Goal: Contribute content: Contribute content

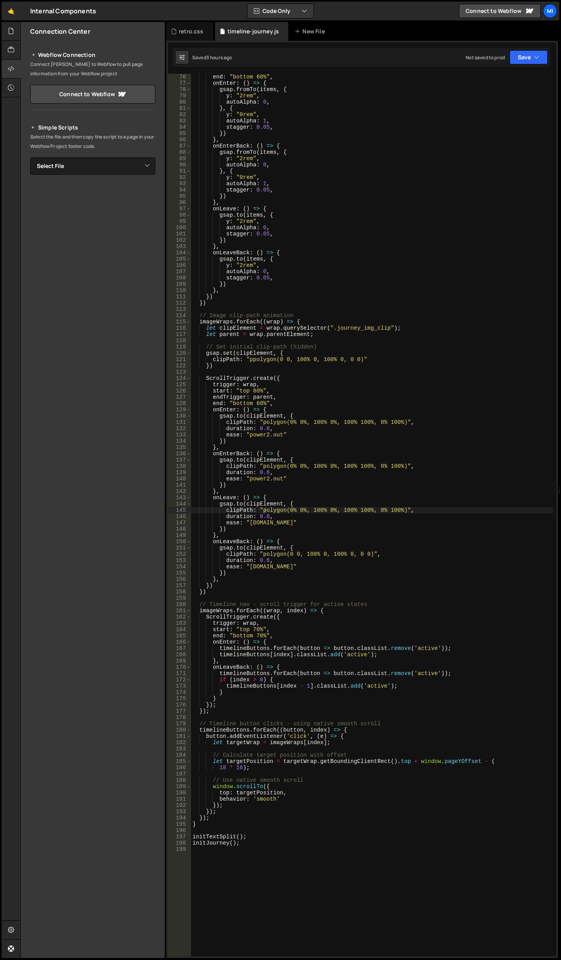
scroll to position [471, 0]
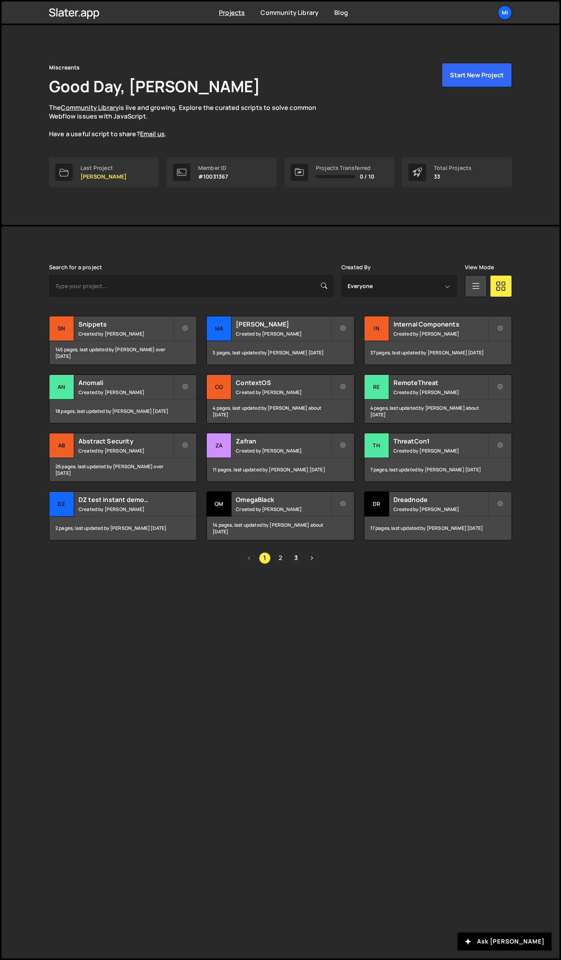
click at [282, 560] on link "2" at bounding box center [281, 558] width 12 height 12
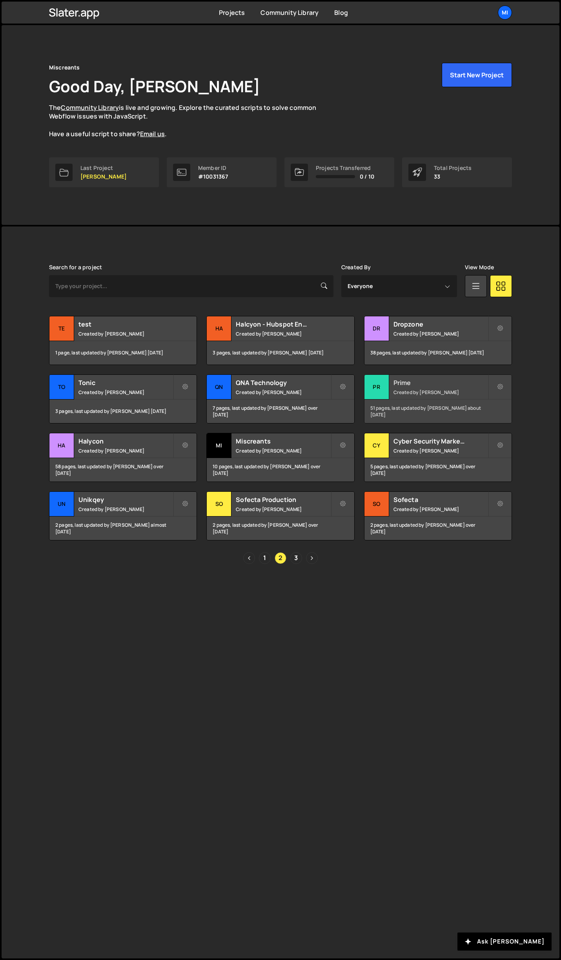
click at [445, 381] on h2 "Prime" at bounding box center [440, 382] width 95 height 9
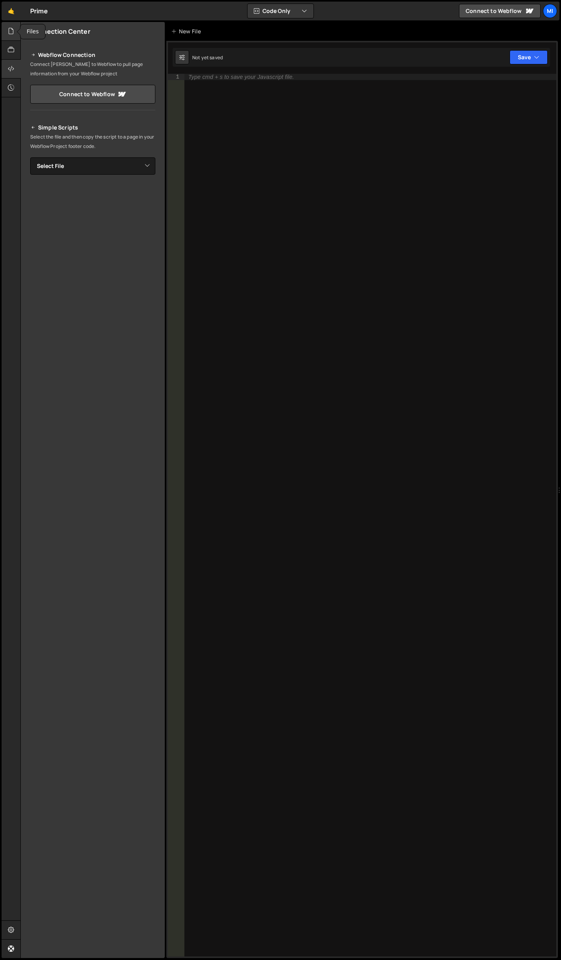
click at [10, 29] on icon at bounding box center [11, 31] width 6 height 9
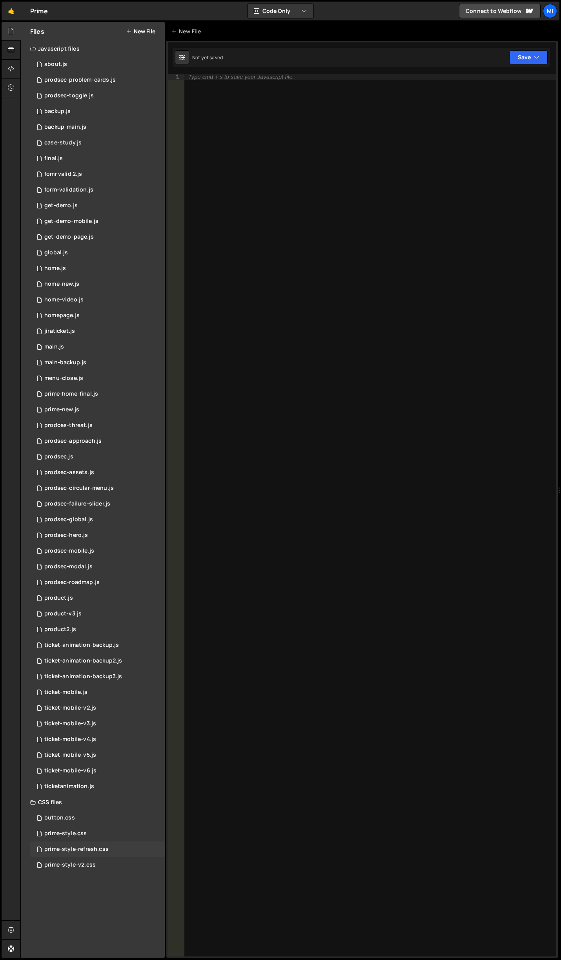
click at [104, 854] on div "prime-style-refresh.css 0" at bounding box center [97, 849] width 135 height 16
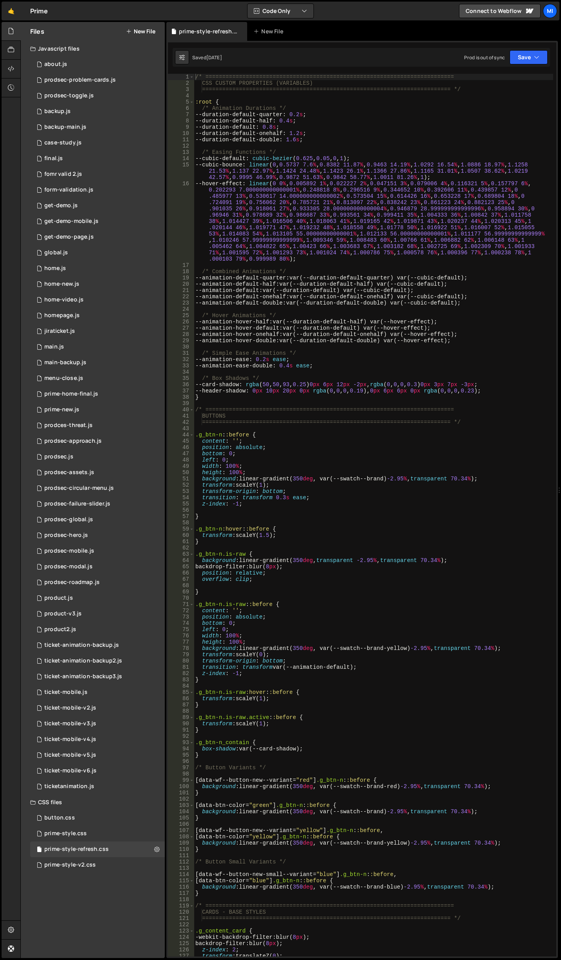
click at [402, 657] on div "/* ========================================================================== C…" at bounding box center [373, 521] width 359 height 895
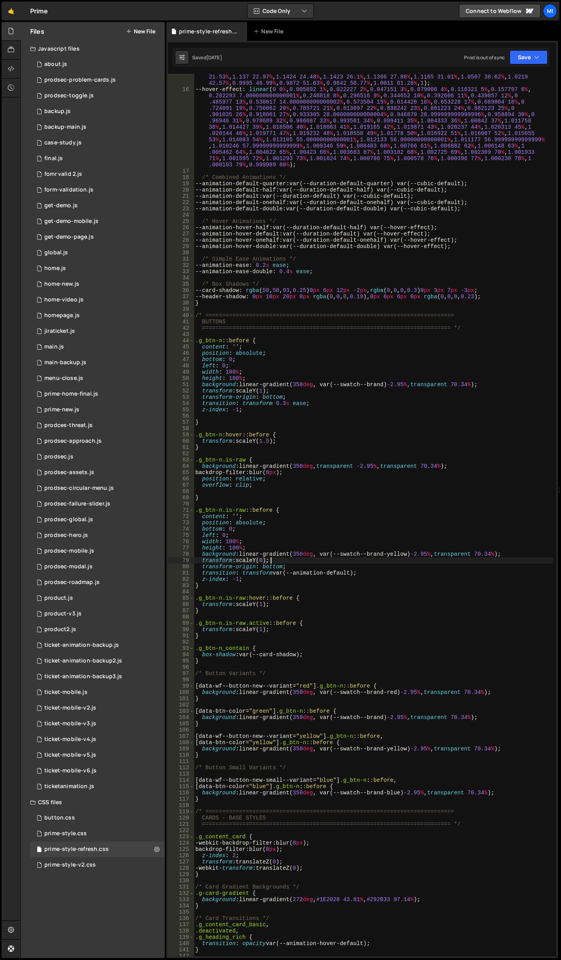
scroll to position [94, 0]
type textarea "}"
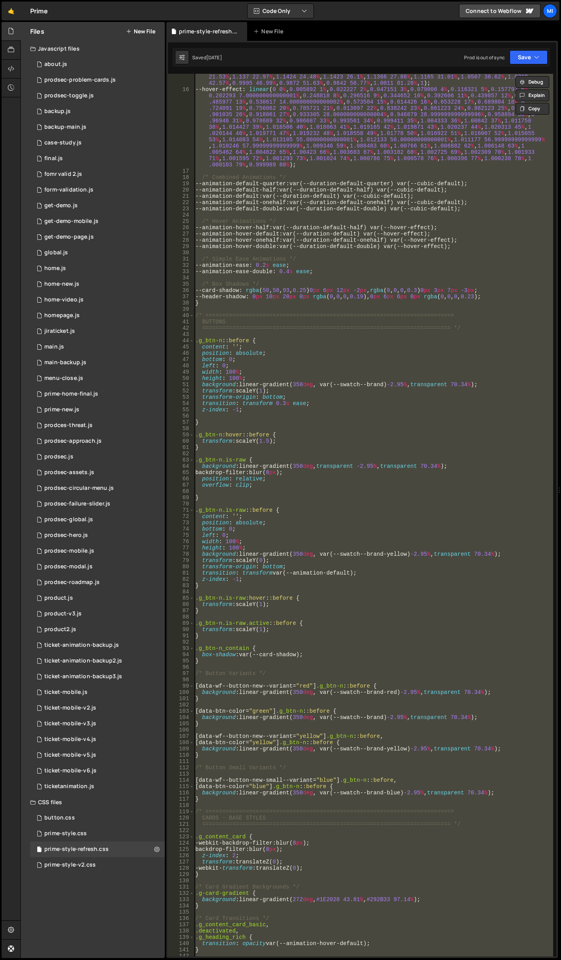
click at [149, 32] on button "New File" at bounding box center [140, 31] width 29 height 6
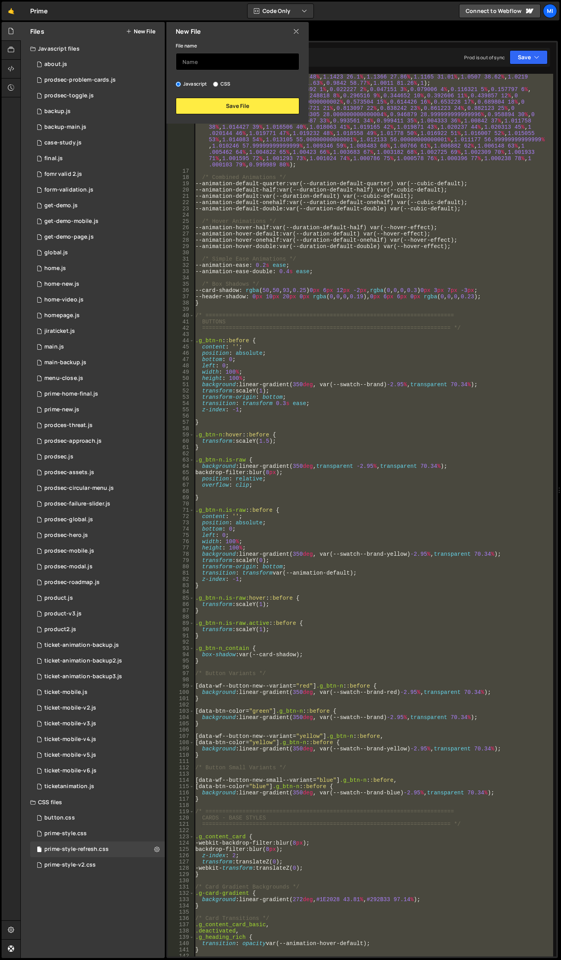
click at [229, 66] on input "text" at bounding box center [238, 61] width 124 height 17
click at [224, 81] on label "CSS" at bounding box center [221, 84] width 17 height 8
click at [218, 82] on input "CSS" at bounding box center [215, 84] width 5 height 5
radio input "true"
click at [230, 66] on input "text" at bounding box center [238, 61] width 124 height 17
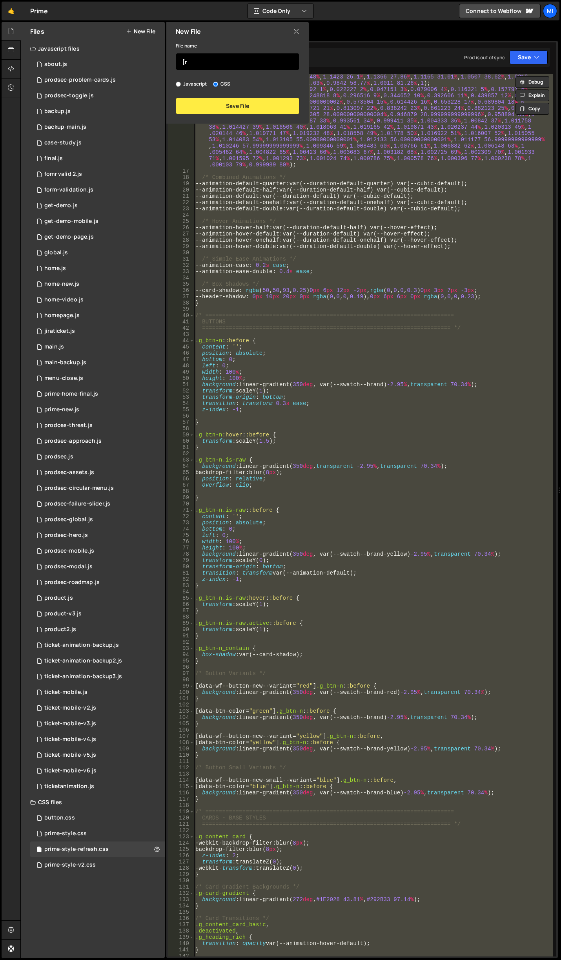
type input "["
type input "prime-new-style"
click at [233, 109] on button "Save File" at bounding box center [238, 106] width 124 height 16
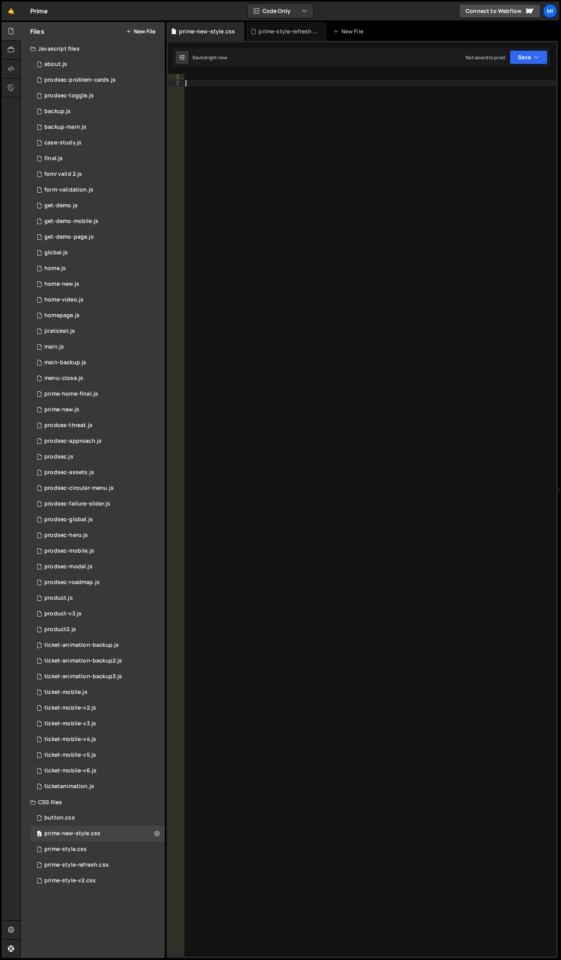
click at [285, 135] on div at bounding box center [370, 521] width 372 height 895
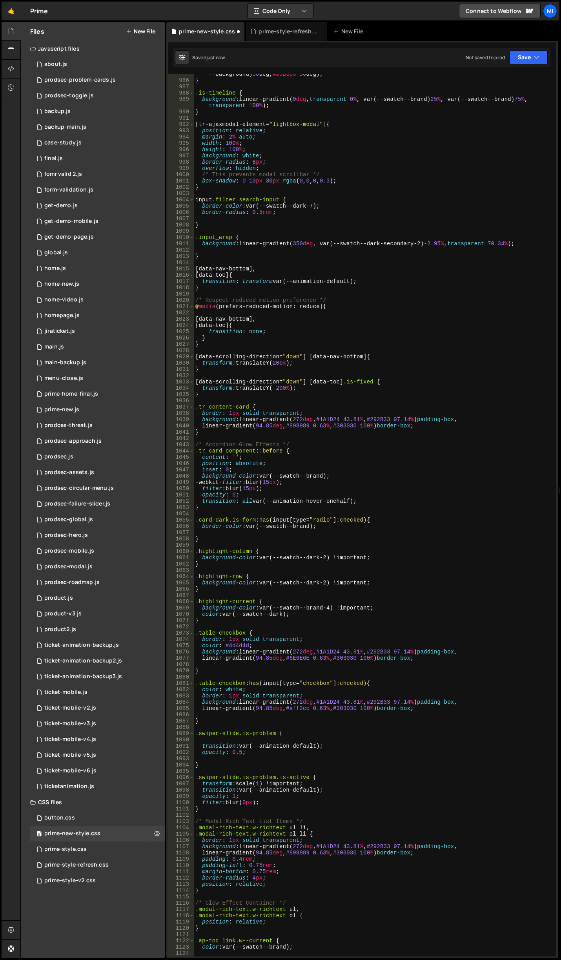
scroll to position [6871, 0]
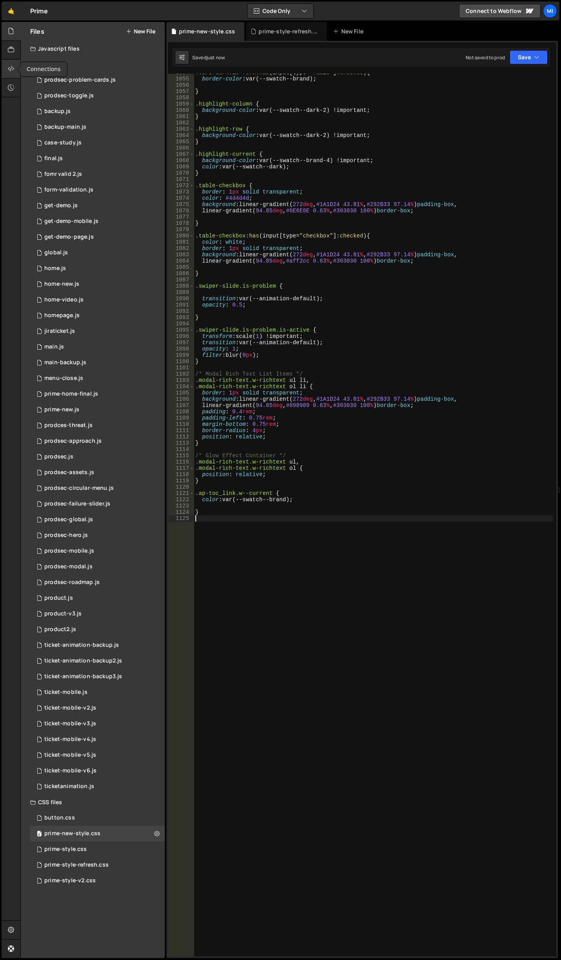
click at [7, 71] on div at bounding box center [11, 69] width 19 height 19
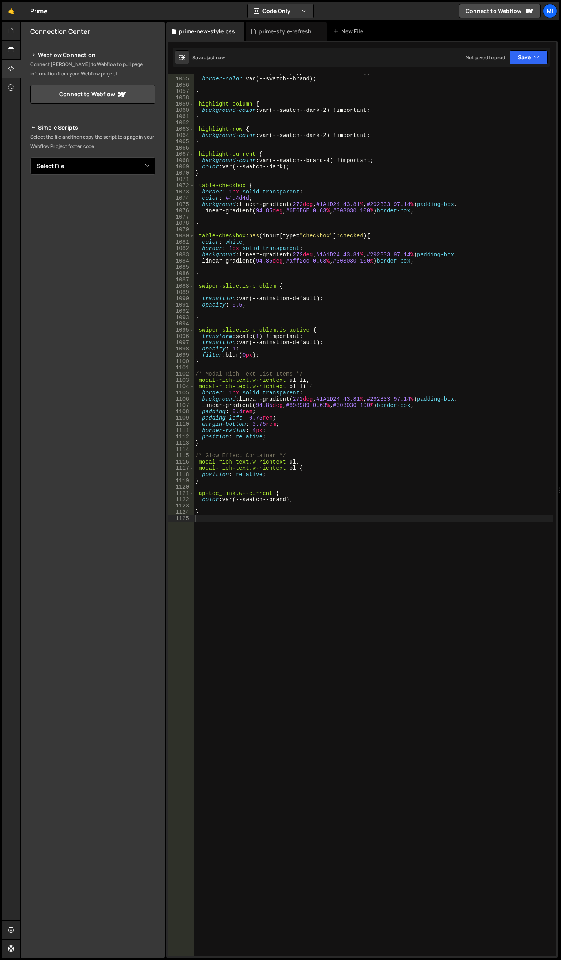
click at [146, 161] on select "Select File about.js prodsec-problem-cards.js prodsec-toggle.js backup.js backu…" at bounding box center [92, 165] width 125 height 17
select select "46545"
click at [30, 157] on select "Select File about.js prodsec-problem-cards.js prodsec-toggle.js backup.js backu…" at bounding box center [92, 165] width 125 height 17
click at [152, 192] on button "Button group with nested dropdown" at bounding box center [149, 192] width 11 height 16
click at [133, 209] on link "Copy Staging css" at bounding box center [120, 207] width 70 height 11
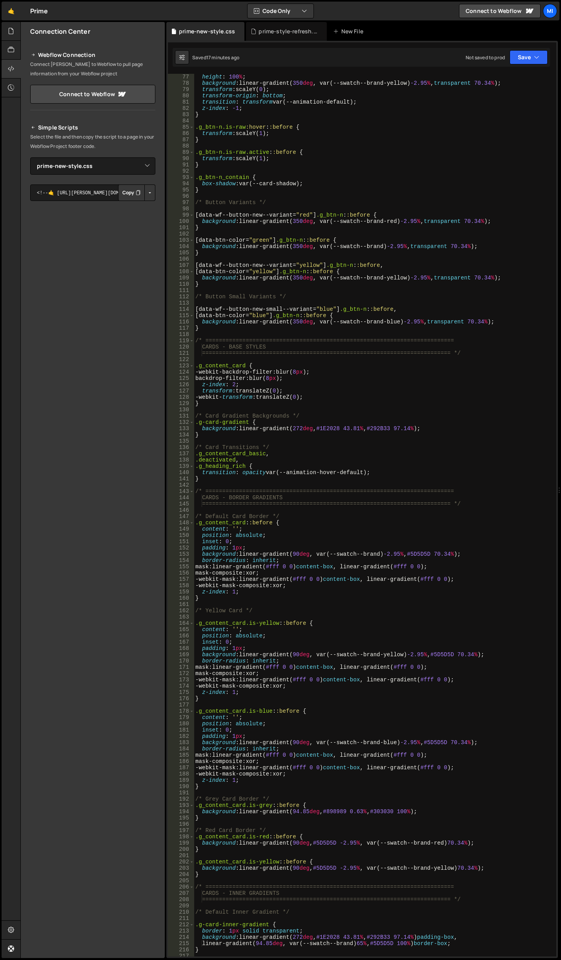
scroll to position [518, 0]
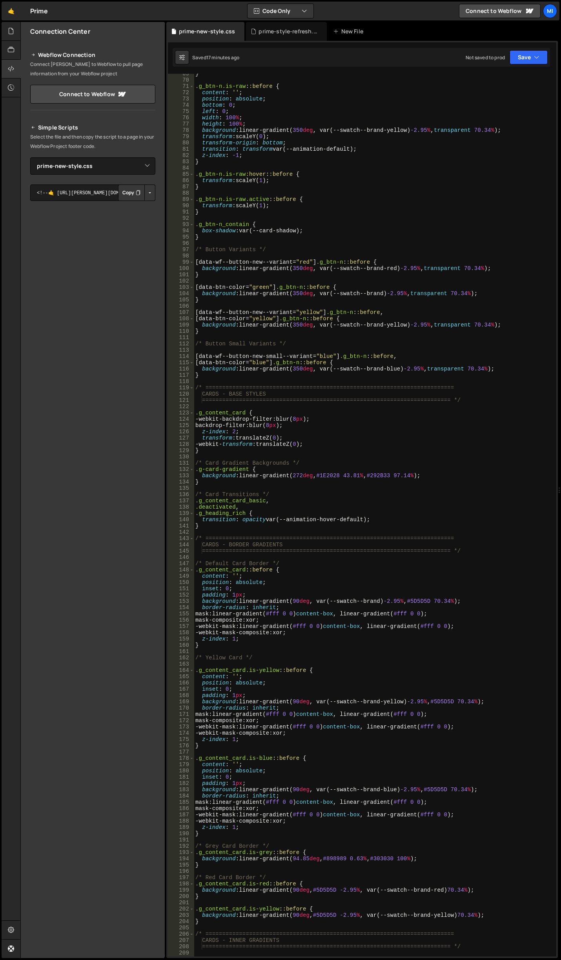
click at [373, 190] on div "} .g_btn-n.is-raw : :before { content : ' ' ; position : absolute ; bottom : 0 …" at bounding box center [373, 518] width 359 height 895
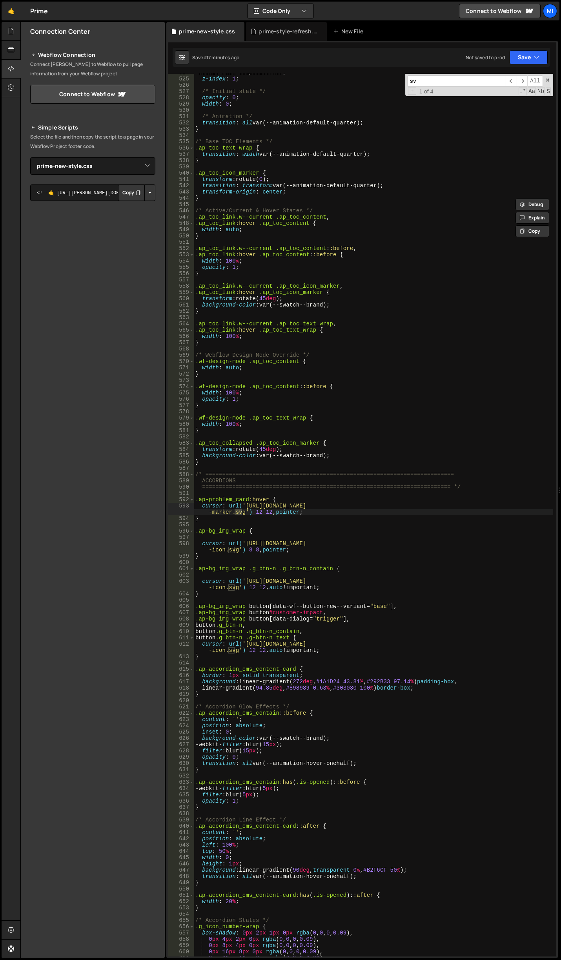
scroll to position [3375, 0]
type input "svg"
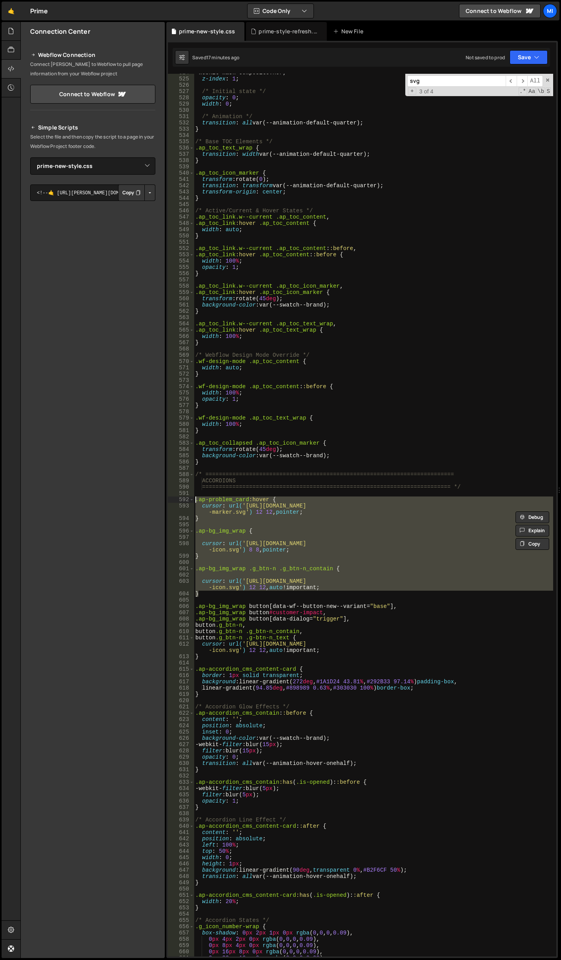
drag, startPoint x: 203, startPoint y: 593, endPoint x: 181, endPoint y: 497, distance: 98.7
click at [181, 497] on div "} 524 525 526 527 528 529 530 531 532 533 534 535 536 537 538 539 540 541 542 5…" at bounding box center [362, 515] width 388 height 882
type textarea ".ap-problem_card:hover { cursor: url('https://cdn.prod.website-files.com/66bcaf…"
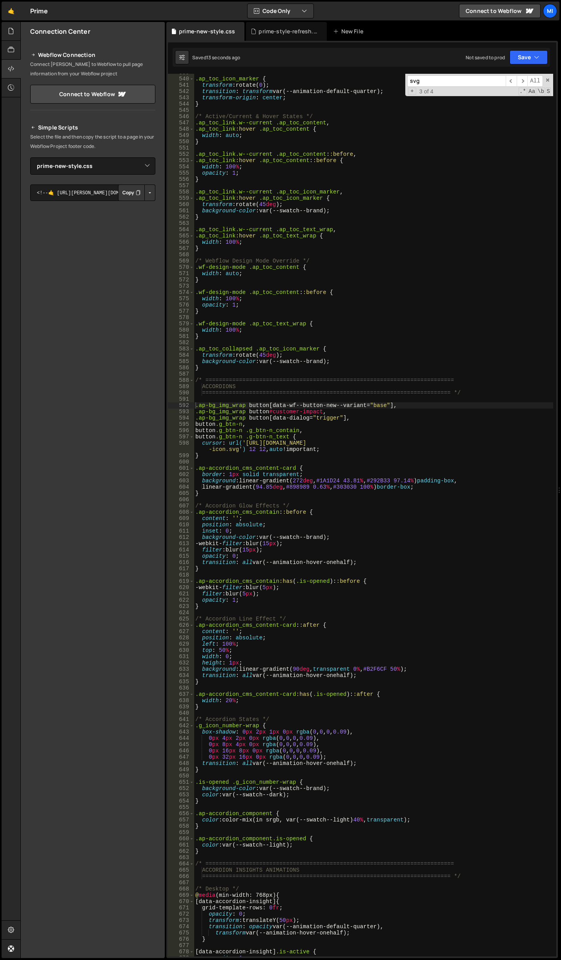
scroll to position [3493, 0]
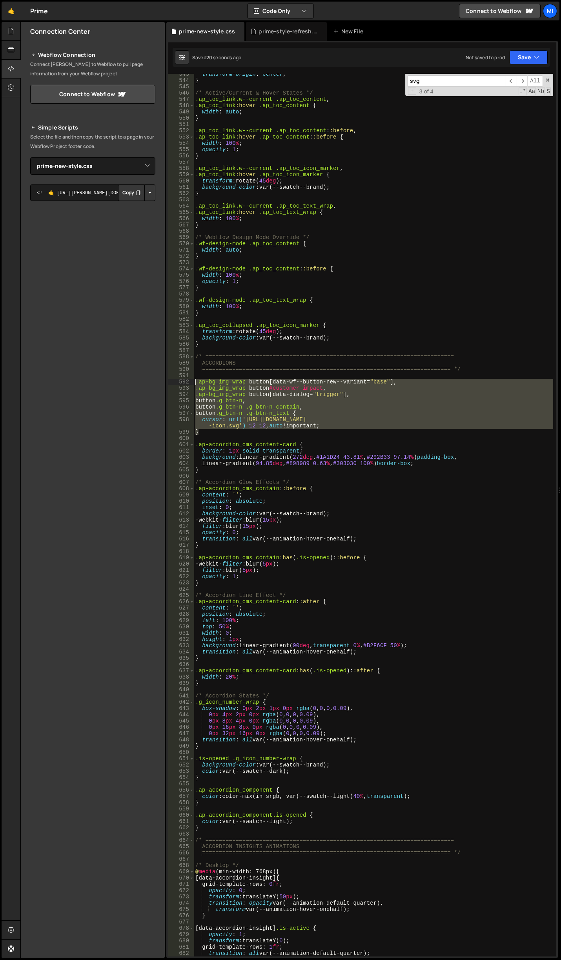
drag, startPoint x: 208, startPoint y: 432, endPoint x: 178, endPoint y: 381, distance: 58.7
click at [178, 381] on div ".ap-bg_img_wrap button[data-wf--button-new--variant="base"], 543 544 545 546 54…" at bounding box center [362, 515] width 388 height 882
type textarea ".ap-bg_img_wrap button[data-wf--button-new--variant="base"], .ap-bg_img_wrap bu…"
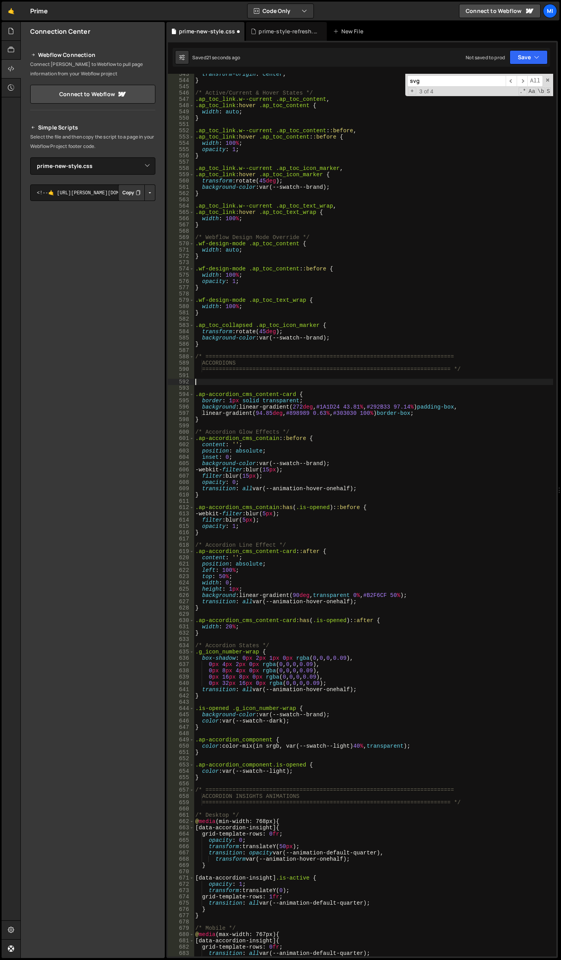
type textarea ".ap-accordion_cms_content-card {"
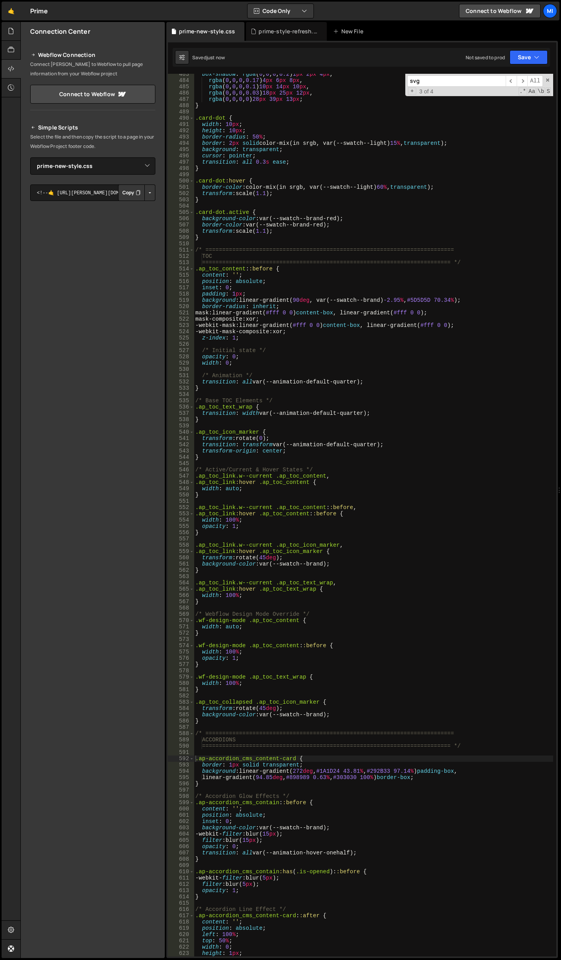
scroll to position [3046, 0]
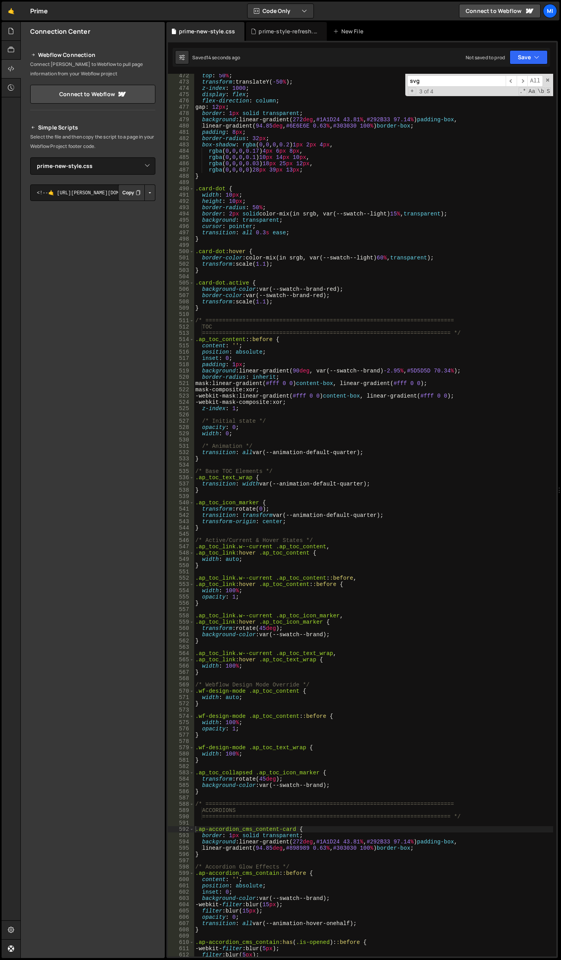
click at [439, 79] on input "svg" at bounding box center [456, 80] width 98 height 11
paste input "g_btn-n"
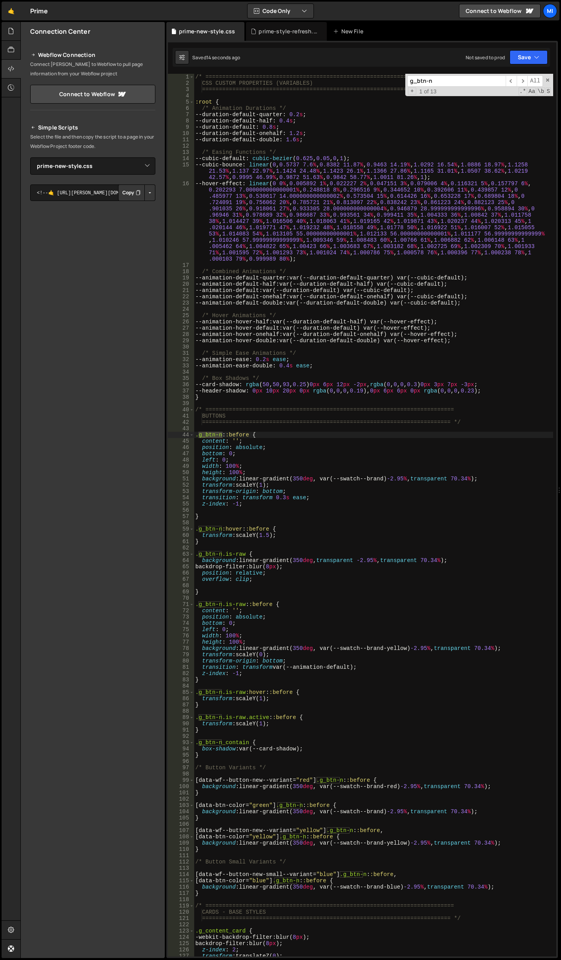
scroll to position [0, 0]
type input "g_btn-n"
drag, startPoint x: 319, startPoint y: 478, endPoint x: 386, endPoint y: 481, distance: 66.7
click at [386, 481] on div "/* ========================================================================== C…" at bounding box center [373, 521] width 359 height 895
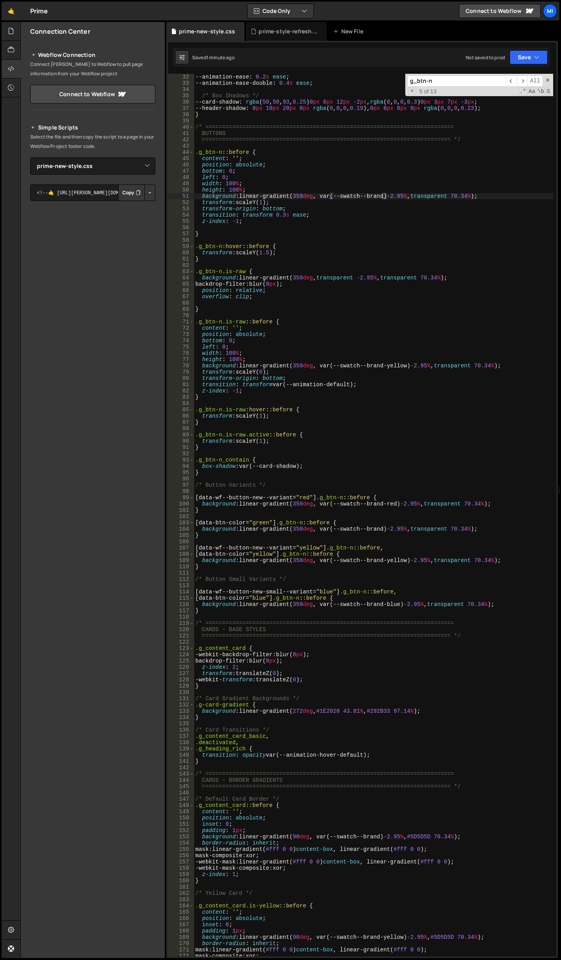
scroll to position [306, 0]
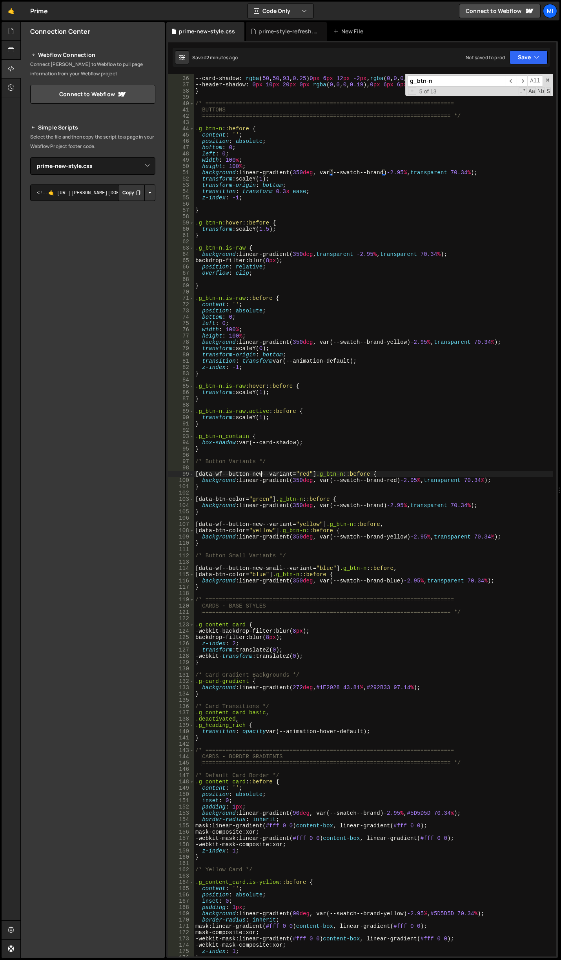
click at [262, 475] on div "/* Box Shadows */ --card-shadow : rgba ( 50 , 50 , 93 , 0.25 ) 0 px 6 px 12 px …" at bounding box center [373, 516] width 359 height 895
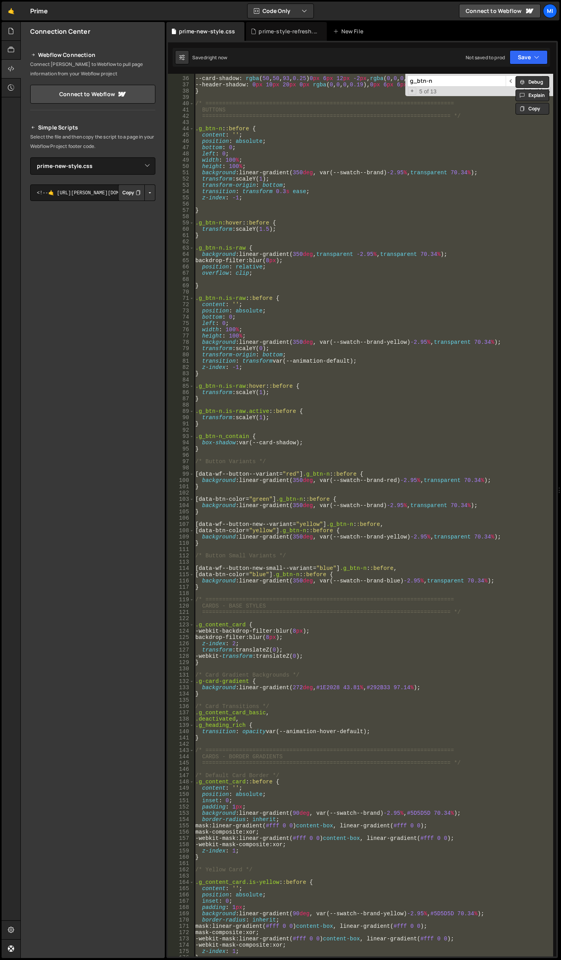
click at [440, 473] on div "/* Box Shadows */ --card-shadow : rgba ( 50 , 50 , 93 , 0.25 ) 0 px 6 px 12 px …" at bounding box center [373, 515] width 359 height 882
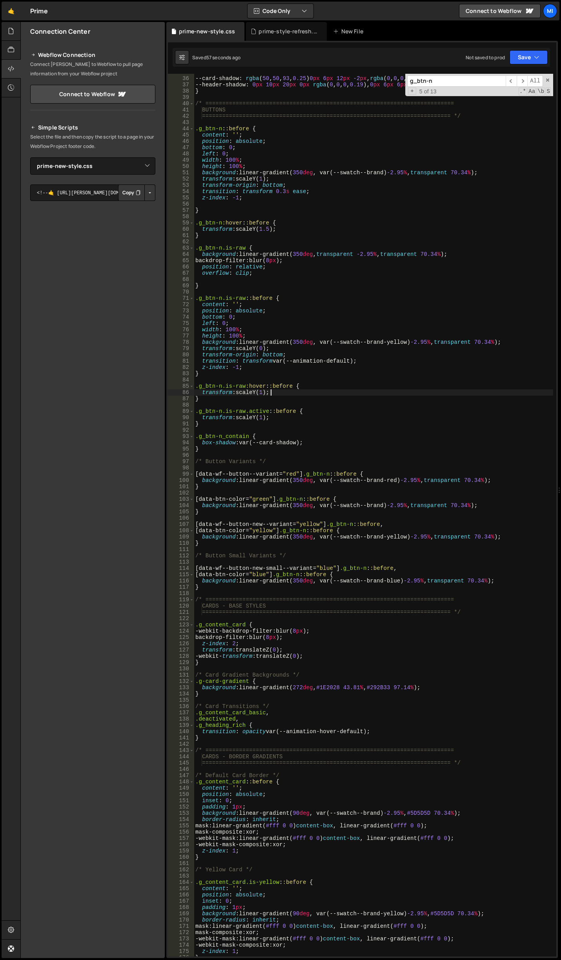
click at [397, 389] on div "/* Box Shadows */ --card-shadow : rgba ( 50 , 50 , 93 , 0.25 ) 0 px 6 px 12 px …" at bounding box center [373, 516] width 359 height 895
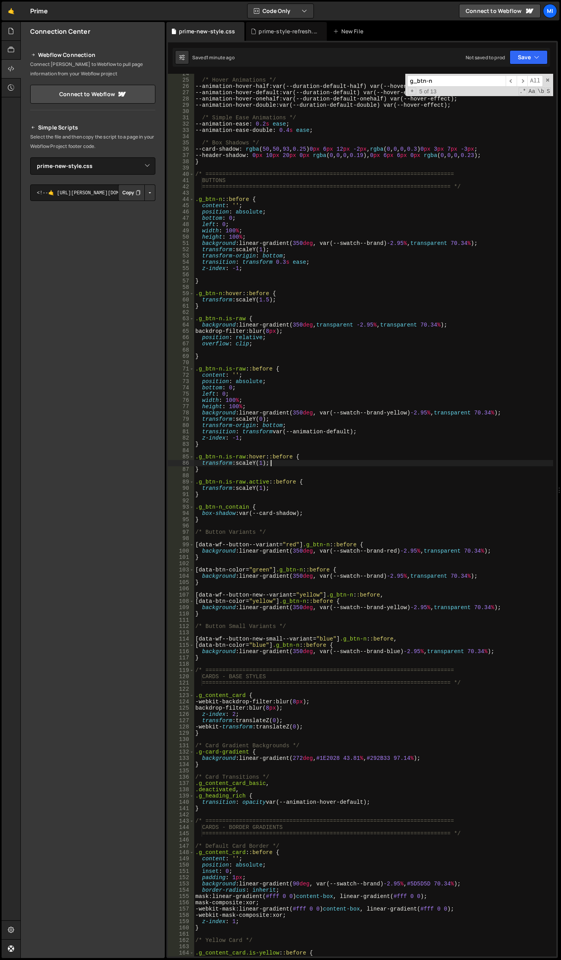
scroll to position [212, 0]
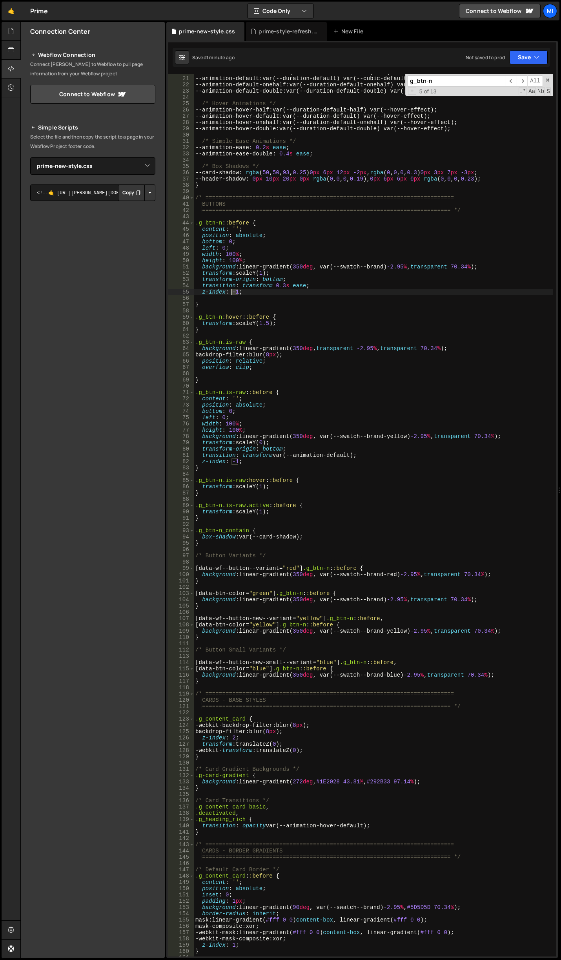
drag, startPoint x: 237, startPoint y: 291, endPoint x: 232, endPoint y: 291, distance: 5.1
click at [232, 291] on div "--animation-default-half : var(--duration-default-half) var(--cubic-default) ; …" at bounding box center [373, 516] width 359 height 895
drag, startPoint x: 216, startPoint y: 617, endPoint x: 237, endPoint y: 619, distance: 21.3
click at [237, 619] on div "--animation-default-half : var(--duration-default-half) var(--cubic-default) ; …" at bounding box center [373, 516] width 359 height 895
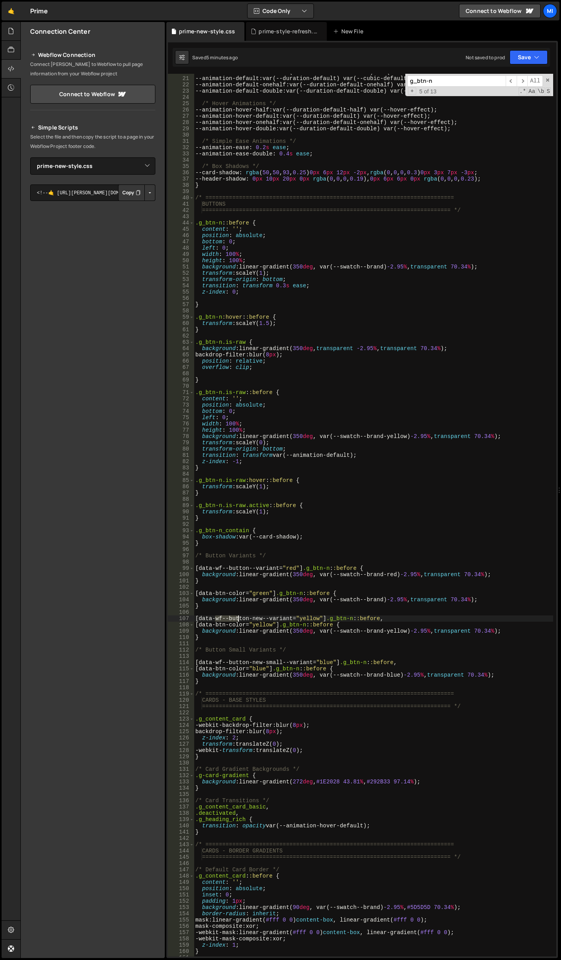
type textarea "[data-wf--button-new--variant="yellow"].g_btn-n::before,"
click at [220, 612] on div "--animation-default-half : var(--duration-default-half) var(--cubic-default) ; …" at bounding box center [373, 516] width 359 height 895
drag, startPoint x: 244, startPoint y: 592, endPoint x: 200, endPoint y: 595, distance: 44.1
click at [200, 595] on div "--animation-default-half : var(--duration-default-half) var(--cubic-default) ; …" at bounding box center [373, 516] width 359 height 895
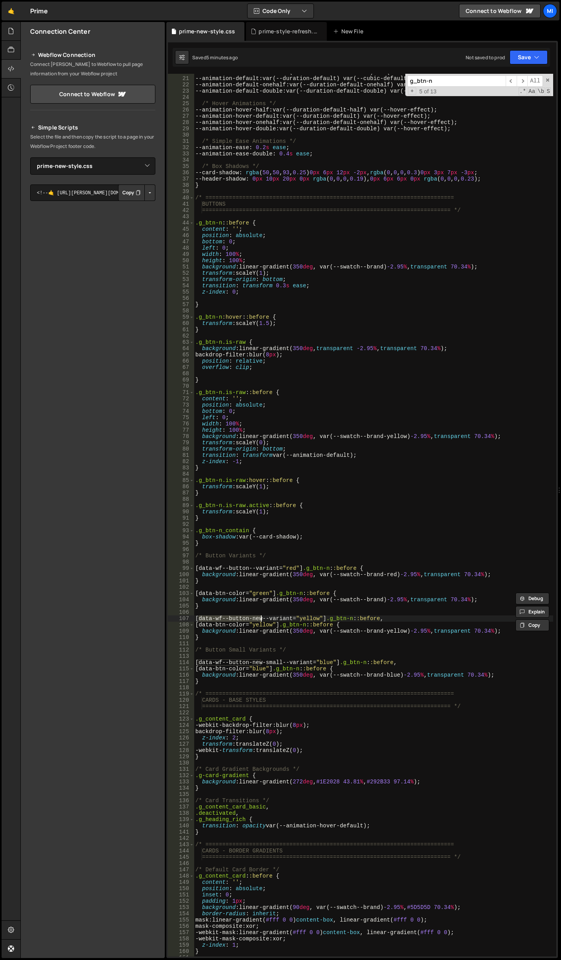
drag, startPoint x: 198, startPoint y: 619, endPoint x: 261, endPoint y: 620, distance: 62.4
click at [261, 620] on div "--animation-default-half : var(--duration-default-half) var(--cubic-default) ; …" at bounding box center [373, 516] width 359 height 895
drag, startPoint x: 277, startPoint y: 569, endPoint x: 198, endPoint y: 569, distance: 78.5
click at [198, 569] on div "--animation-default-half : var(--duration-default-half) var(--cubic-default) ; …" at bounding box center [373, 516] width 359 height 895
drag, startPoint x: 198, startPoint y: 620, endPoint x: 292, endPoint y: 620, distance: 93.4
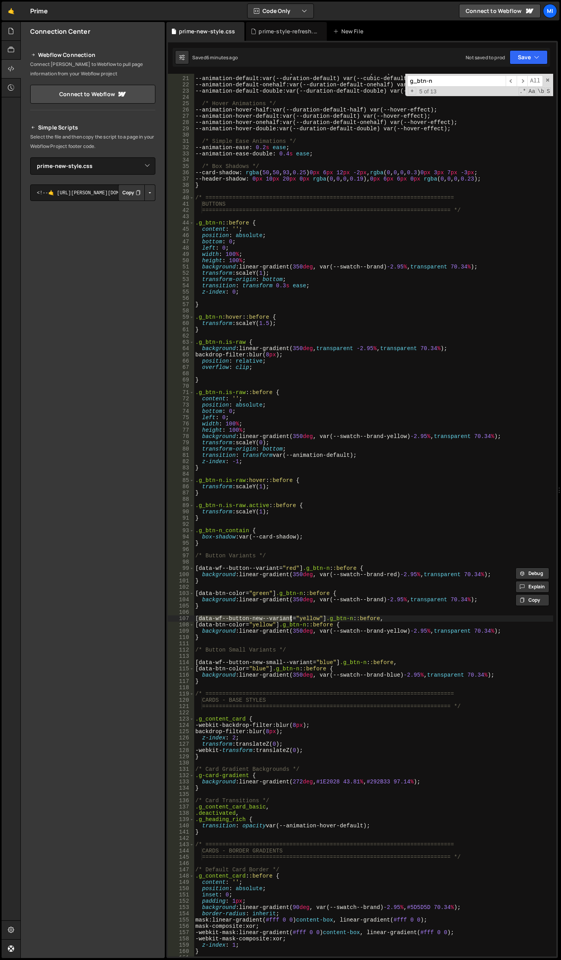
click at [292, 620] on div "--animation-default-half : var(--duration-default-half) var(--cubic-default) ; …" at bounding box center [373, 516] width 359 height 895
paste textarea
click at [355, 615] on div "--animation-default-half : var(--duration-default-half) var(--cubic-default) ; …" at bounding box center [373, 516] width 359 height 895
drag, startPoint x: 277, startPoint y: 618, endPoint x: 199, endPoint y: 618, distance: 78.1
click at [199, 618] on div "--animation-default-half : var(--duration-default-half) var(--cubic-default) ; …" at bounding box center [373, 516] width 359 height 895
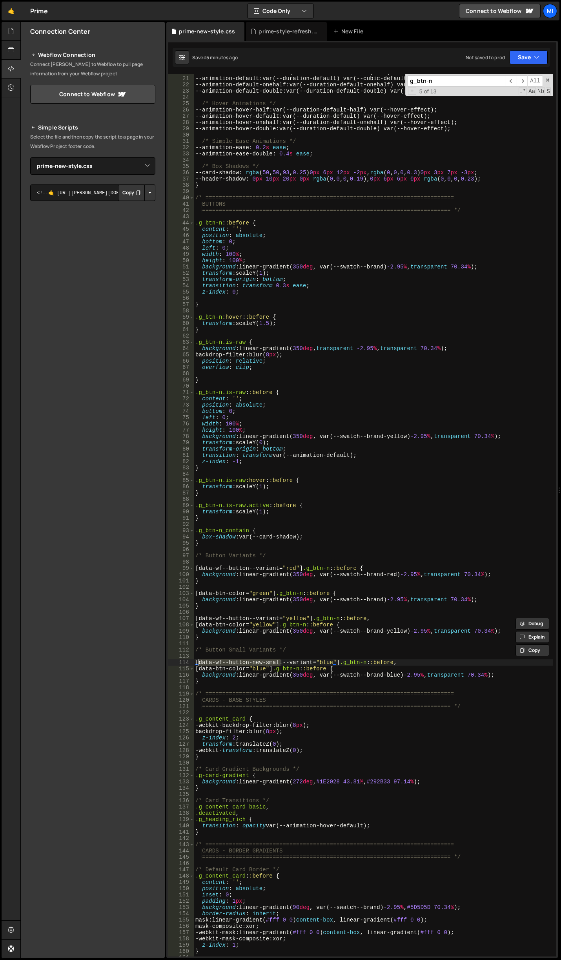
drag, startPoint x: 280, startPoint y: 662, endPoint x: 199, endPoint y: 661, distance: 80.8
click at [199, 661] on div "--animation-default-half : var(--duration-default-half) var(--cubic-default) ; …" at bounding box center [373, 516] width 359 height 895
paste textarea "-variant"
click at [352, 617] on div "--animation-default-half : var(--duration-default-half) var(--cubic-default) ; …" at bounding box center [373, 516] width 359 height 895
drag, startPoint x: 279, startPoint y: 664, endPoint x: 300, endPoint y: 663, distance: 20.8
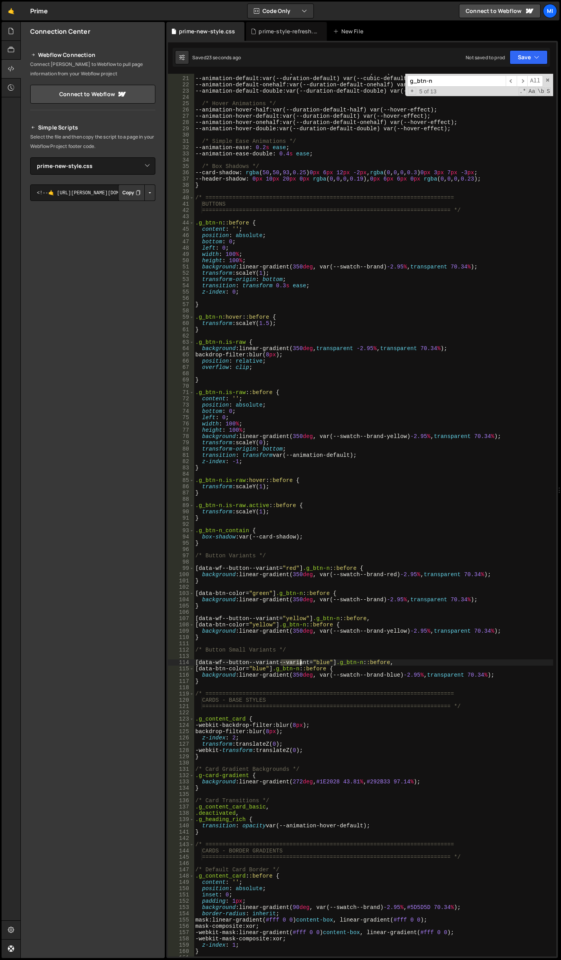
click at [300, 663] on div "--animation-default-half : var(--duration-default-half) var(--cubic-default) ; …" at bounding box center [373, 516] width 359 height 895
type textarea "[data-wf--button--variant="blue"].g_btn-n::before,"
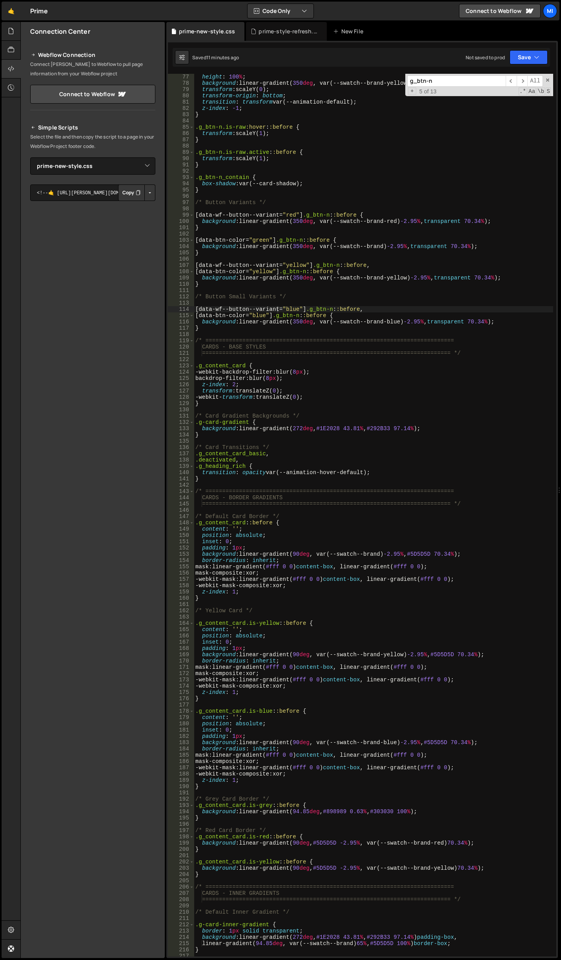
scroll to position [588, 0]
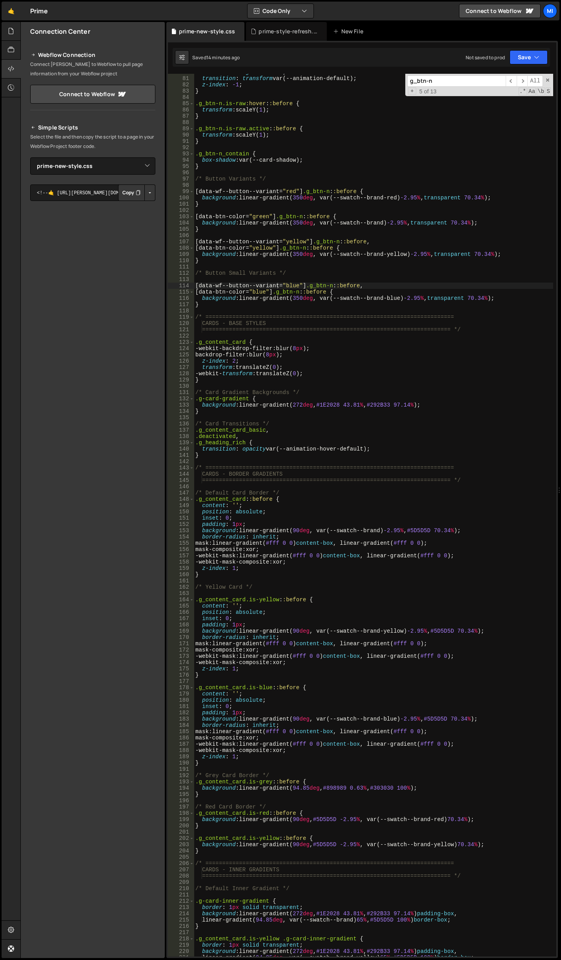
click at [468, 80] on input "g_btn-n" at bounding box center [456, 80] width 98 height 11
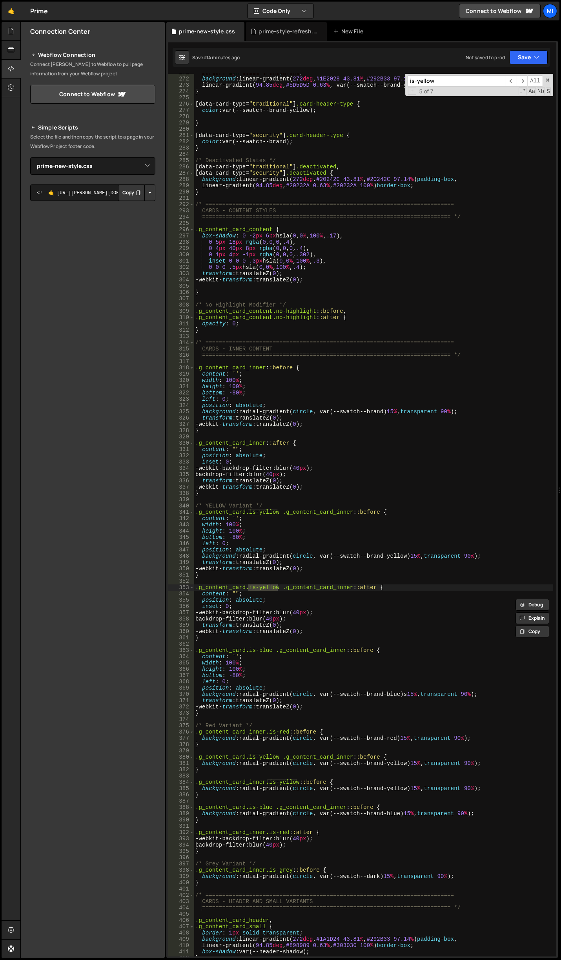
type input "is-yellow"
click at [313, 533] on div "border : 1 px solid transparent ; background : linear-gradient( 272 deg , #1E20…" at bounding box center [373, 516] width 359 height 895
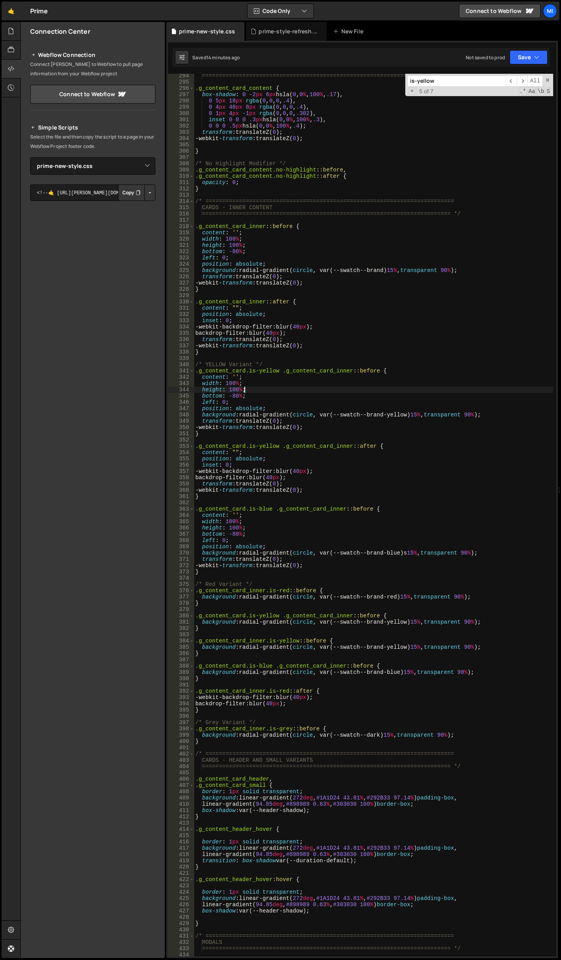
scroll to position [1952, 0]
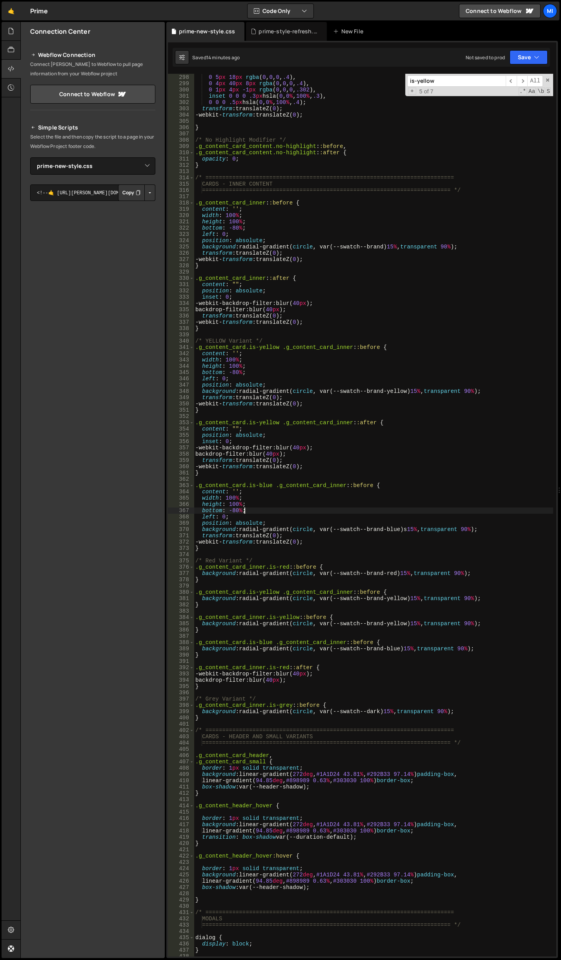
click at [294, 509] on div "box-shadow : 0 -2 px 6 px hsla( 0 , 0 % , 100 % , .17 ), 0 5 px 18 px rgba ( 0 …" at bounding box center [373, 515] width 359 height 895
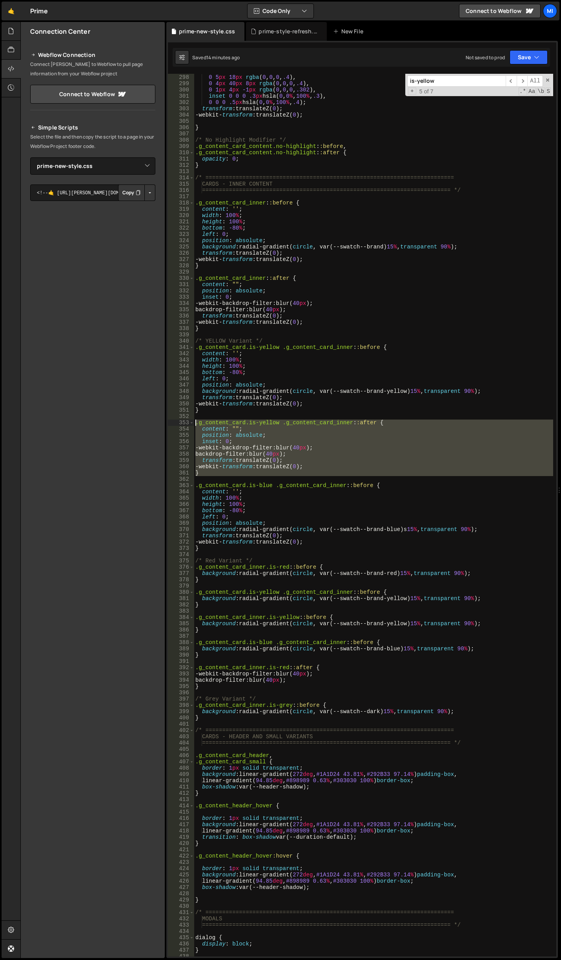
drag, startPoint x: 200, startPoint y: 477, endPoint x: 176, endPoint y: 420, distance: 62.1
click at [176, 420] on div "bottom: -80%; 297 298 299 300 301 302 303 304 305 306 307 308 309 310 311 312 3…" at bounding box center [362, 515] width 388 height 882
click at [219, 473] on div "box-shadow : 0 -2 px 6 px hsla( 0 , 0 % , 100 % , .17 ), 0 5 px 18 px rgba ( 0 …" at bounding box center [373, 515] width 359 height 882
type textarea "}"
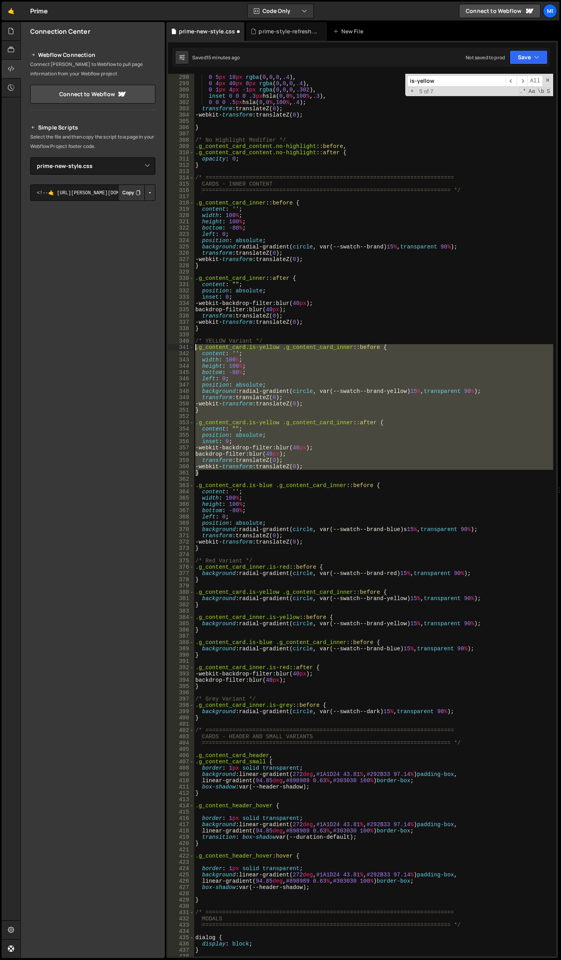
drag, startPoint x: 217, startPoint y: 473, endPoint x: 179, endPoint y: 349, distance: 129.8
click at [179, 349] on div "} 297 298 299 300 301 302 303 304 305 306 307 308 309 310 311 312 313 314 315 3…" at bounding box center [362, 515] width 388 height 882
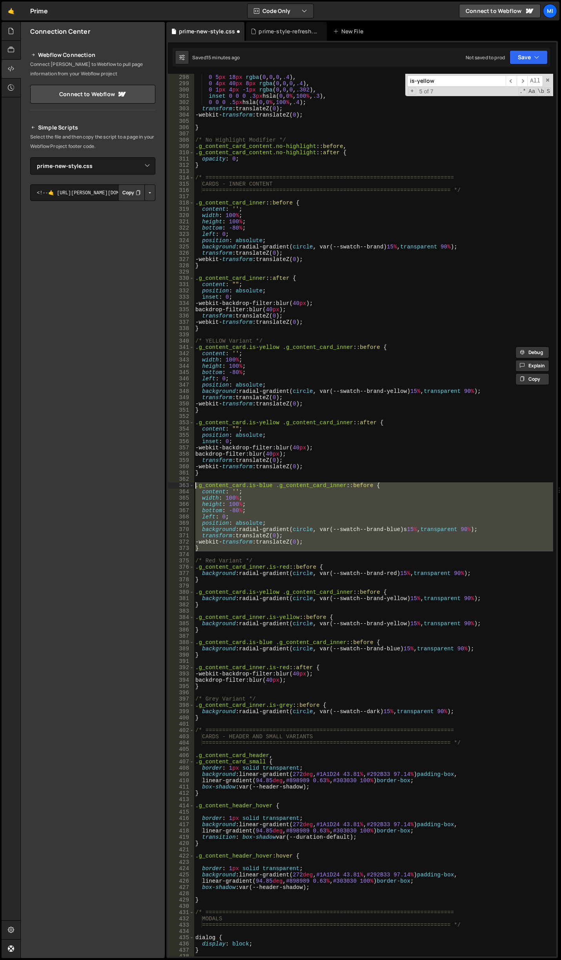
drag, startPoint x: 219, startPoint y: 551, endPoint x: 173, endPoint y: 482, distance: 83.1
click at [173, 482] on div ".g_content_card.is-yellow .g_content_card_inner::before { content: ''; 297 298 …" at bounding box center [362, 515] width 388 height 882
click at [221, 549] on div "box-shadow : 0 -2 px 6 px hsla( 0 , 0 % , 100 % , .17 ), 0 5 px 18 px rgba ( 0 …" at bounding box center [373, 515] width 359 height 882
type textarea "}"
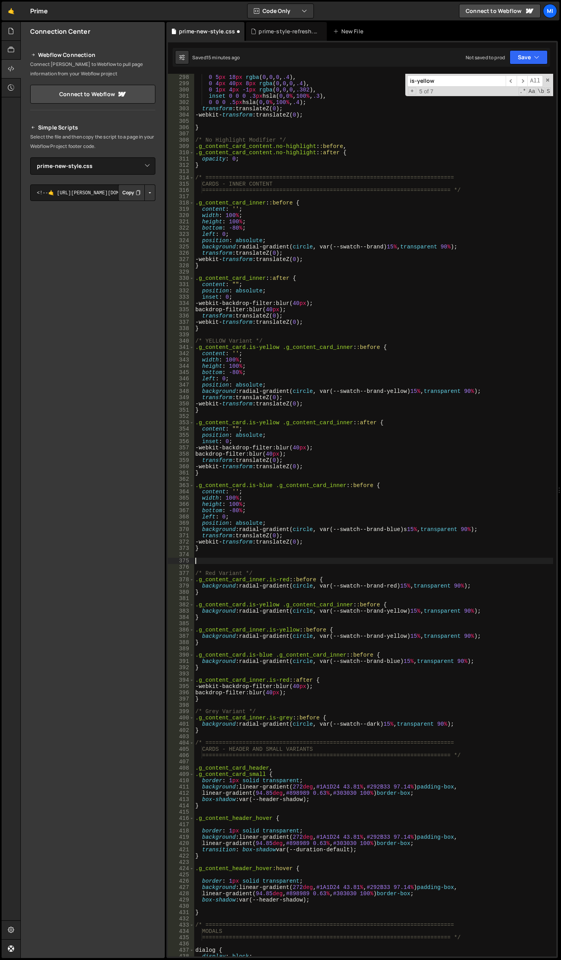
paste textarea ".g_content_card.is-blue .g_content_card_inner::before {"
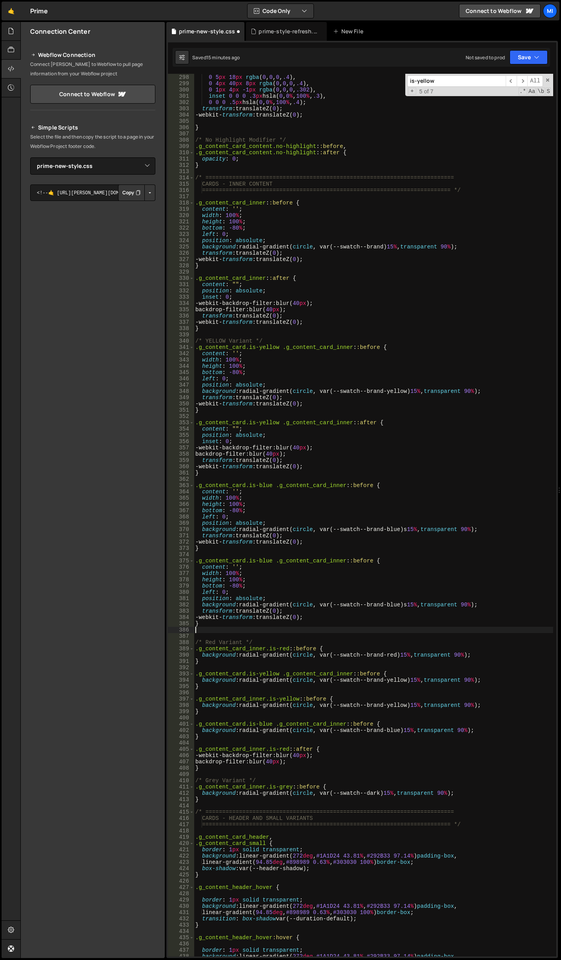
click at [273, 559] on div "box-shadow : 0 -2 px 6 px hsla( 0 , 0 % , 100 % , .17 ), 0 5 px 18 px rgba ( 0 …" at bounding box center [373, 515] width 359 height 895
drag, startPoint x: 366, startPoint y: 604, endPoint x: 399, endPoint y: 604, distance: 32.6
click at [399, 604] on div "box-shadow : 0 -2 px 6 px hsla( 0 , 0 % , 100 % , .17 ), 0 5 px 18 px rgba ( 0 …" at bounding box center [373, 515] width 359 height 895
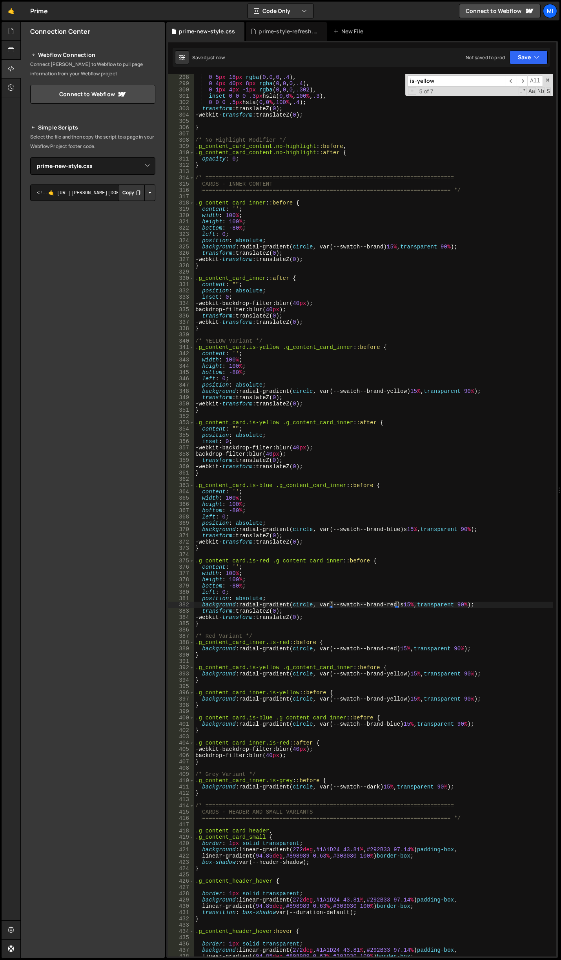
click at [277, 502] on div "box-shadow : 0 -2 px 6 px hsla( 0 , 0 % , 100 % , .17 ), 0 5 px 18 px rgba ( 0 …" at bounding box center [373, 515] width 359 height 895
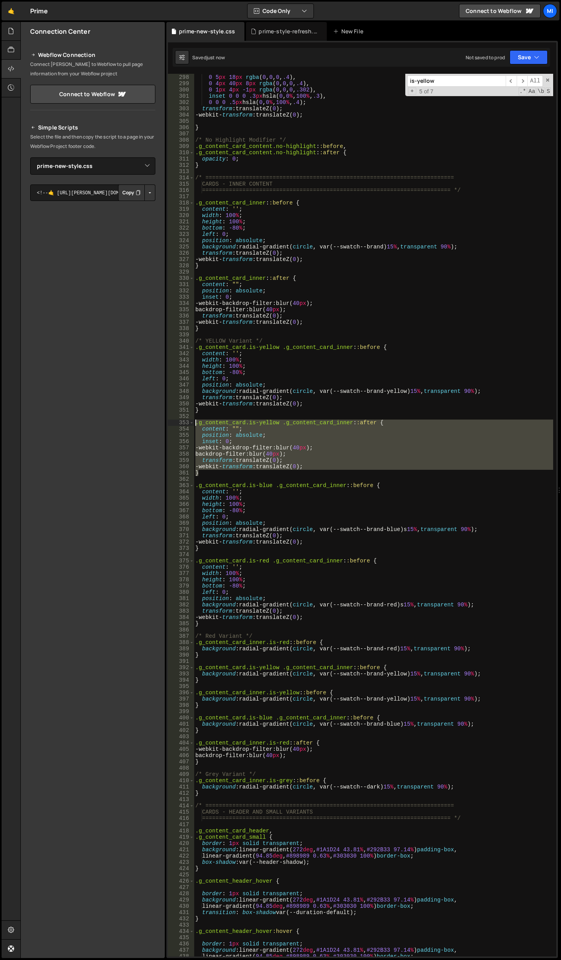
drag, startPoint x: 209, startPoint y: 475, endPoint x: 170, endPoint y: 422, distance: 66.5
click at [170, 422] on div "height: 100%; 297 298 299 300 301 302 303 304 305 306 307 308 309 310 311 312 3…" at bounding box center [362, 515] width 388 height 882
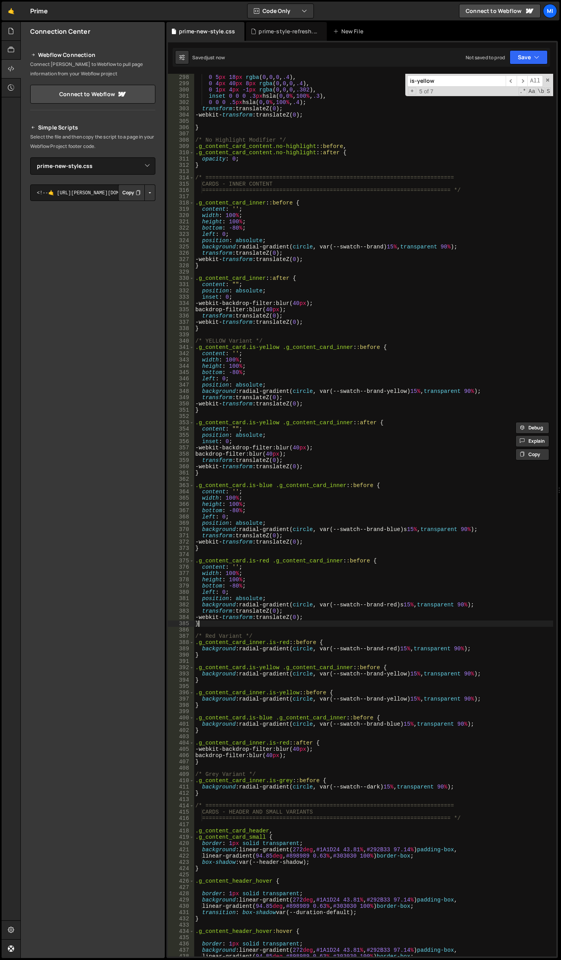
click at [228, 625] on div "box-shadow : 0 -2 px 6 px hsla( 0 , 0 % , 100 % , .17 ), 0 5 px 18 px rgba ( 0 …" at bounding box center [373, 515] width 359 height 895
type textarea "}"
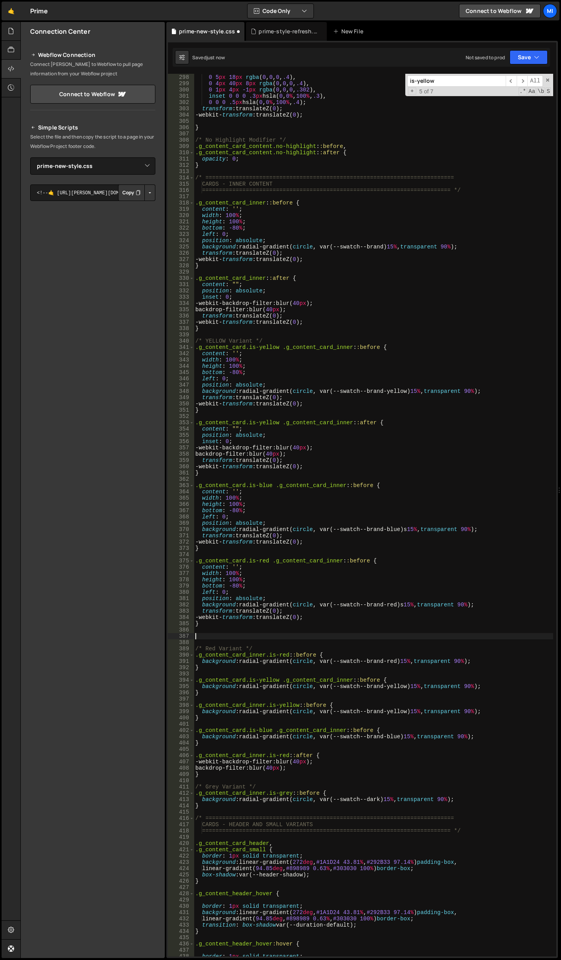
paste textarea "}"
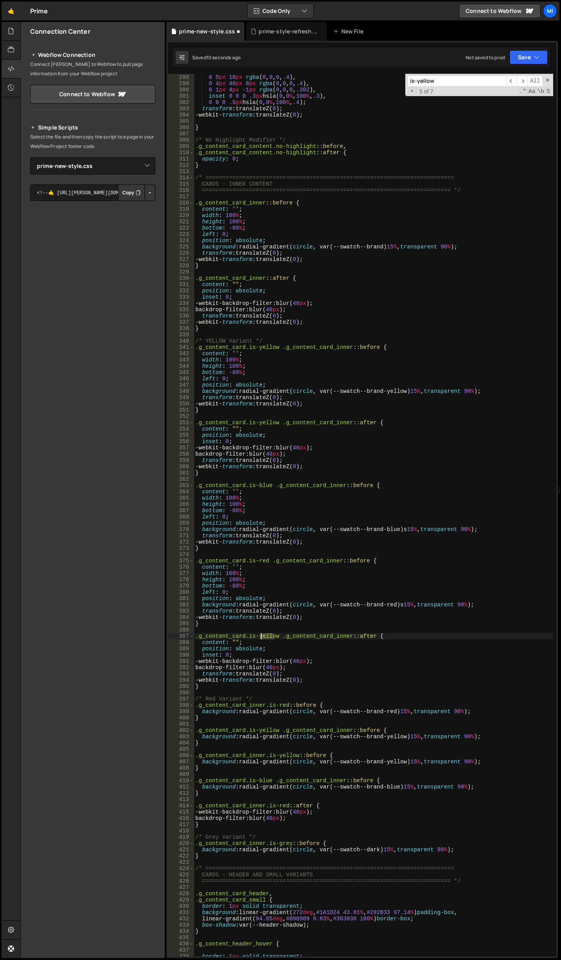
drag, startPoint x: 276, startPoint y: 635, endPoint x: 260, endPoint y: 636, distance: 16.1
click at [260, 636] on div "box-shadow : 0 -2 px 6 px hsla( 0 , 0 % , 100 % , .17 ), 0 5 px 18 px rgba ( 0 …" at bounding box center [373, 515] width 359 height 895
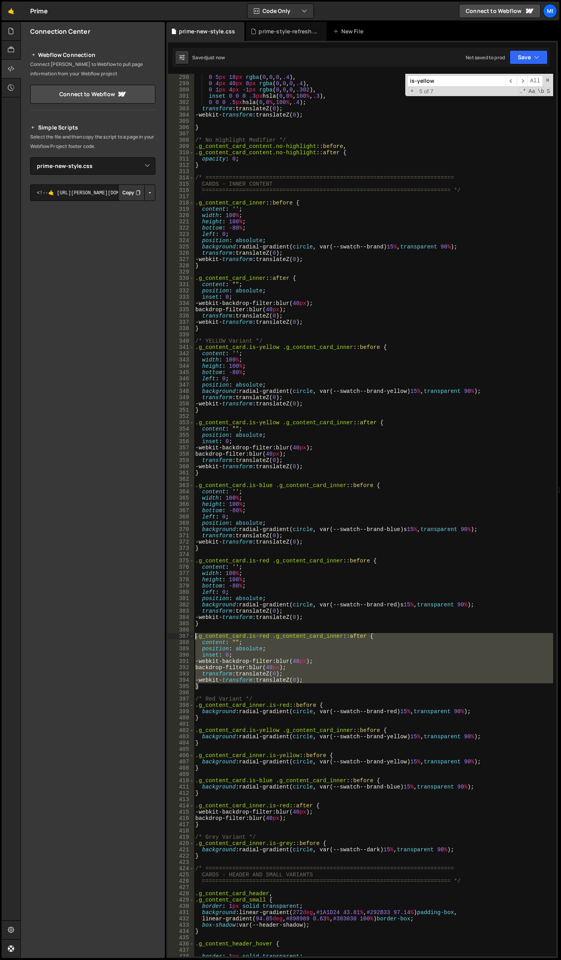
drag, startPoint x: 198, startPoint y: 669, endPoint x: 164, endPoint y: 635, distance: 47.7
click at [164, 635] on div "Files New File Javascript files 0 about.js 0 0 prodsec-problem-cards.js 0 0 pro…" at bounding box center [290, 490] width 541 height 936
type textarea ".g_content_card.is-red .g_content_card_inner::after { content: "";"
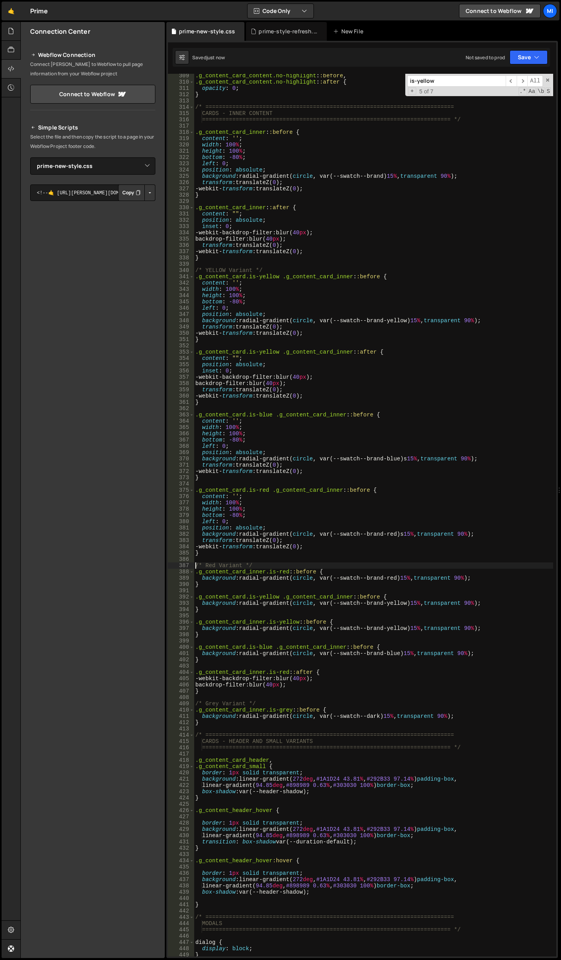
scroll to position [2023, 0]
drag, startPoint x: 220, startPoint y: 660, endPoint x: 176, endPoint y: 645, distance: 46.4
click at [176, 645] on div "/* Red Variant */ 309 310 311 312 313 314 315 316 317 318 319 320 321 322 323 3…" at bounding box center [362, 515] width 388 height 882
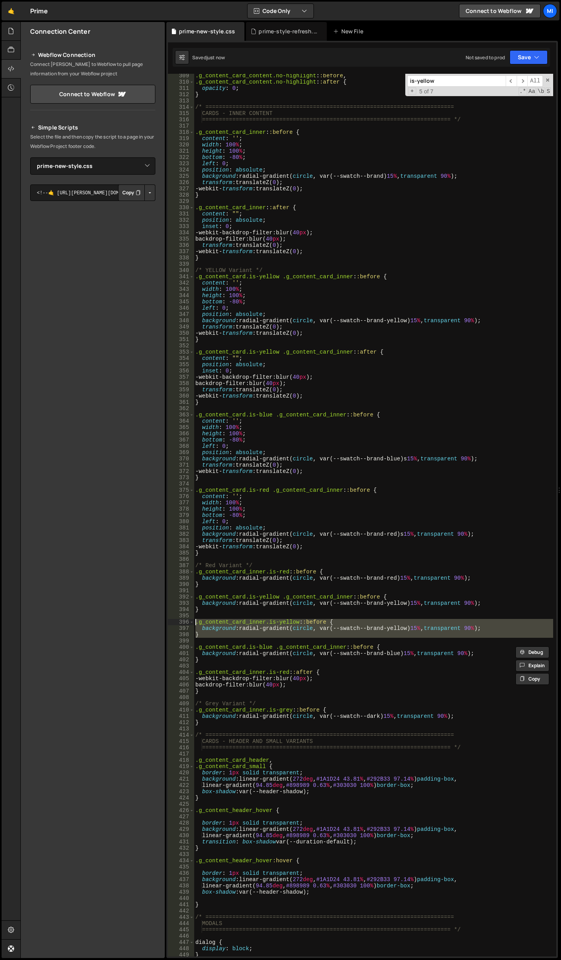
drag, startPoint x: 246, startPoint y: 638, endPoint x: 179, endPoint y: 619, distance: 70.3
click at [179, 619] on div ".g_content_card.is-blue .g_content_card_inner::before { background: radial-grad…" at bounding box center [362, 515] width 388 height 882
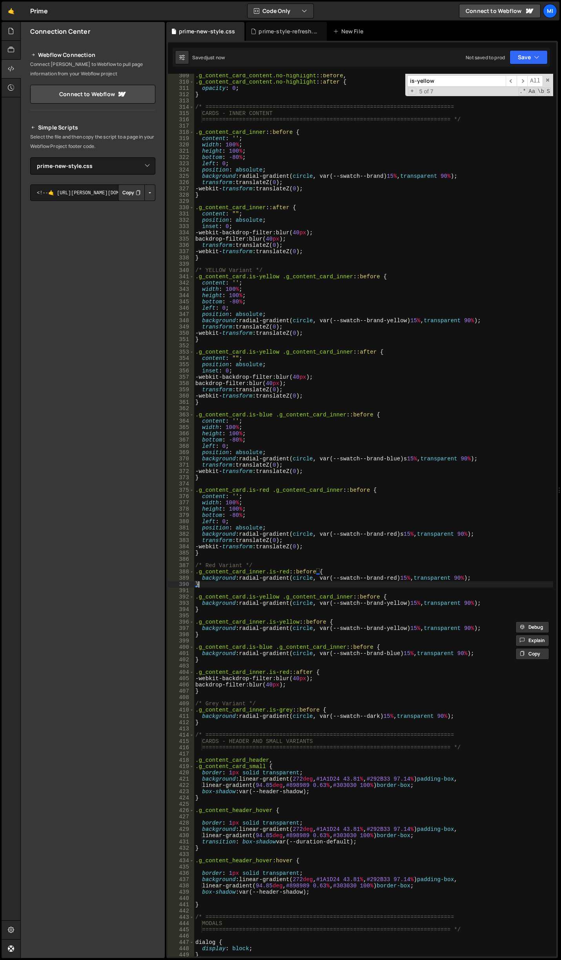
click at [220, 586] on div ".g_content_card_content.no-highlight : :before , .g_content_card_content.no-hig…" at bounding box center [373, 520] width 359 height 895
type textarea "}"
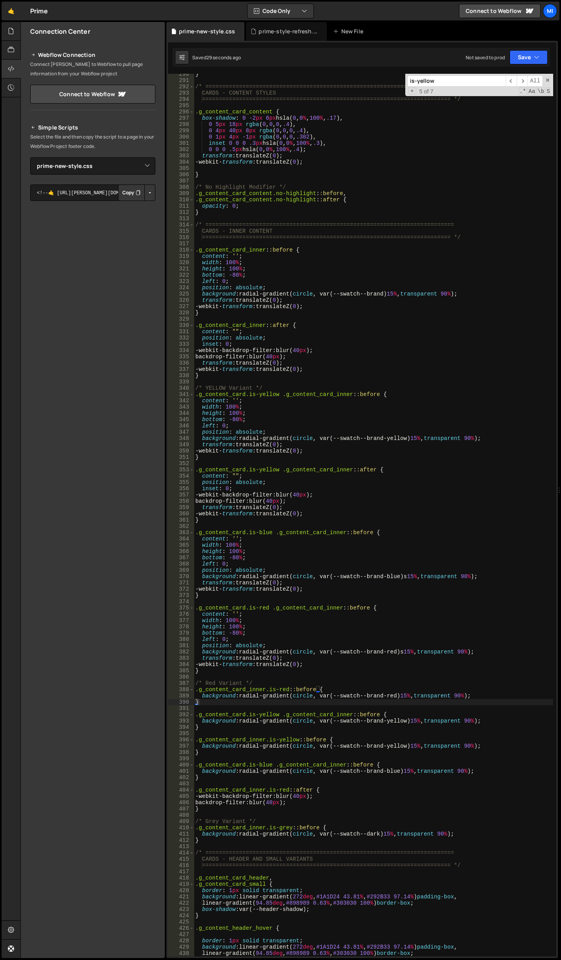
scroll to position [1905, 0]
click at [459, 86] on input "is-yellow" at bounding box center [456, 80] width 98 height 11
click at [467, 75] on input "is-yellow" at bounding box center [456, 80] width 98 height 11
paste input "g_content_card_content"
click at [475, 78] on input "g_content_card_content" at bounding box center [456, 80] width 98 height 11
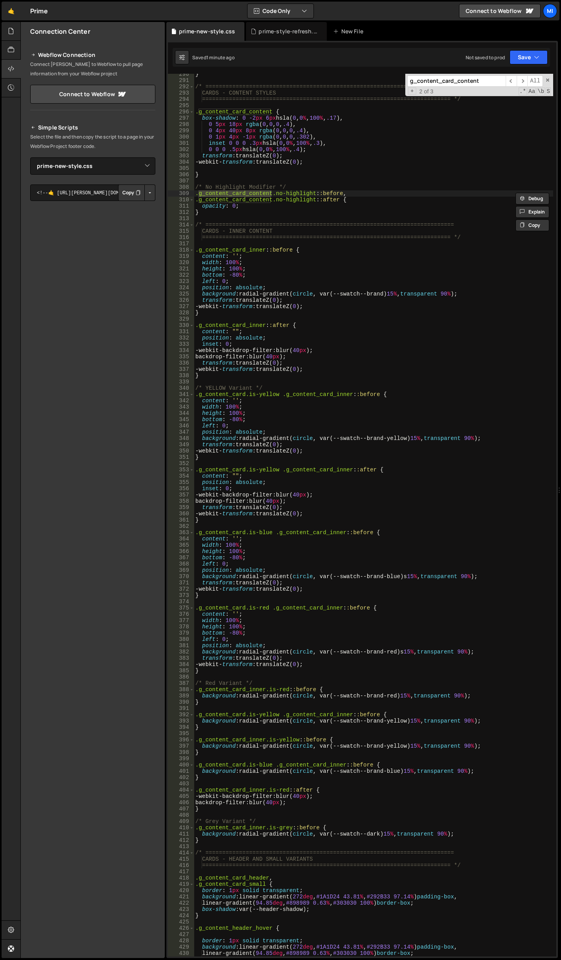
drag, startPoint x: 484, startPoint y: 80, endPoint x: 410, endPoint y: 79, distance: 73.8
click at [410, 79] on input "g_content_card_content" at bounding box center [456, 80] width 98 height 11
click at [492, 84] on input "g_content_card_content" at bounding box center [456, 80] width 98 height 11
paste input
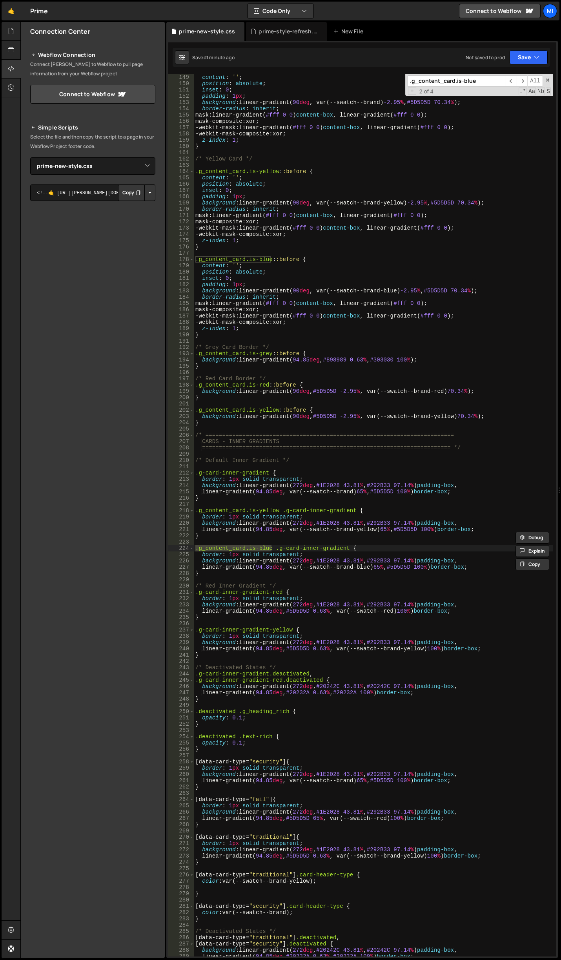
scroll to position [1017, 0]
type input ".g_content_card.is-blue"
click at [195, 591] on div ".g_content_card : :before { content : ' ' ; position : absolute ; inset : 0 ; p…" at bounding box center [373, 515] width 359 height 895
drag, startPoint x: 275, startPoint y: 546, endPoint x: 347, endPoint y: 548, distance: 72.2
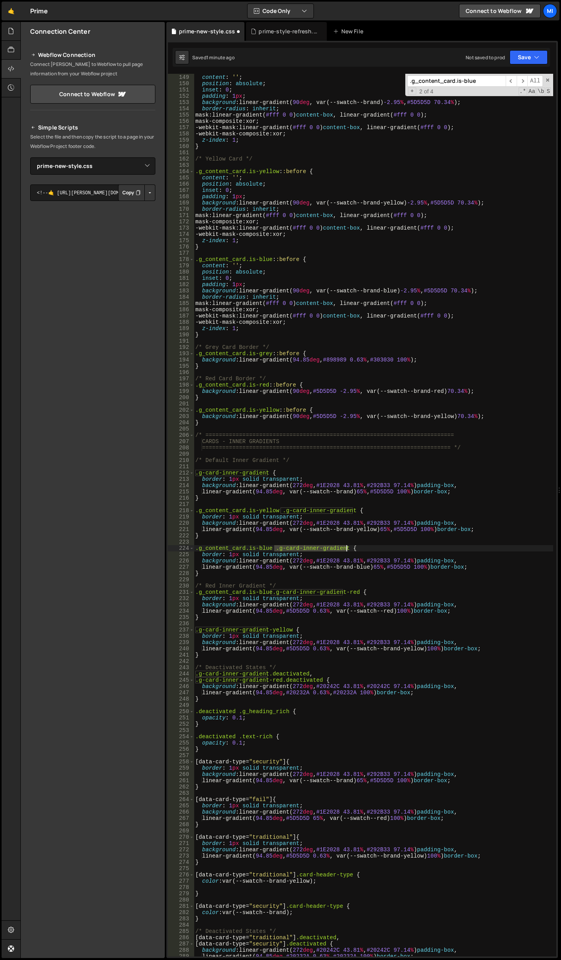
click at [347, 548] on div ".g_content_card : :before { content : ' ' ; position : absolute ; inset : 0 ; p…" at bounding box center [373, 515] width 359 height 895
click at [270, 594] on div ".g_content_card : :before { content : ' ' ; position : absolute ; inset : 0 ; p…" at bounding box center [373, 515] width 359 height 895
drag, startPoint x: 275, startPoint y: 593, endPoint x: 359, endPoint y: 593, distance: 83.9
click at [359, 593] on div ".g_content_card : :before { content : ' ' ; position : absolute ; inset : 0 ; p…" at bounding box center [373, 515] width 359 height 895
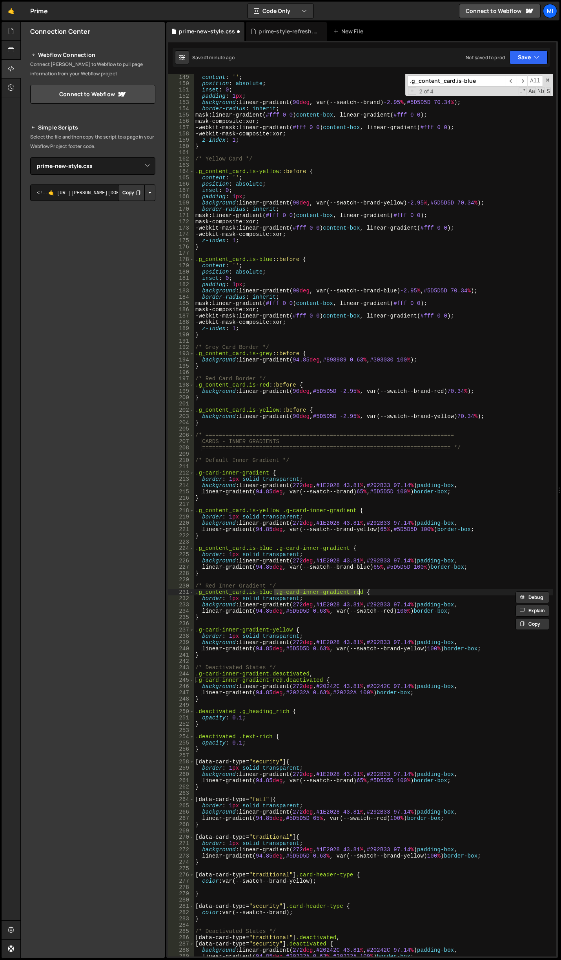
paste textarea
click at [316, 593] on div ".g_content_card : :before { content : ' ' ; position : absolute ; inset : 0 ; p…" at bounding box center [373, 515] width 359 height 895
click at [275, 592] on div ".g_content_card : :before { content : ' ' ; position : absolute ; inset : 0 ; p…" at bounding box center [373, 515] width 359 height 895
type textarea ".g_content_card.is-red .g-card-inner-gradient {"
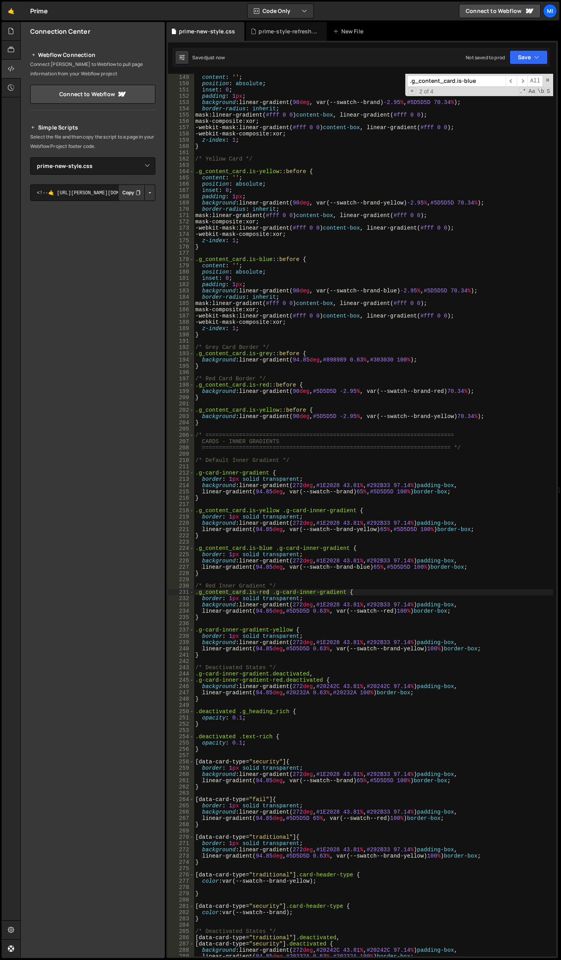
click at [340, 624] on div ".g_content_card : :before { content : ' ' ; position : absolute ; inset : 0 ; p…" at bounding box center [373, 515] width 359 height 895
click at [385, 613] on div ".g_content_card : :before { content : ' ' ; position : absolute ; inset : 0 ; p…" at bounding box center [373, 515] width 359 height 895
click at [407, 424] on div ".g_content_card : :before { content : ' ' ; position : absolute ; inset : 0 ; p…" at bounding box center [373, 515] width 359 height 895
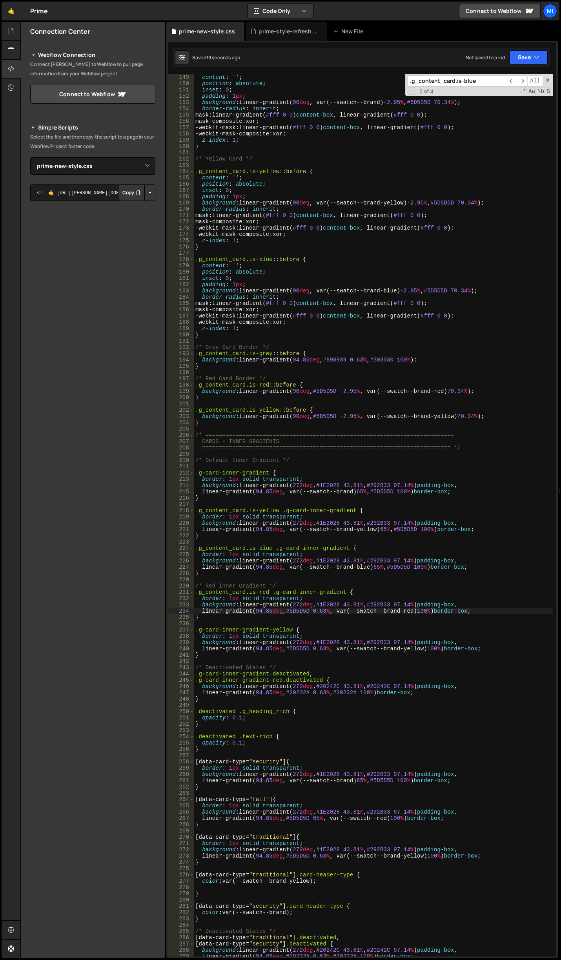
scroll to position [0, 0]
click at [329, 366] on div ".g_content_card : :before { content : ' ' ; position : absolute ; inset : 0 ; p…" at bounding box center [373, 515] width 359 height 895
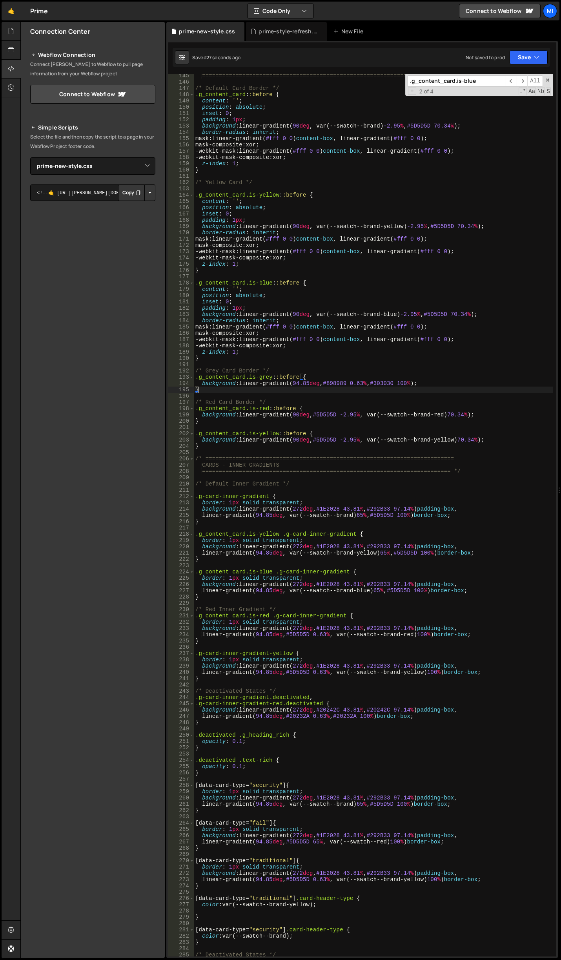
scroll to position [946, 0]
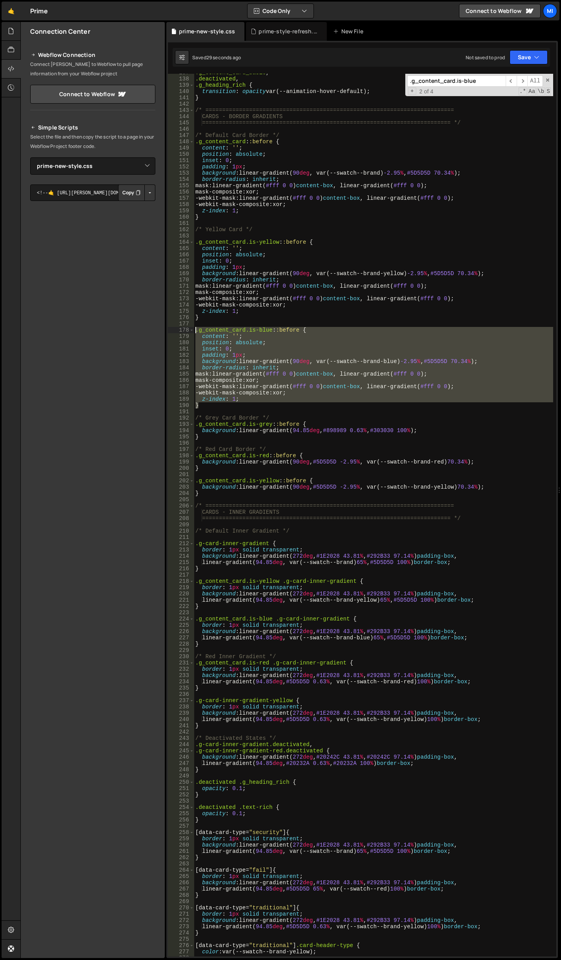
drag, startPoint x: 208, startPoint y: 407, endPoint x: 174, endPoint y: 331, distance: 82.7
click at [174, 331] on div "} 137 138 139 140 141 142 143 144 145 146 147 148 149 150 151 152 153 154 155 1…" at bounding box center [362, 515] width 388 height 882
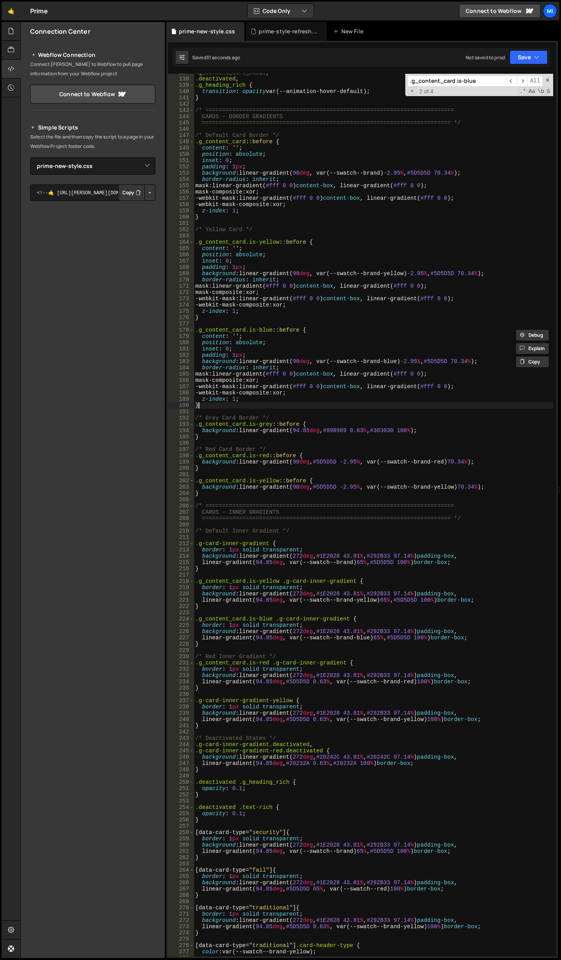
click at [220, 406] on div ".g_content_card_basic , .deactivated , .g_heading_rich { transition : opacity v…" at bounding box center [373, 516] width 359 height 895
type textarea "}"
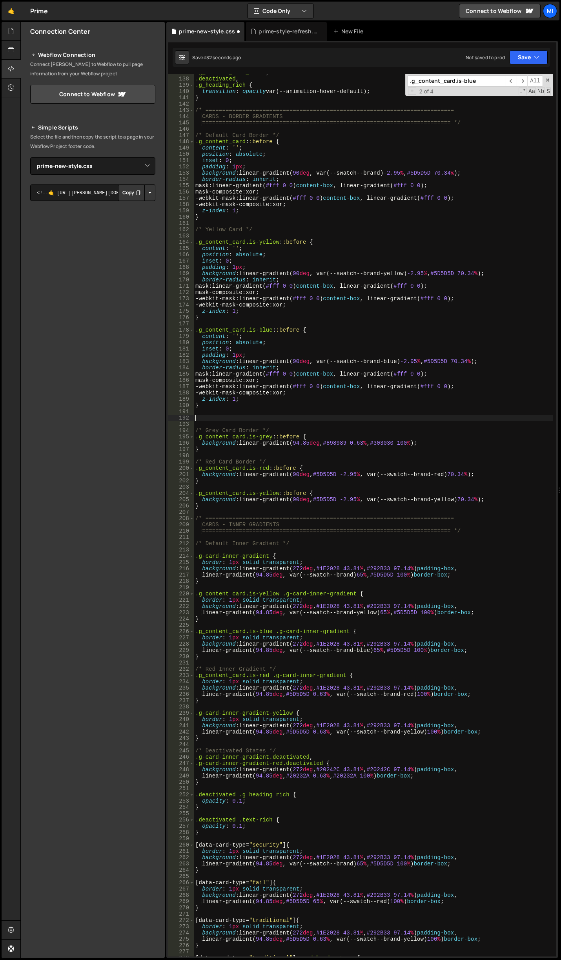
paste textarea "}"
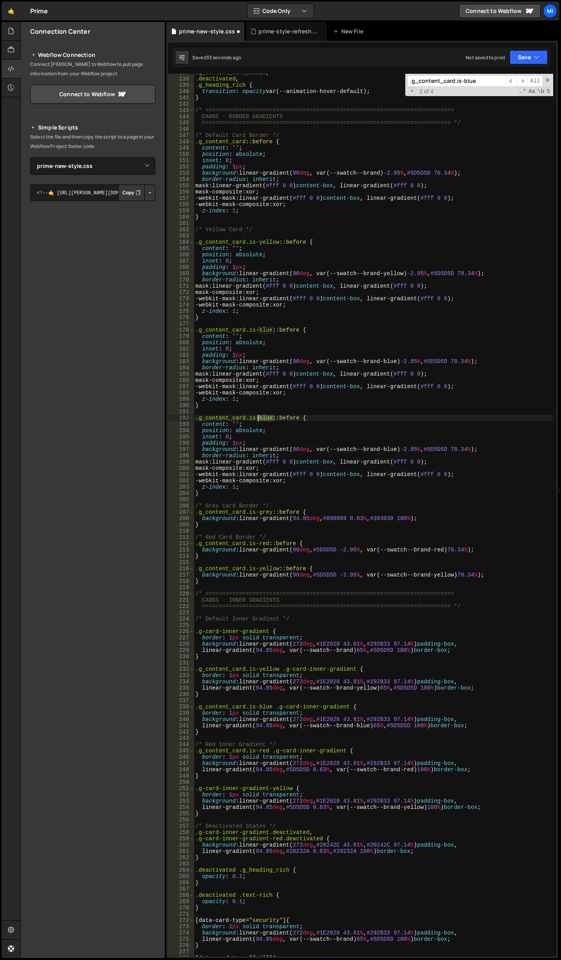
drag, startPoint x: 273, startPoint y: 417, endPoint x: 259, endPoint y: 416, distance: 14.1
click at [259, 416] on div ".g_content_card_basic , .deactivated , .g_heading_rich { transition : opacity v…" at bounding box center [373, 516] width 359 height 895
drag, startPoint x: 382, startPoint y: 448, endPoint x: 397, endPoint y: 448, distance: 15.3
click at [397, 448] on div ".g_content_card_basic , .deactivated , .g_heading_rich { transition : opacity v…" at bounding box center [373, 516] width 359 height 895
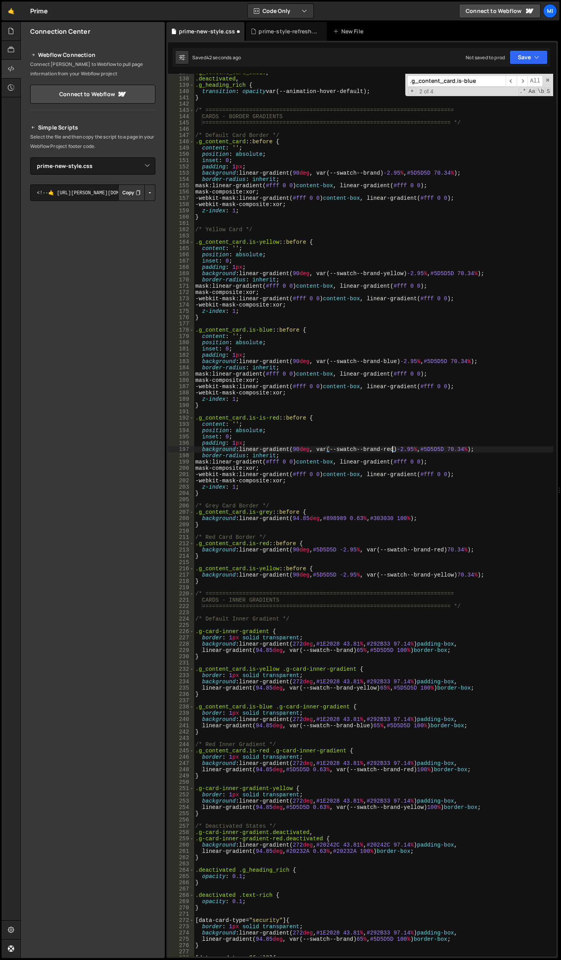
click at [320, 479] on div ".g_content_card_basic , .deactivated , .g_heading_rich { transition : opacity v…" at bounding box center [373, 516] width 359 height 895
click at [443, 478] on div ".g_content_card_basic , .deactivated , .g_heading_rich { transition : opacity v…" at bounding box center [373, 516] width 359 height 895
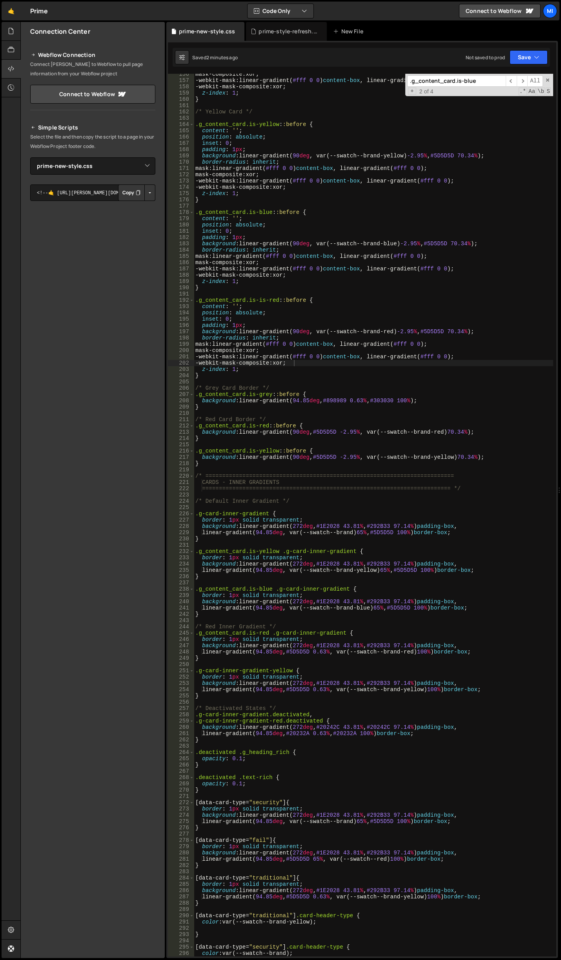
scroll to position [1087, 0]
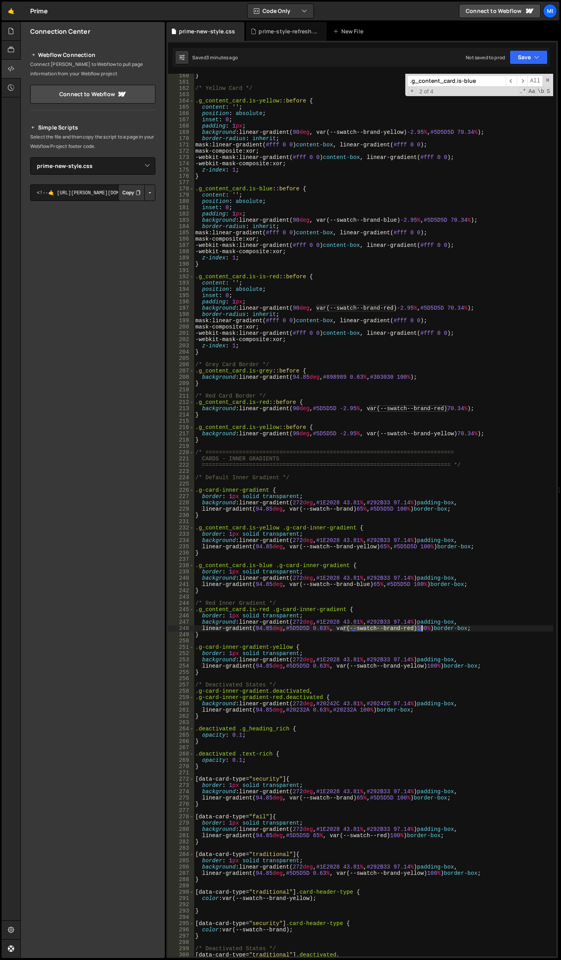
drag, startPoint x: 349, startPoint y: 627, endPoint x: 422, endPoint y: 628, distance: 73.0
click at [422, 628] on div "} /* Yellow Card */ .g_content_card.is-yellow : :before { content : ' ' ; posit…" at bounding box center [373, 520] width 359 height 895
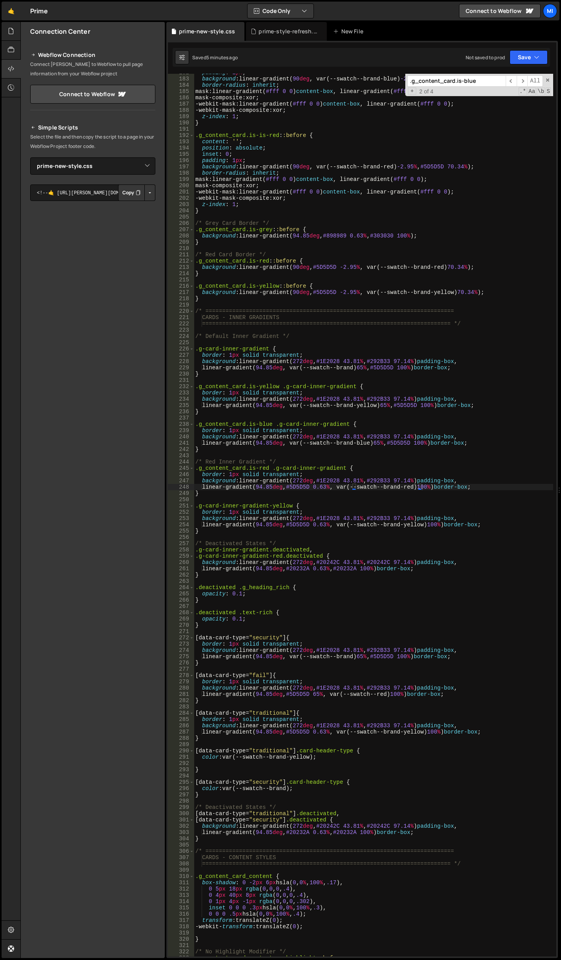
scroll to position [1205, 0]
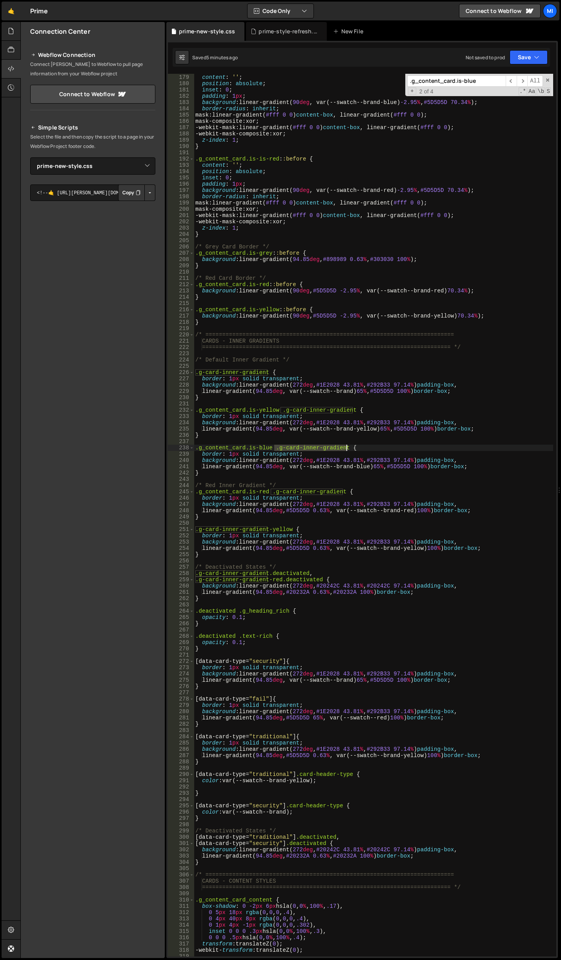
drag, startPoint x: 275, startPoint y: 447, endPoint x: 345, endPoint y: 450, distance: 70.3
click at [345, 450] on div ".g_content_card.is-blue : :before { content : ' ' ; position : absolute ; inset…" at bounding box center [373, 515] width 359 height 895
drag, startPoint x: 270, startPoint y: 490, endPoint x: 343, endPoint y: 491, distance: 73.0
click at [343, 491] on div ".g_content_card.is-blue : :before { content : ' ' ; position : absolute ; inset…" at bounding box center [373, 515] width 359 height 895
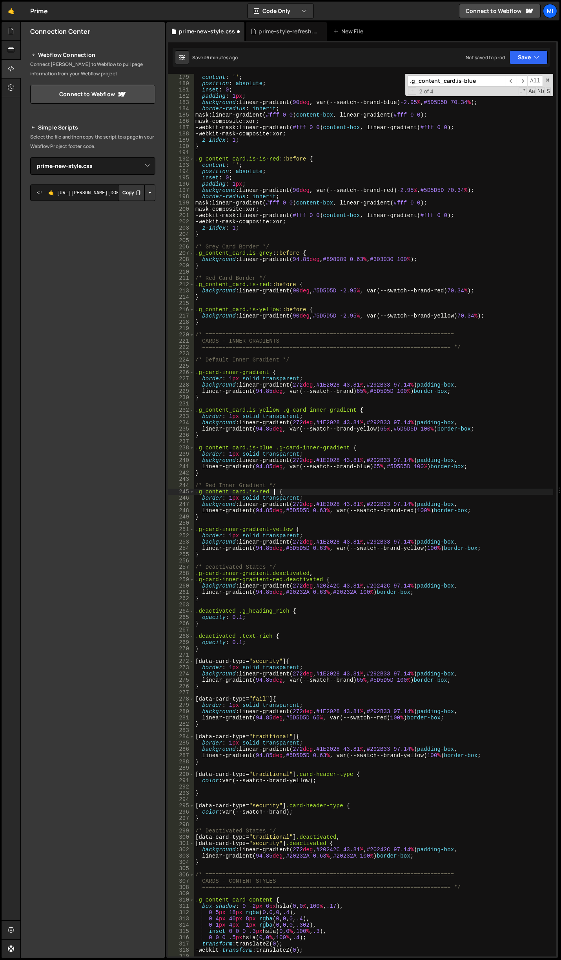
paste textarea ".g-card-inner-gradient"
drag, startPoint x: 344, startPoint y: 513, endPoint x: 422, endPoint y: 510, distance: 77.8
click at [422, 510] on div ".g_content_card.is-blue : :before { content : ' ' ; position : absolute ; inset…" at bounding box center [373, 515] width 359 height 895
click at [295, 511] on div ".g_content_card.is-blue : :before { content : ' ' ; position : absolute ; inset…" at bounding box center [373, 515] width 359 height 895
paste textarea "var(--swatch--brand-red)"
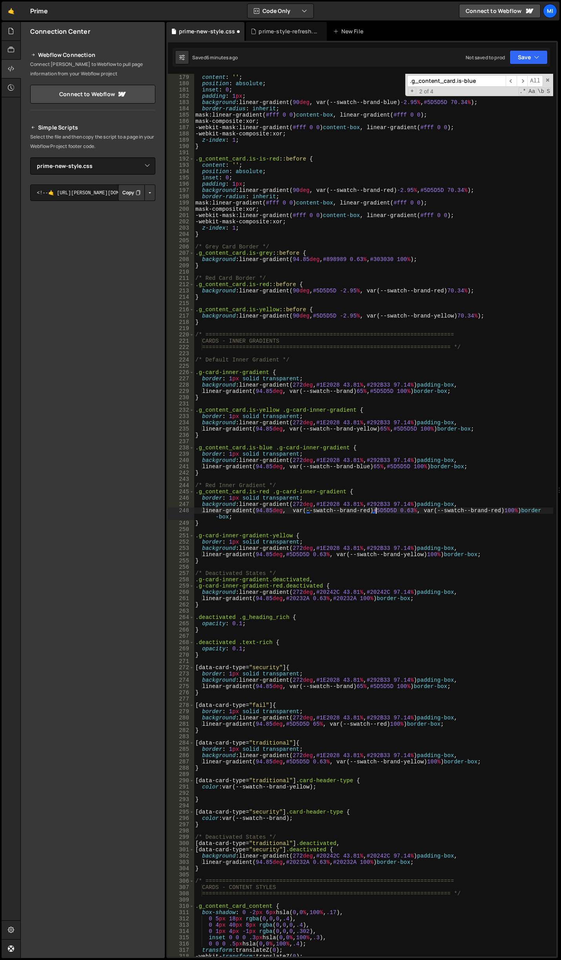
scroll to position [0, 13]
drag, startPoint x: 379, startPoint y: 510, endPoint x: 402, endPoint y: 510, distance: 23.9
click at [402, 510] on div ".g_content_card.is-blue : :before { content : ' ' ; position : absolute ; inset…" at bounding box center [373, 515] width 359 height 895
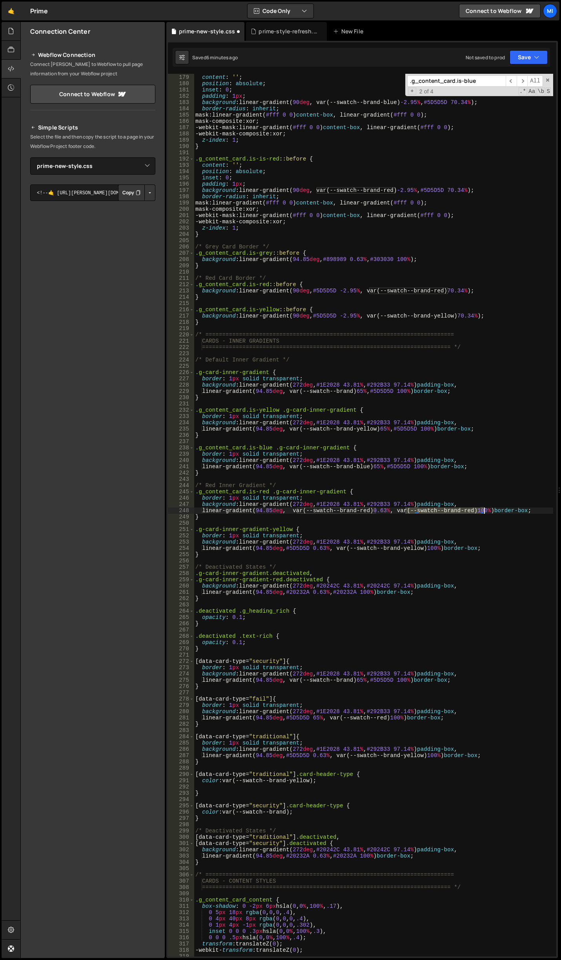
drag, startPoint x: 406, startPoint y: 510, endPoint x: 484, endPoint y: 511, distance: 78.1
click at [484, 511] on div ".g_content_card.is-blue : :before { content : ' ' ; position : absolute ; inset…" at bounding box center [373, 515] width 359 height 895
paste textarea "#5D5D5D"
click at [364, 533] on div ".g_content_card.is-blue : :before { content : ' ' ; position : absolute ; inset…" at bounding box center [373, 515] width 359 height 895
type textarea "border: 1px solid transparent;"
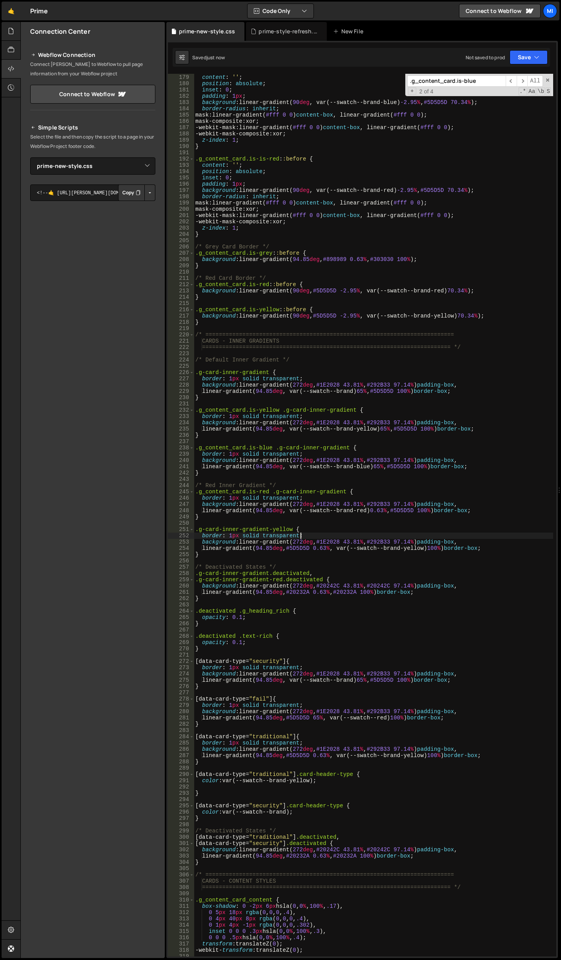
scroll to position [0, 7]
click at [368, 524] on div ".g_content_card.is-blue : :before { content : ' ' ; position : absolute ; inset…" at bounding box center [373, 515] width 359 height 895
drag, startPoint x: 376, startPoint y: 510, endPoint x: 388, endPoint y: 510, distance: 11.8
click at [388, 510] on div ".g_content_card.is-blue : :before { content : ' ' ; position : absolute ; inset…" at bounding box center [373, 515] width 359 height 895
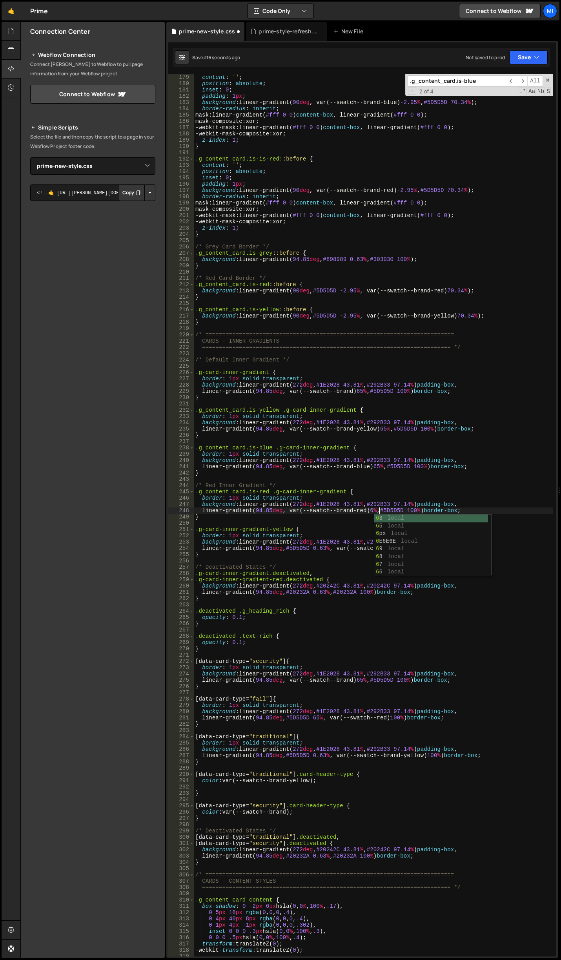
scroll to position [0, 13]
click at [445, 482] on div ".g_content_card.is-blue : :before { content : ' ' ; position : absolute ; inset…" at bounding box center [373, 515] width 359 height 895
click at [379, 465] on div ".g_content_card.is-blue : :before { content : ' ' ; position : absolute ; inset…" at bounding box center [373, 515] width 359 height 895
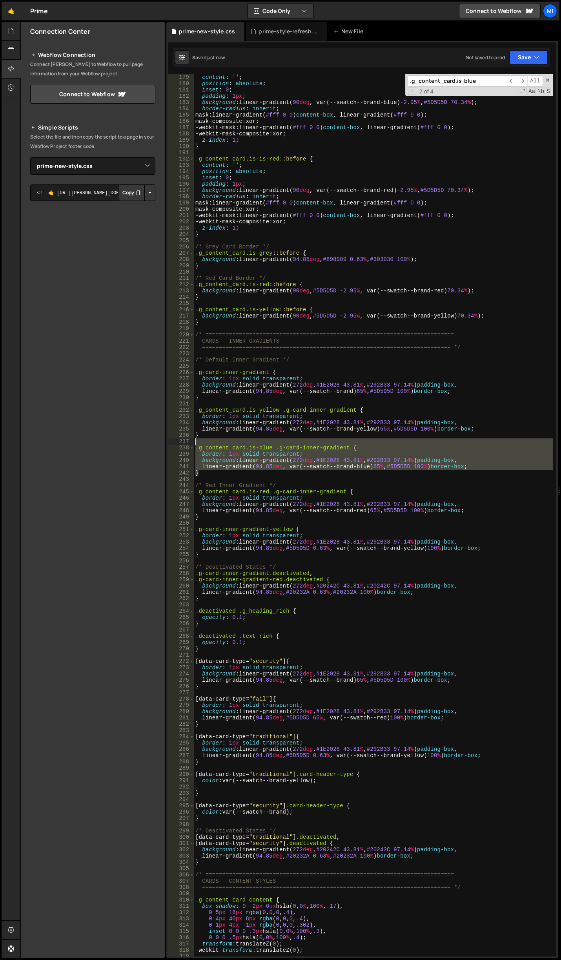
drag, startPoint x: 216, startPoint y: 473, endPoint x: 158, endPoint y: 444, distance: 64.9
click at [158, 444] on div "Files New File Javascript files 0 about.js 0 0 prodsec-problem-cards.js 0 0 pro…" at bounding box center [290, 490] width 541 height 936
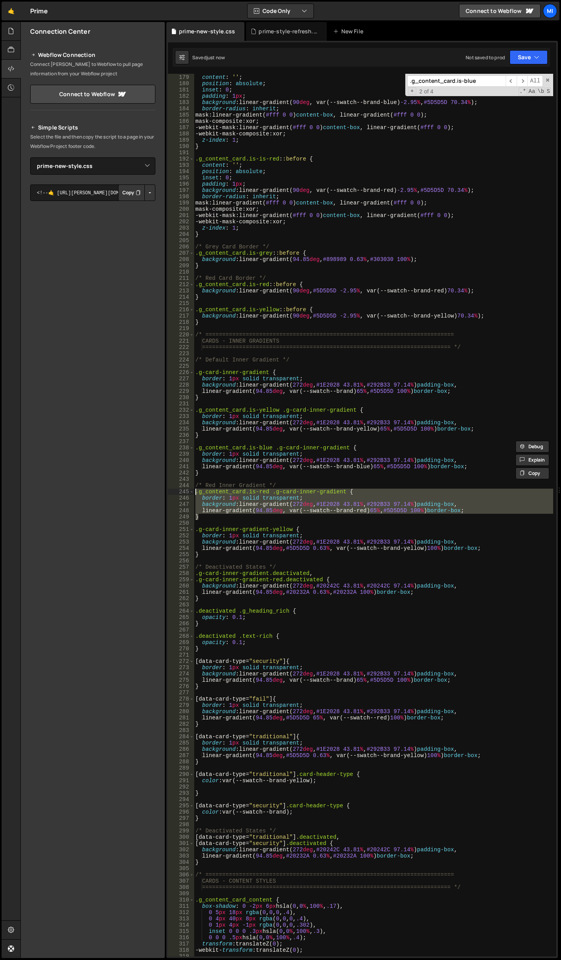
drag, startPoint x: 207, startPoint y: 518, endPoint x: 175, endPoint y: 492, distance: 41.6
click at [175, 492] on div ".g_content_card.is-blue .g-card-inner-gradient { 178 179 180 181 182 183 184 18…" at bounding box center [362, 515] width 388 height 882
paste textarea "}"
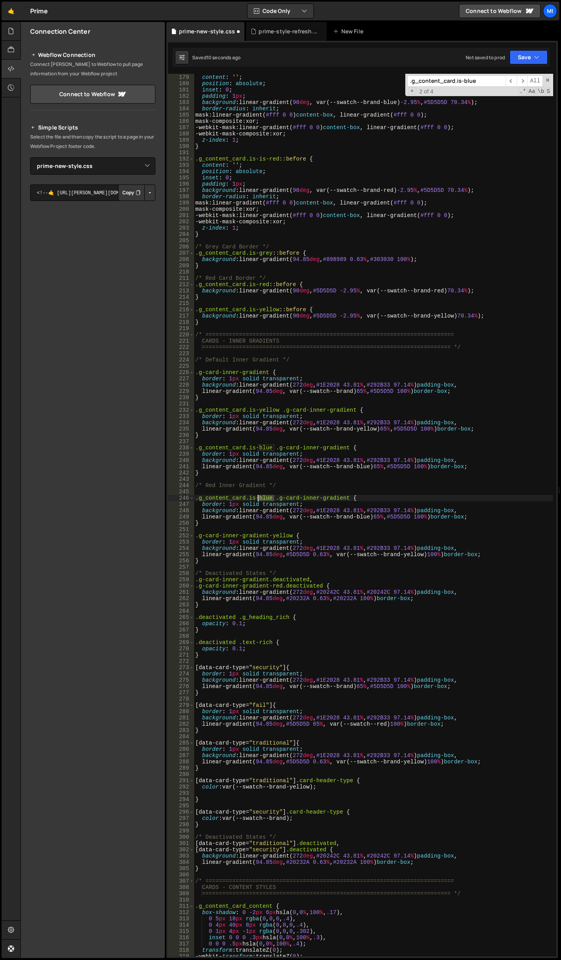
drag, startPoint x: 273, startPoint y: 499, endPoint x: 259, endPoint y: 499, distance: 13.3
click at [259, 499] on div ".g_content_card.is-blue : :before { content : ' ' ; position : absolute ; inset…" at bounding box center [373, 515] width 359 height 895
click at [419, 500] on div ".g_content_card.is-blue : :before { content : ' ' ; position : absolute ; inset…" at bounding box center [373, 515] width 359 height 895
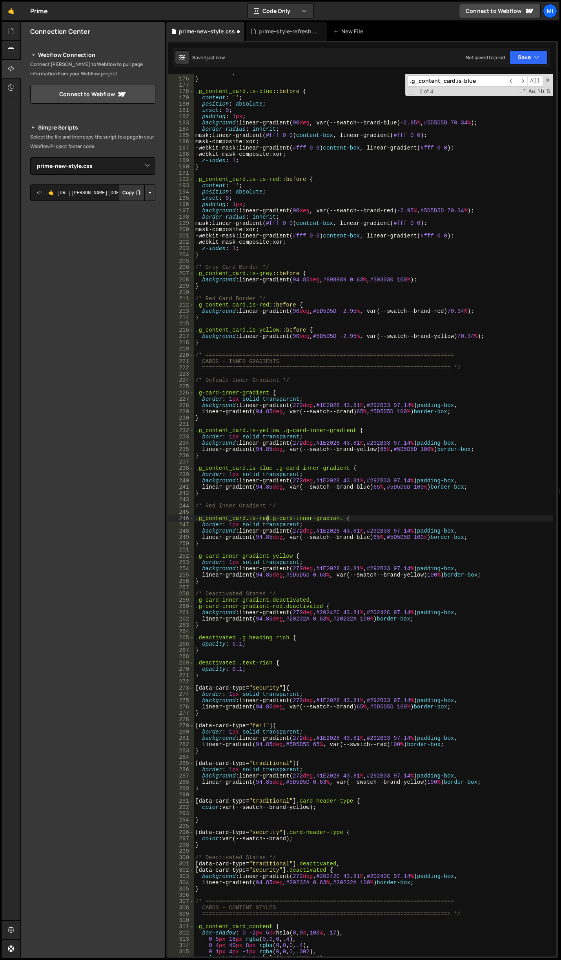
scroll to position [1185, 0]
click at [397, 542] on div "z-index : 1 ; } .g_content_card.is-blue : :before { content : ' ' ; position : …" at bounding box center [373, 516] width 359 height 895
drag, startPoint x: 370, startPoint y: 537, endPoint x: 359, endPoint y: 536, distance: 11.0
click at [359, 536] on div "z-index : 1 ; } .g_content_card.is-blue : :before { content : ' ' ; position : …" at bounding box center [373, 516] width 359 height 895
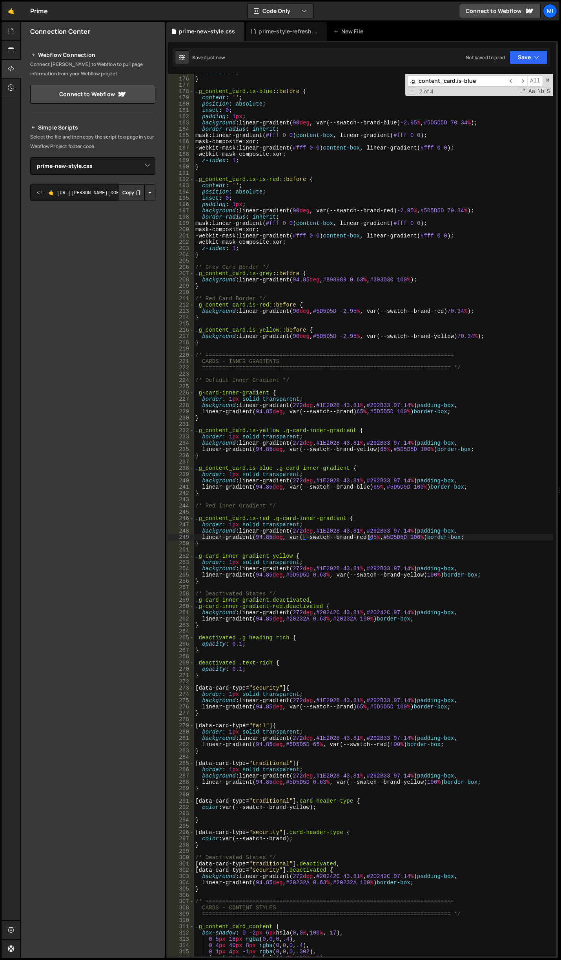
click at [347, 602] on div "z-index : 1 ; } .g_content_card.is-blue : :before { content : ' ' ; position : …" at bounding box center [373, 516] width 359 height 895
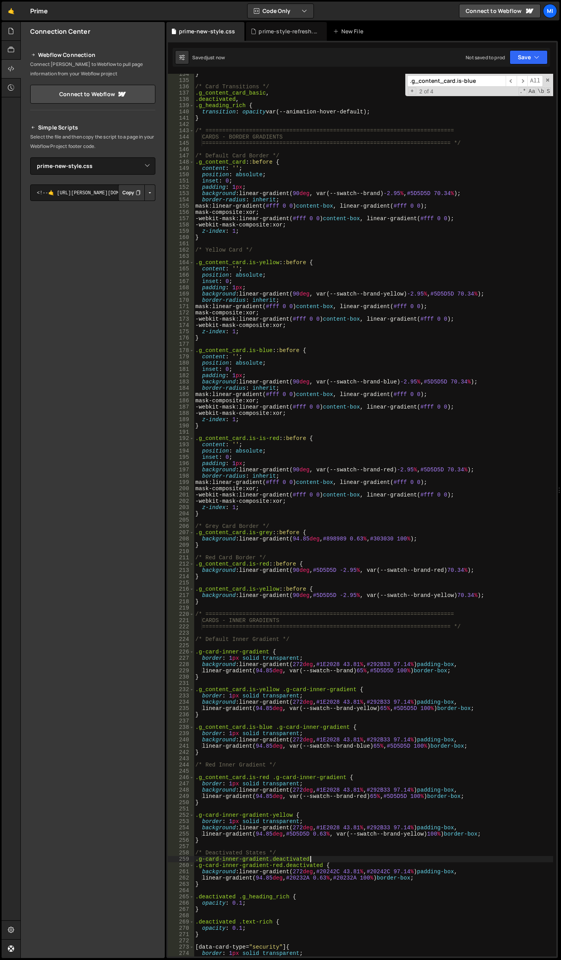
scroll to position [926, 0]
click at [302, 369] on div "} /* Card Transitions */ .g_content_card_basic , .deactivated , .g_heading_rich…" at bounding box center [373, 518] width 359 height 895
click at [329, 445] on div "} /* Card Transitions */ .g_content_card_basic , .deactivated , .g_heading_rich…" at bounding box center [373, 518] width 359 height 895
click at [243, 264] on div "} /* Card Transitions */ .g_content_card_basic , .deactivated , .g_heading_rich…" at bounding box center [373, 518] width 359 height 895
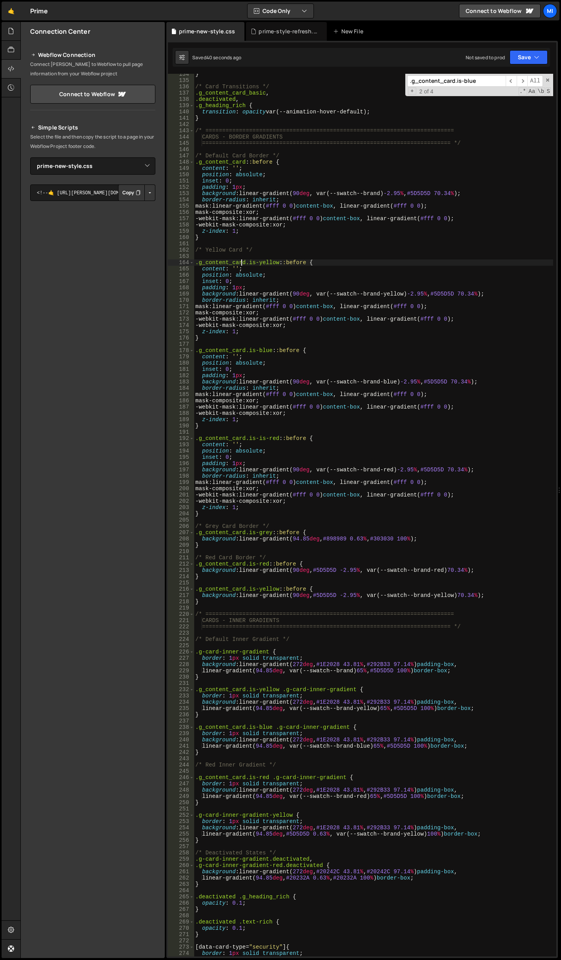
type textarea ".g_content_card.is-yellow::before {"
drag, startPoint x: 244, startPoint y: 264, endPoint x: 188, endPoint y: 260, distance: 55.8
click at [181, 260] on div ".g_content_card.is-yellow::before { 134 135 136 137 138 139 140 141 142 143 144…" at bounding box center [362, 515] width 388 height 882
click at [473, 86] on input ".g_content_card.is-blue" at bounding box center [456, 80] width 98 height 11
paste input
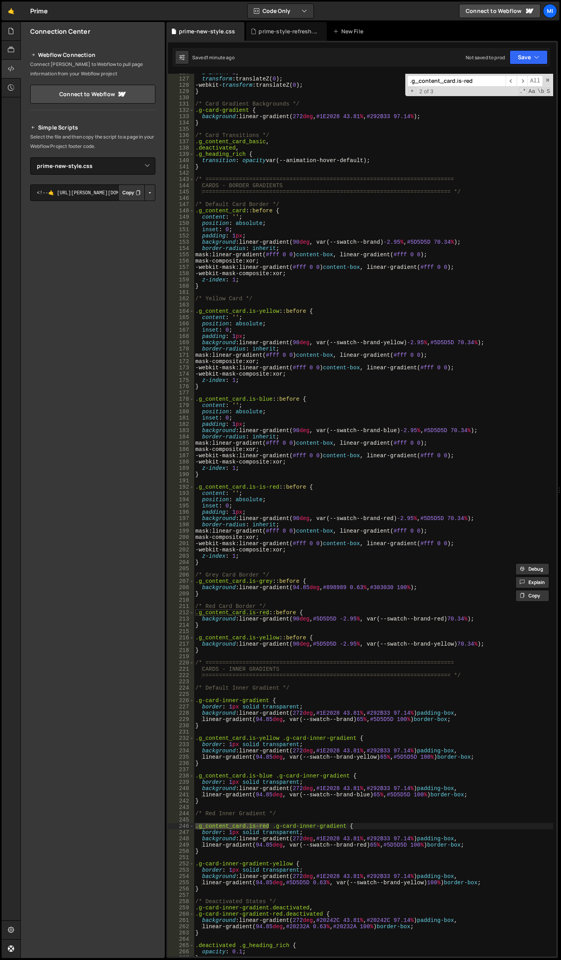
scroll to position [901, 0]
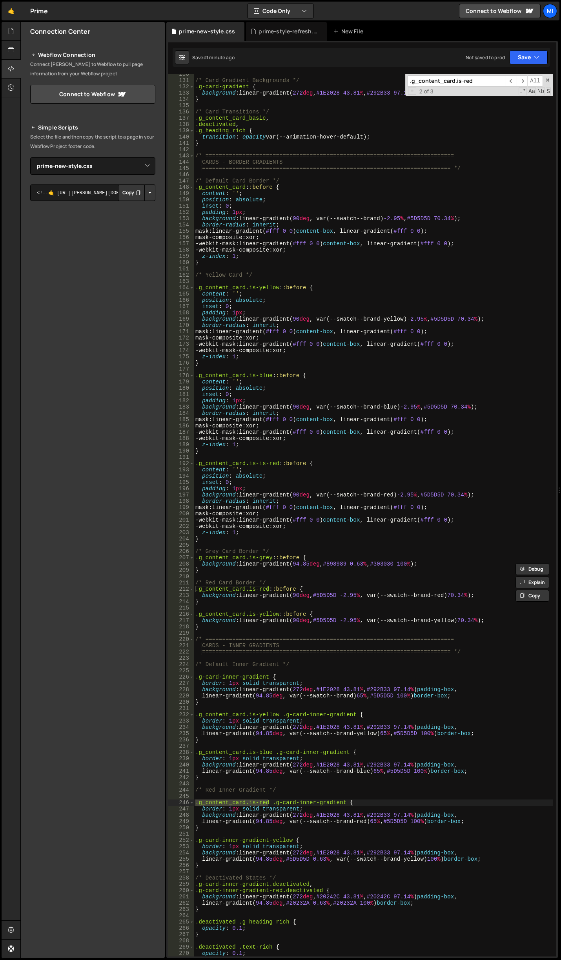
type input ".g_content_card.is-red"
click at [385, 436] on div "/* Card Gradient Backgrounds */ .g-card-gradient { background : linear-gradient…" at bounding box center [373, 518] width 359 height 895
click at [241, 359] on div "/* Card Gradient Backgrounds */ .g-card-gradient { background : linear-gradient…" at bounding box center [373, 518] width 359 height 895
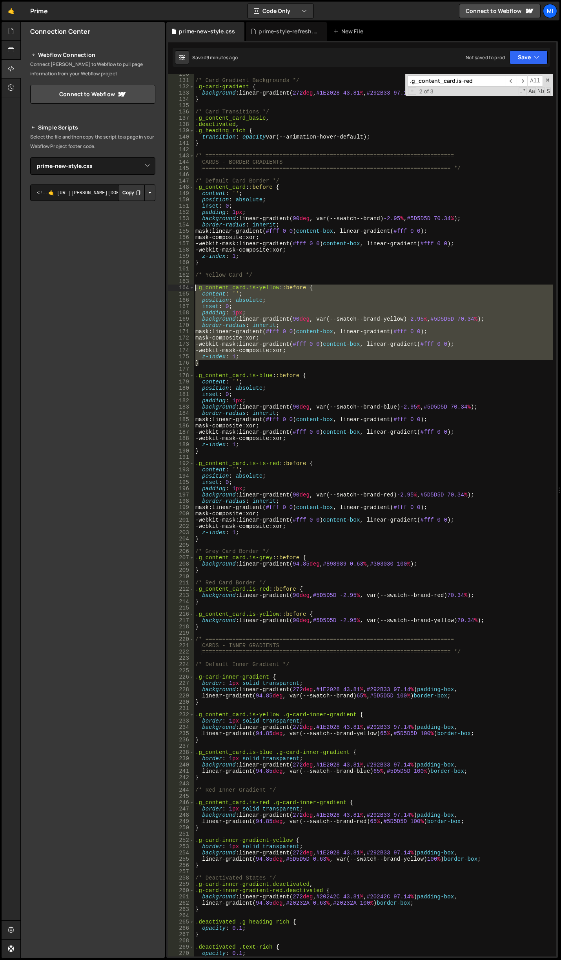
drag, startPoint x: 201, startPoint y: 362, endPoint x: 172, endPoint y: 290, distance: 77.8
click at [172, 290] on div "z-index: 1; 130 131 132 133 134 135 136 137 138 139 140 141 142 143 144 145 146…" at bounding box center [362, 515] width 388 height 882
type textarea ".g_content_card.is-yellow::before { content: '';"
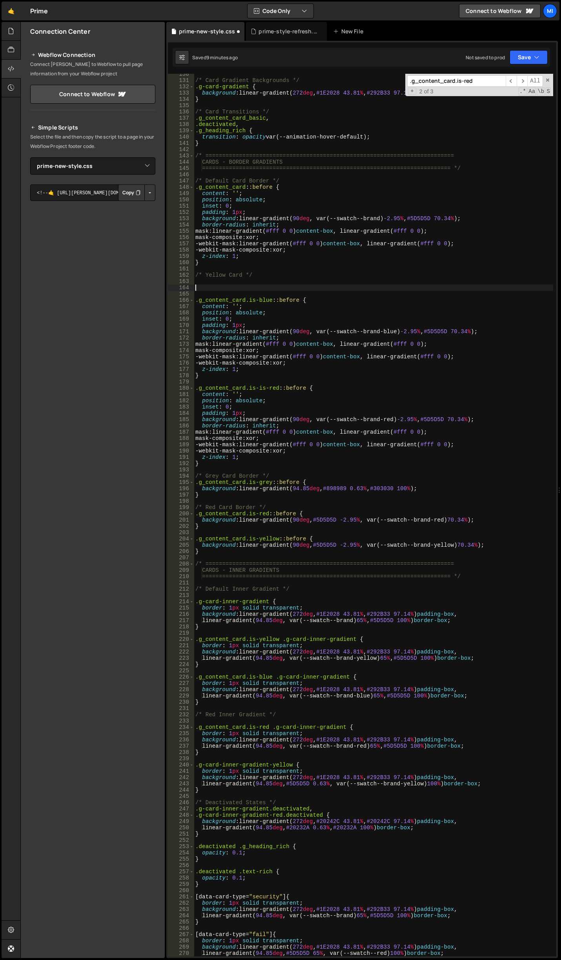
scroll to position [0, 0]
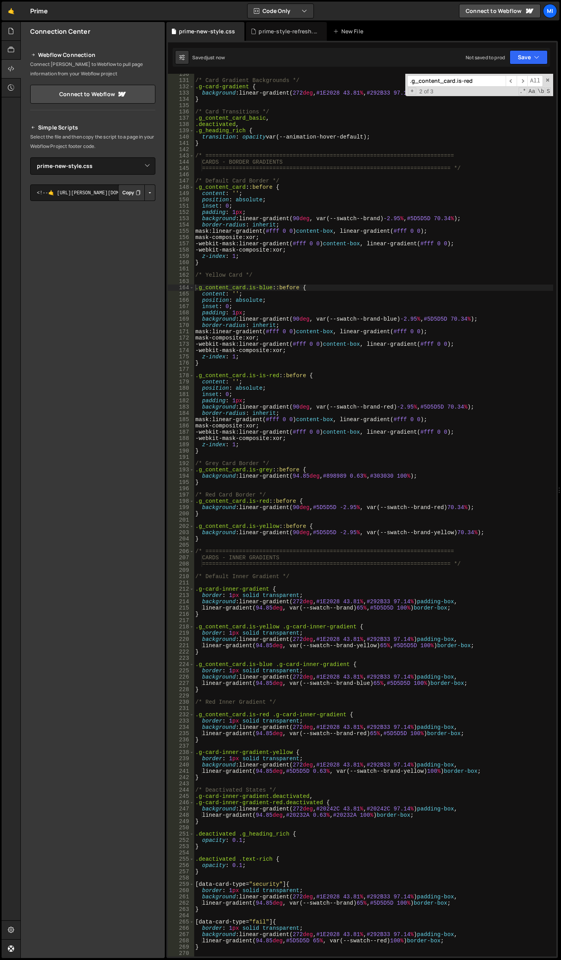
click at [368, 289] on div "/* Card Gradient Backgrounds */ .g-card-gradient { background : linear-gradient…" at bounding box center [373, 518] width 359 height 895
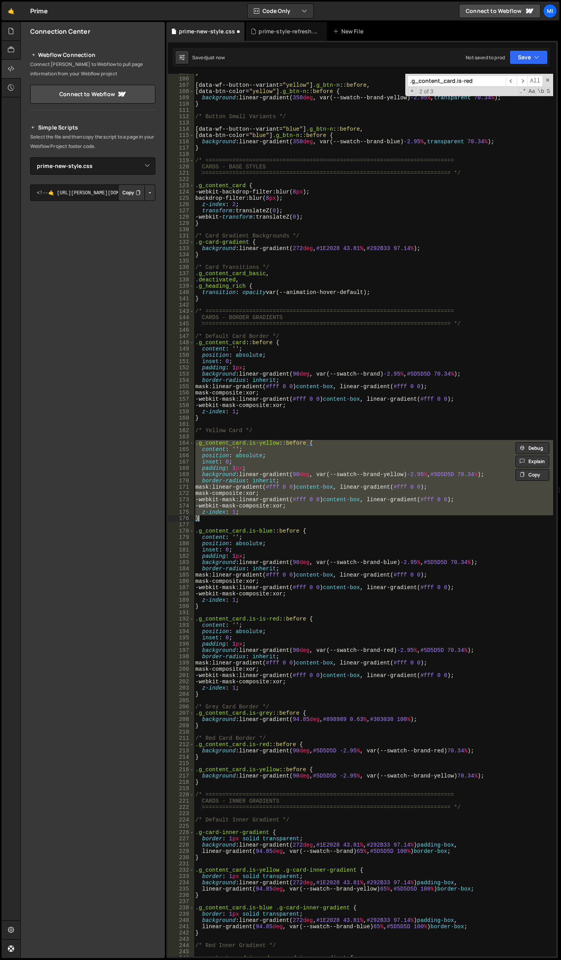
scroll to position [745, 0]
click at [338, 411] on div "} [ data-wf--button--variant = " yellow " ] .g_btn-n : :before , [ data-btn-col…" at bounding box center [373, 516] width 359 height 895
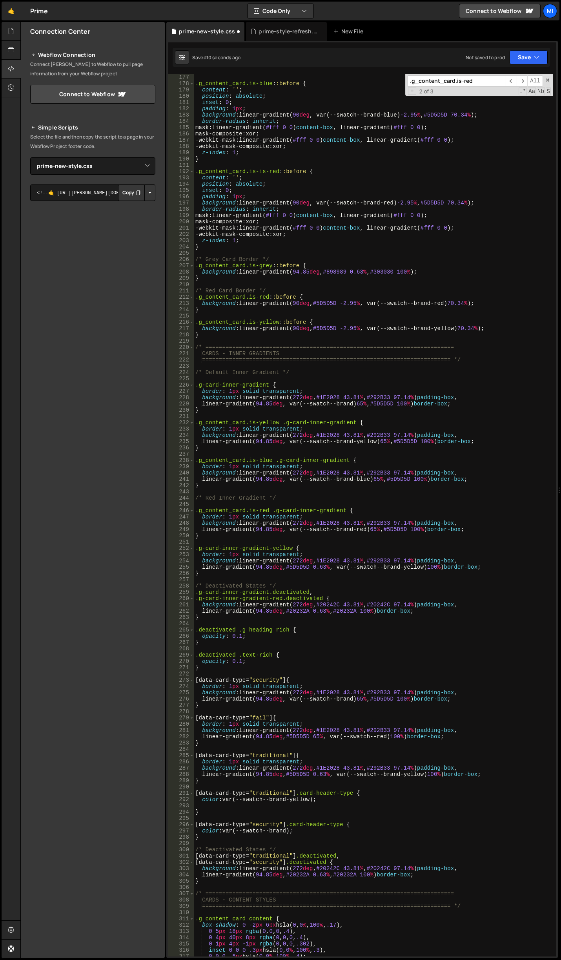
scroll to position [1193, 0]
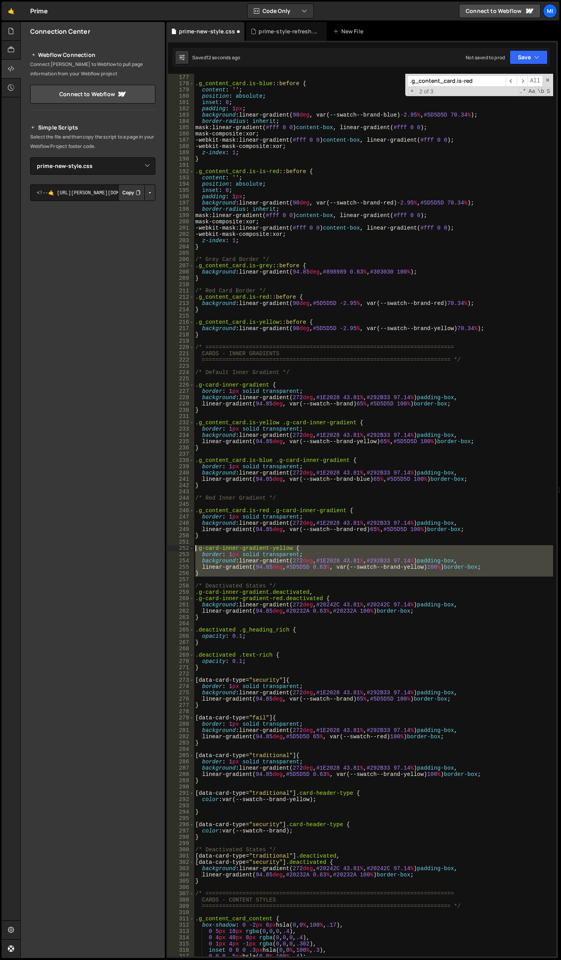
drag, startPoint x: 202, startPoint y: 579, endPoint x: 179, endPoint y: 550, distance: 36.8
click at [179, 550] on div "z-index: 1; 176 177 178 179 180 181 182 183 184 185 186 187 188 189 190 191 192…" at bounding box center [362, 515] width 388 height 882
type textarea ".g-card-inner-gradient-yellow { border: 1px solid transparent;"
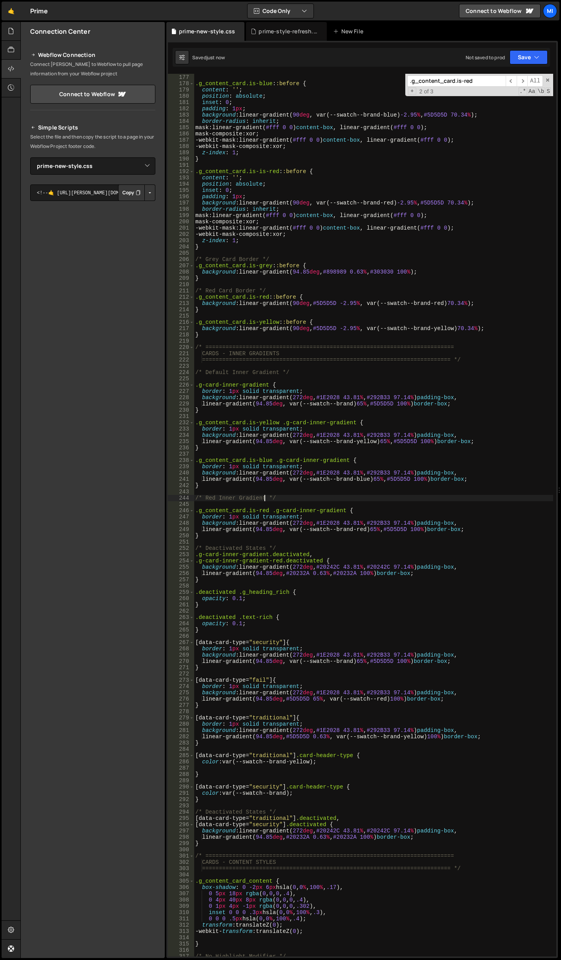
click at [265, 495] on div "} .g_content_card.is-blue : :before { content : ' ' ; position : absolute ; ins…" at bounding box center [373, 515] width 359 height 895
type textarea "}"
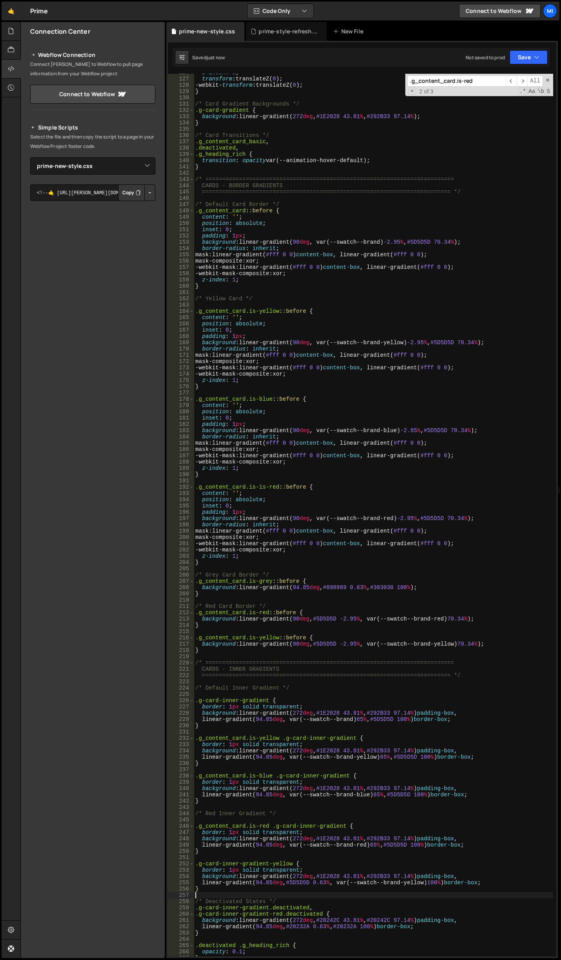
scroll to position [877, 0]
click at [313, 424] on div "z-index : 2 ; transform : translateZ( 0 ) ; -webkit- transform : translateZ( 0 …" at bounding box center [373, 516] width 359 height 895
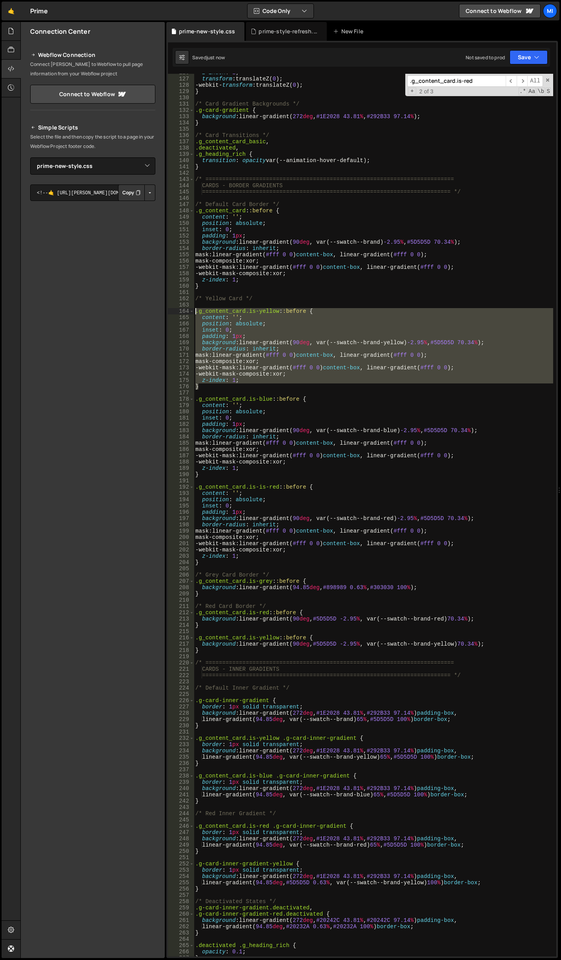
drag, startPoint x: 199, startPoint y: 389, endPoint x: 177, endPoint y: 311, distance: 80.4
click at [177, 311] on div "padding: 1px; 126 127 128 129 130 131 132 133 134 135 136 137 138 139 140 141 1…" at bounding box center [362, 515] width 388 height 882
type textarea ".g_content_card.is-yellow::before { content: '';"
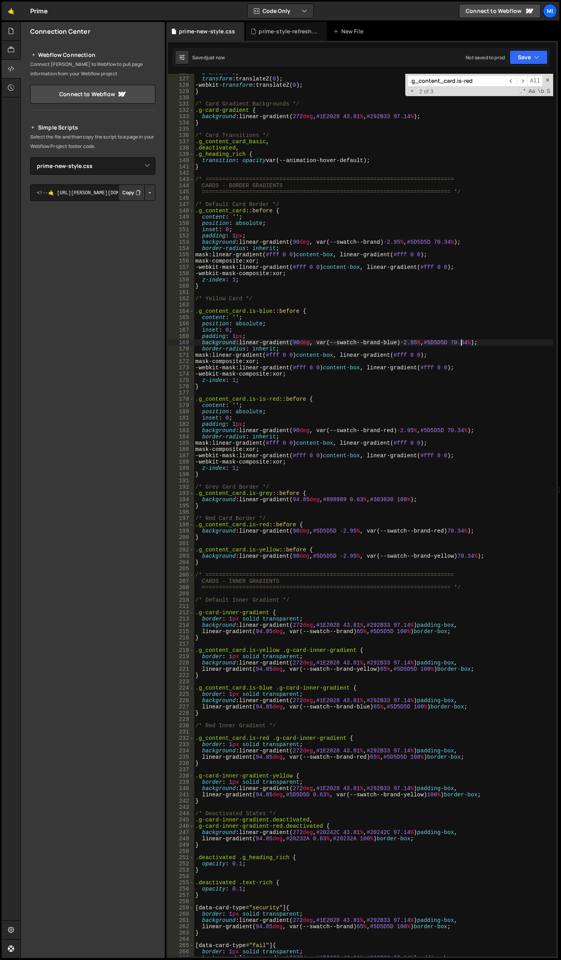
click at [461, 344] on div "z-index : 2 ; transform : translateZ( 0 ) ; -webkit- transform : translateZ( 0 …" at bounding box center [373, 516] width 359 height 895
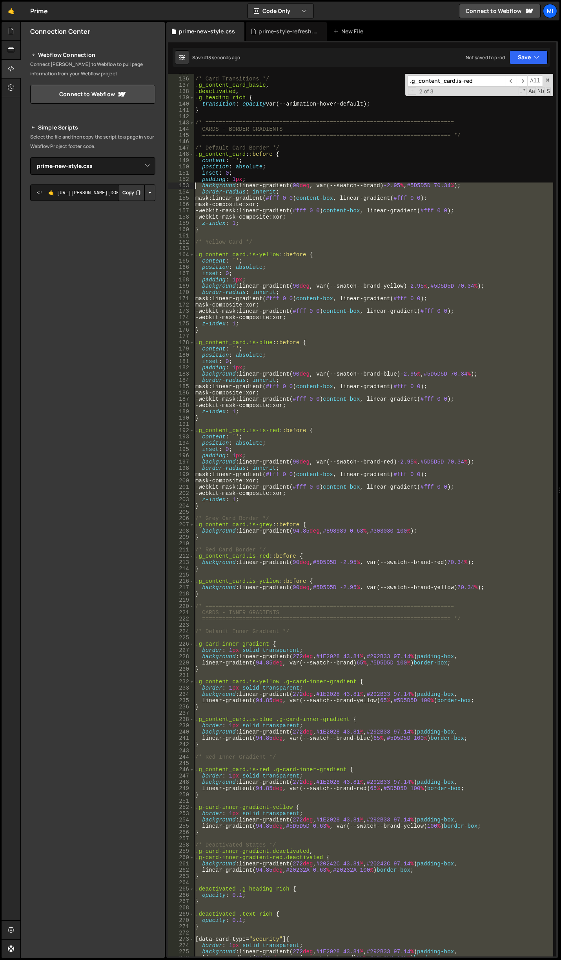
scroll to position [910, 0]
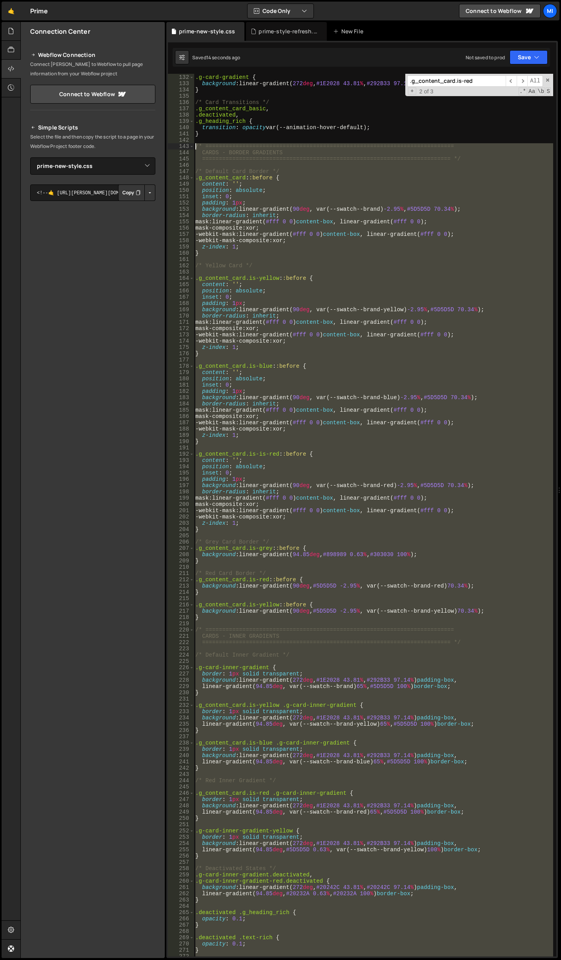
drag, startPoint x: 221, startPoint y: 812, endPoint x: 171, endPoint y: 143, distance: 670.7
click at [171, 143] on div "} 131 132 133 134 135 136 137 138 139 140 141 142 143 144 145 146 147 148 149 1…" at bounding box center [362, 515] width 388 height 882
type textarea "/* ========================================================================== C…"
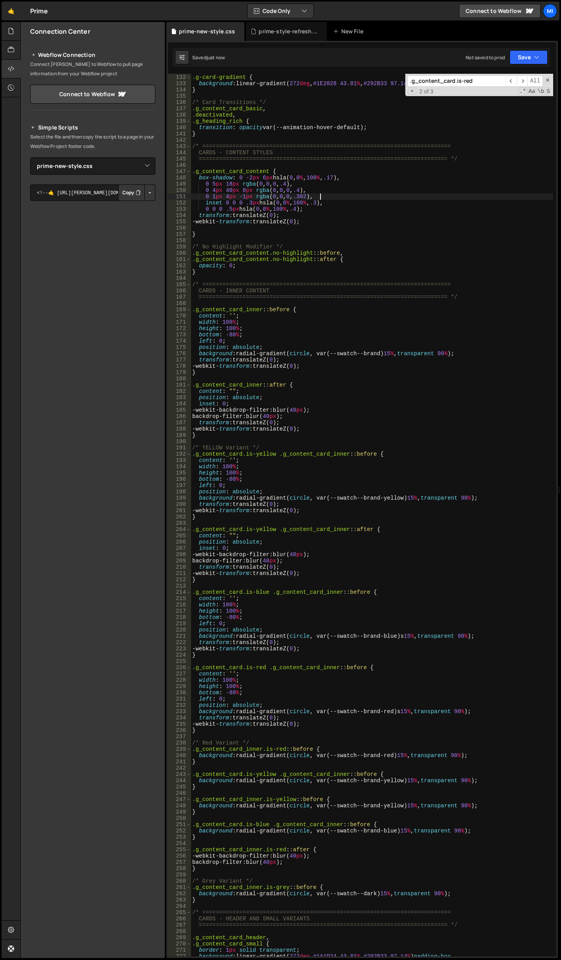
click at [370, 199] on div "/* Card Gradient Backgrounds */ .g-card-gradient { background : linear-gradient…" at bounding box center [372, 515] width 362 height 895
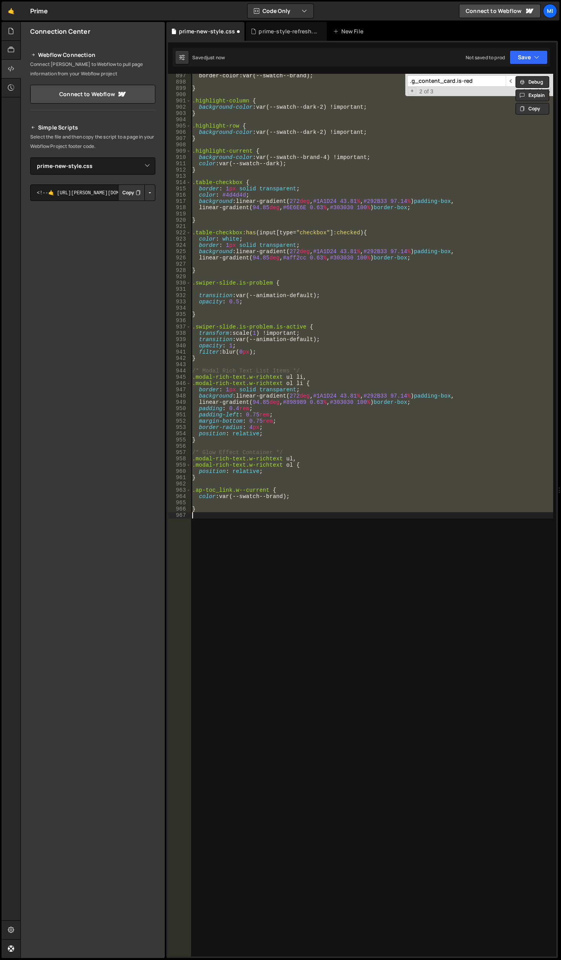
type textarea "linear-gradient(94.85deg, #20232A 0.63%, #20232A 100%) border-box; }"
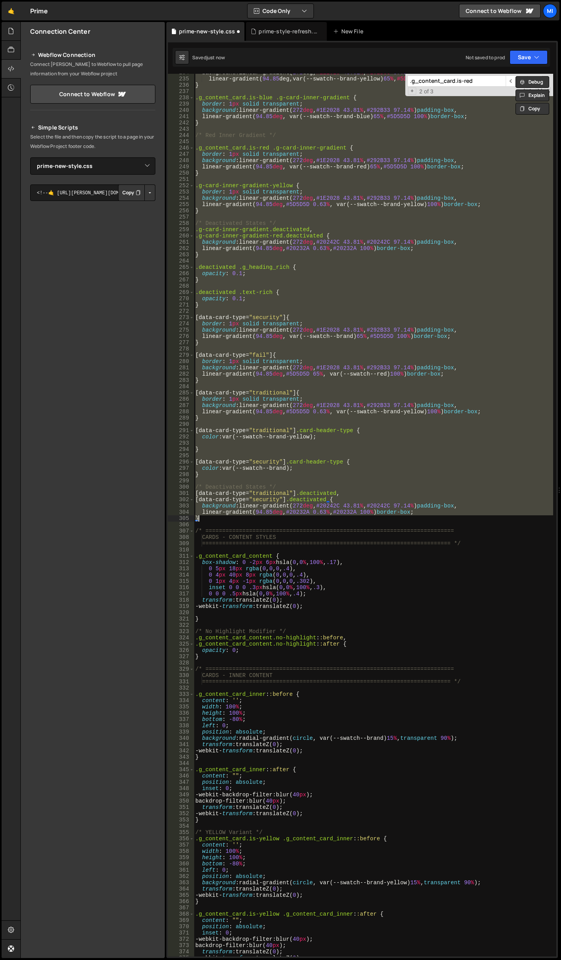
click at [421, 350] on div "background : linear-gradient ( 272 deg , #1E2028 43.81 % , #292B33 97.14 % ) pa…" at bounding box center [373, 516] width 359 height 895
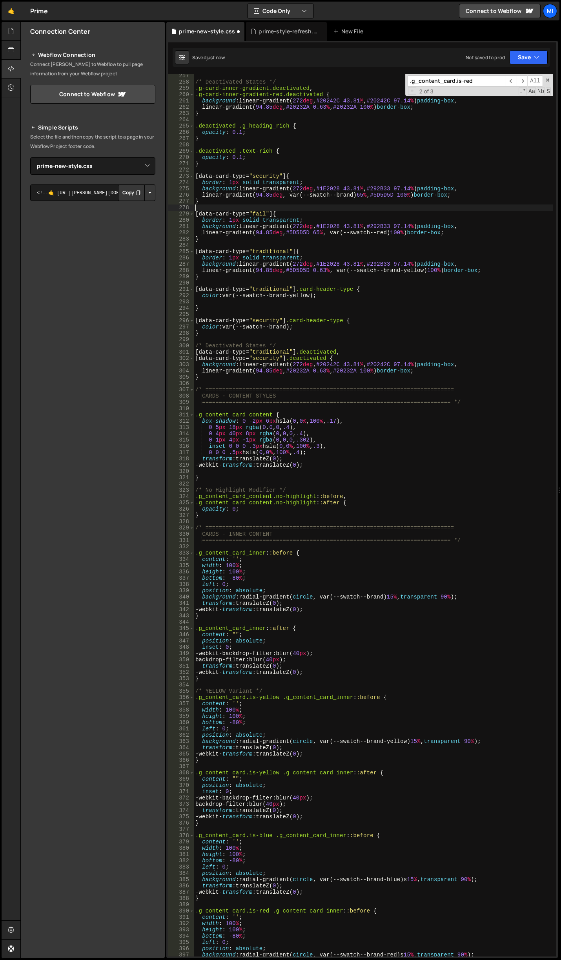
scroll to position [1790, 0]
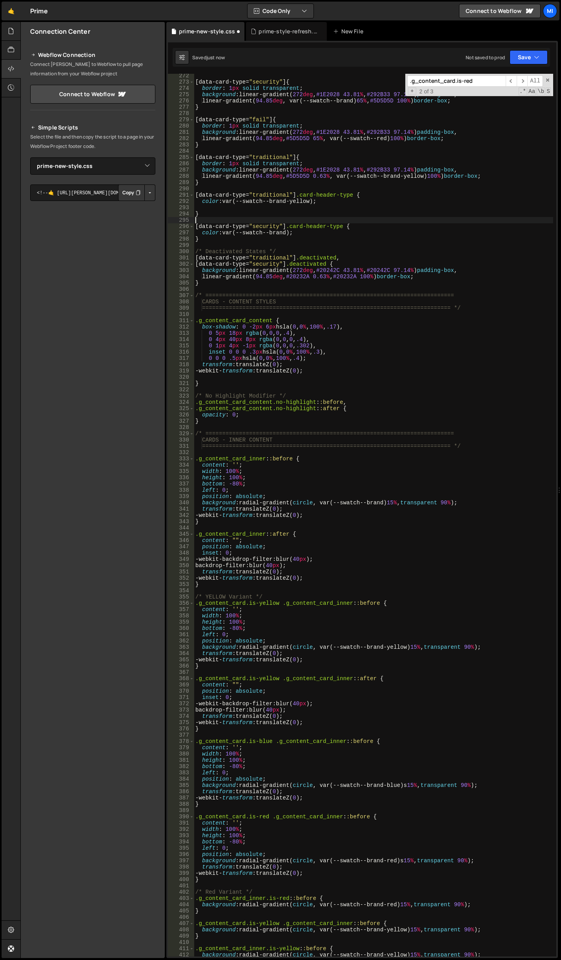
click at [311, 218] on div "[ data-card-type = " security " ] { border : 1 px solid transparent ; backgroun…" at bounding box center [373, 520] width 359 height 895
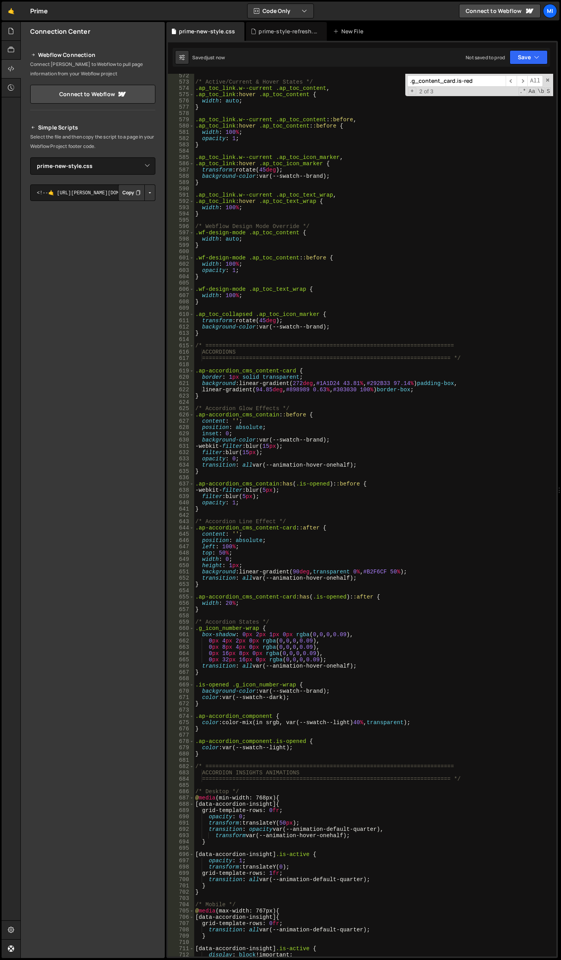
scroll to position [3673, 0]
click at [488, 76] on input ".g_content_card.is-red" at bounding box center [456, 80] width 98 height 11
paste input "g_content_card_inner"
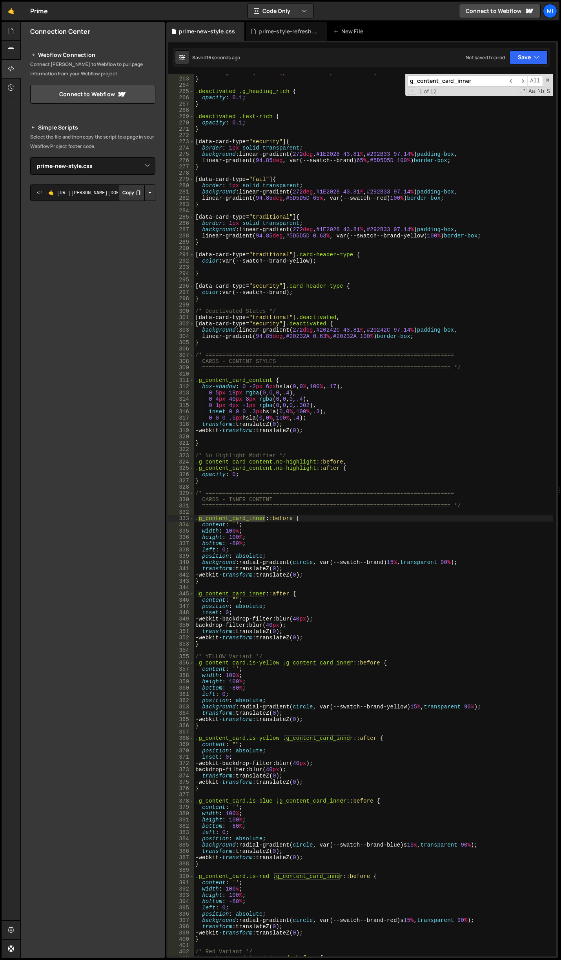
scroll to position [1731, 0]
type input "g_content_card_inner"
click at [490, 83] on input "g_content_card_inner" at bounding box center [456, 80] width 98 height 11
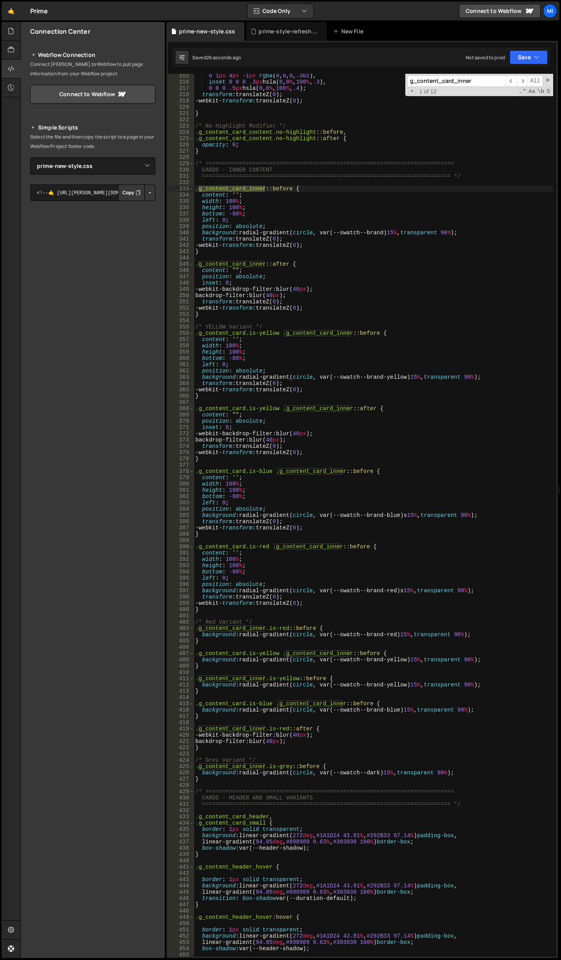
scroll to position [2037, 0]
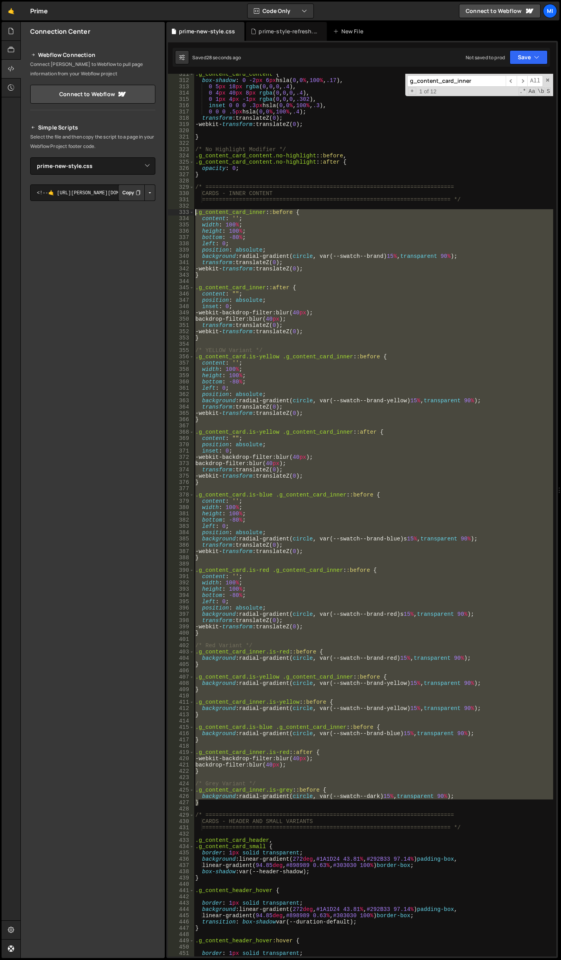
drag, startPoint x: 216, startPoint y: 805, endPoint x: 166, endPoint y: 211, distance: 595.6
click at [166, 211] on div "Files New File Javascript files 0 about.js 0 0 prodsec-problem-cards.js 0 0 pro…" at bounding box center [290, 490] width 541 height 936
type textarea ".g_content_card_inner::before { content: '';"
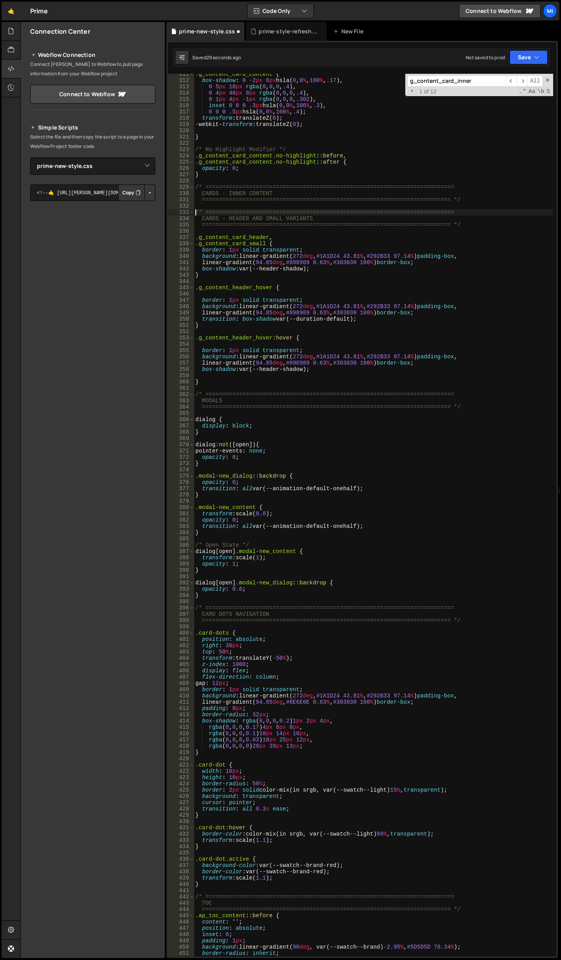
type textarea "/* =========================================================================="
click at [309, 229] on div ".g_content_card_content { box-shadow : 0 -2 px 6 px hsla( 0 , 0 % , 100 % , .17…" at bounding box center [373, 518] width 359 height 895
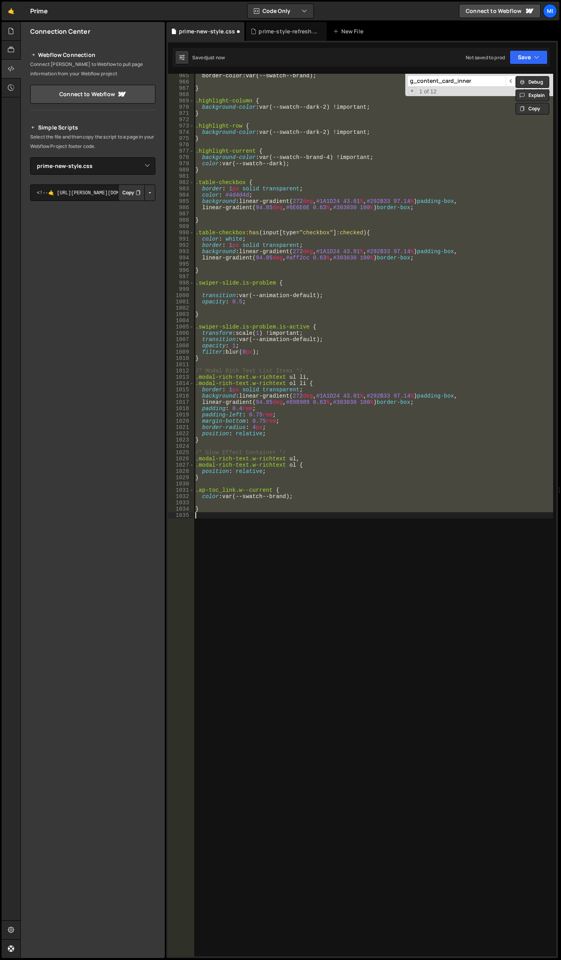
scroll to position [2321, 0]
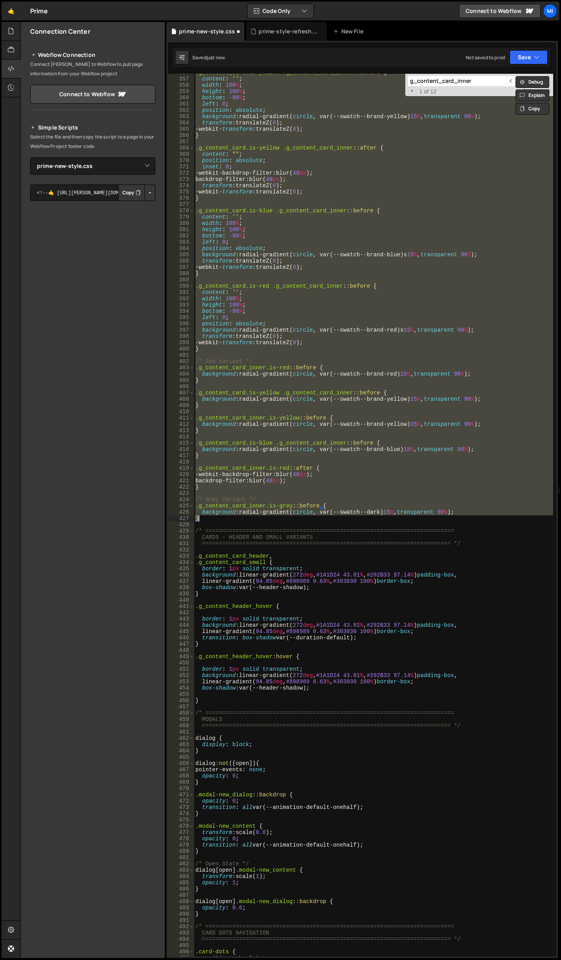
type textarea "}"
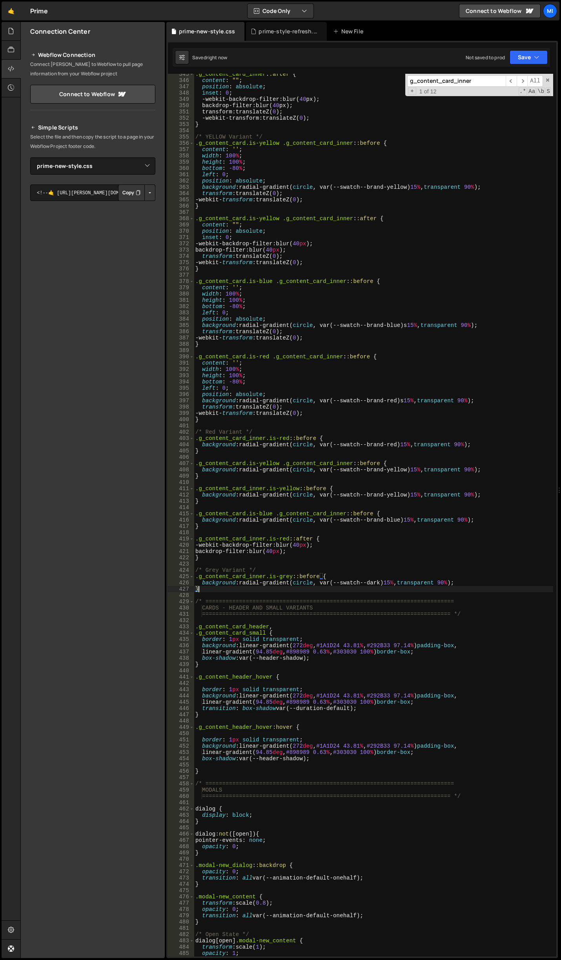
scroll to position [2227, 0]
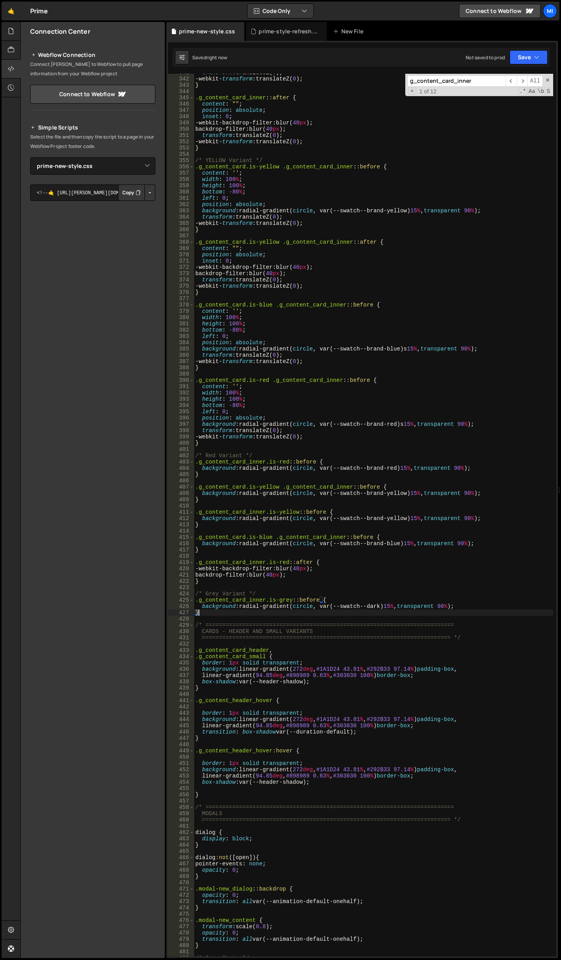
click at [371, 375] on div "transform : translateZ( 0 ) ; -webkit- transform : translateZ( 0 ) ; } .g_conte…" at bounding box center [373, 516] width 359 height 895
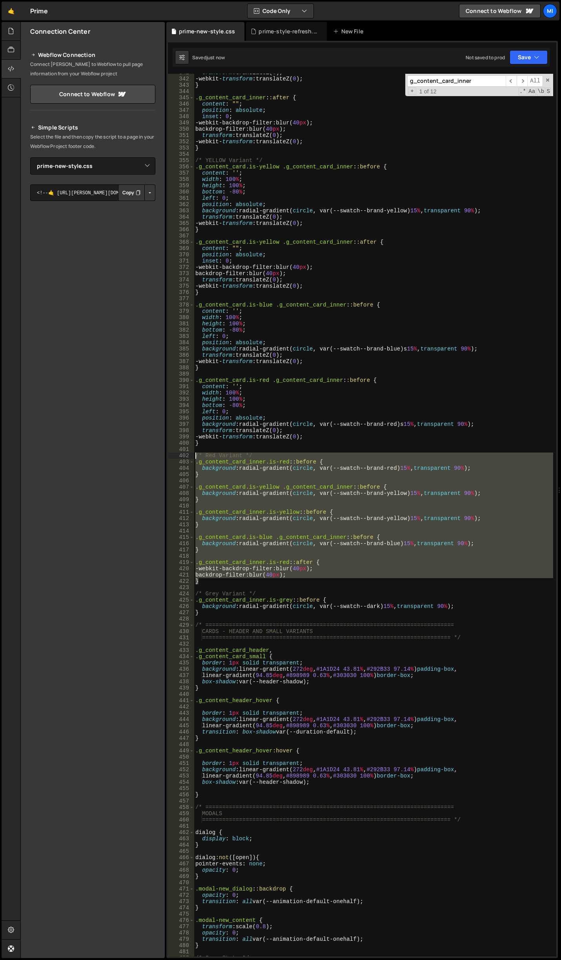
drag, startPoint x: 206, startPoint y: 583, endPoint x: 180, endPoint y: 456, distance: 129.7
click at [180, 456] on div "341 342 343 344 345 346 347 348 349 350 351 352 353 354 355 356 357 358 359 360…" at bounding box center [362, 515] width 388 height 882
type textarea "/* Red Variant */ .g_content_card_inner.is-red::before {"
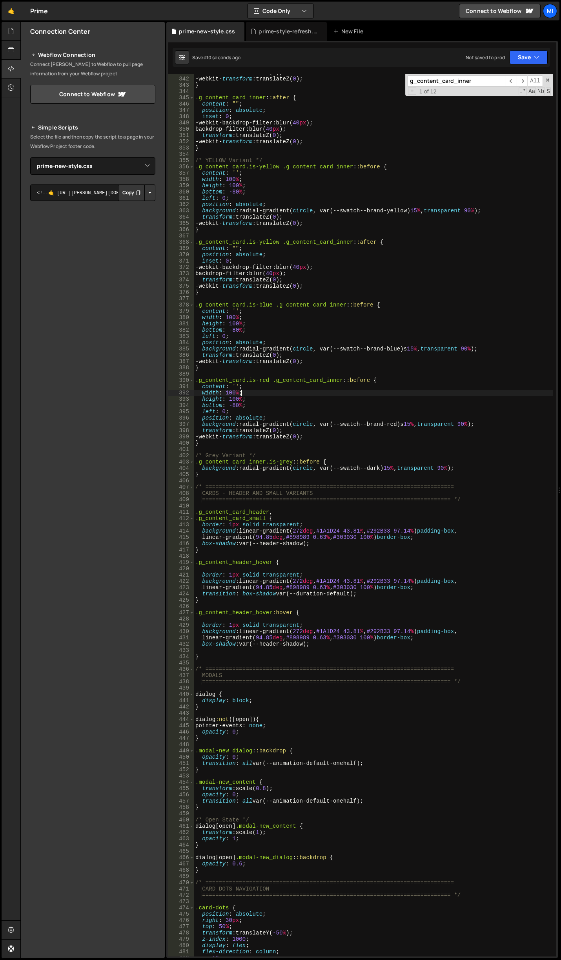
click at [338, 393] on div "transform : translateZ( 0 ) ; -webkit- transform : translateZ( 0 ) ; } .g_conte…" at bounding box center [373, 516] width 359 height 895
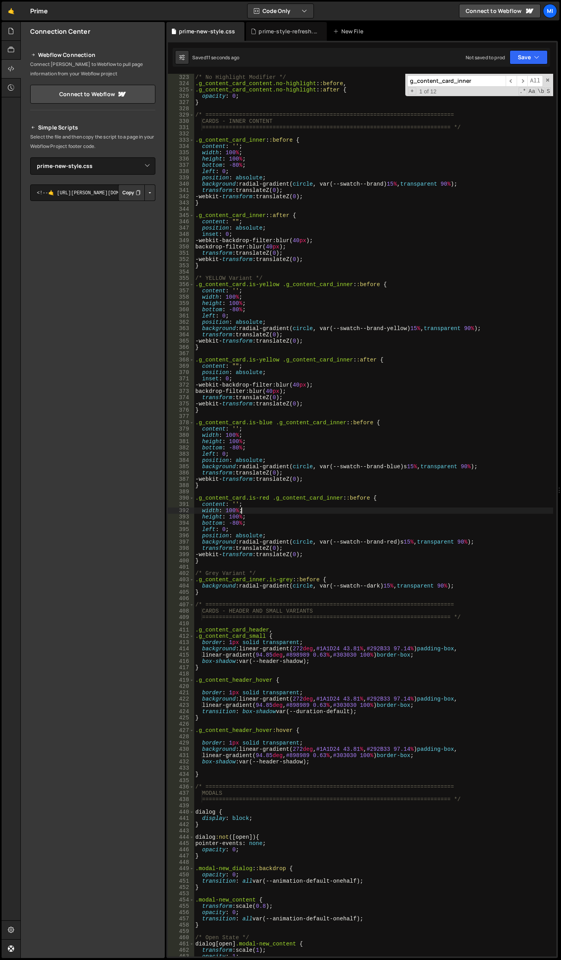
scroll to position [2062, 0]
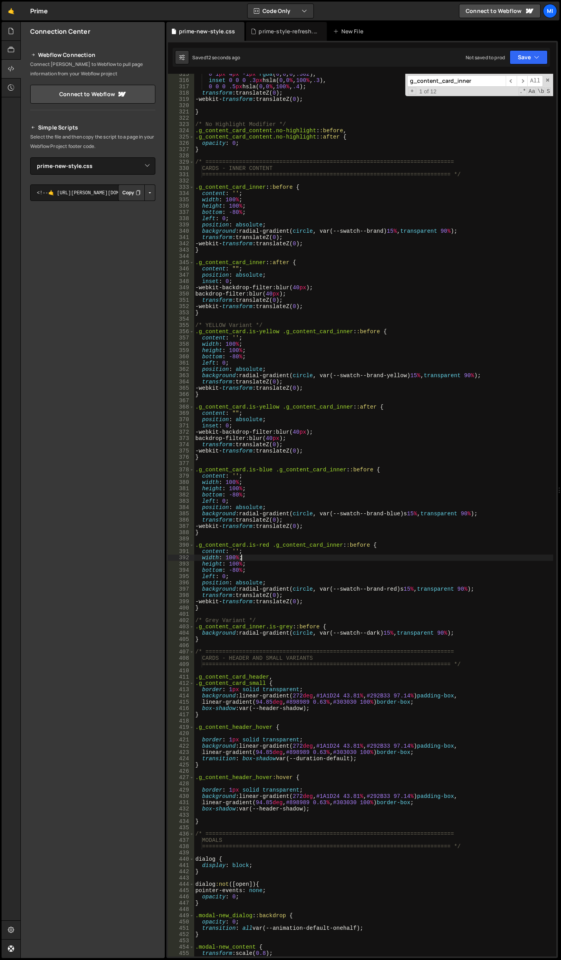
click at [351, 470] on div "0 1 px 4 px -1 px rgba ( 0 , 0 , 0 , .302 ), inset 0 0 0 .3 px hsla( 0 , 0 % , …" at bounding box center [373, 518] width 359 height 895
click at [381, 495] on div "0 1 px 4 px -1 px rgba ( 0 , 0 , 0 , .302 ), inset 0 0 0 .3 px hsla( 0 , 0 % , …" at bounding box center [373, 518] width 359 height 895
type textarea "bottom: -80%;"
click at [296, 539] on div "0 1 px 4 px -1 px rgba ( 0 , 0 , 0 , .302 ), inset 0 0 0 .3 px hsla( 0 , 0 % , …" at bounding box center [373, 518] width 359 height 895
drag, startPoint x: 268, startPoint y: 546, endPoint x: 259, endPoint y: 539, distance: 12.3
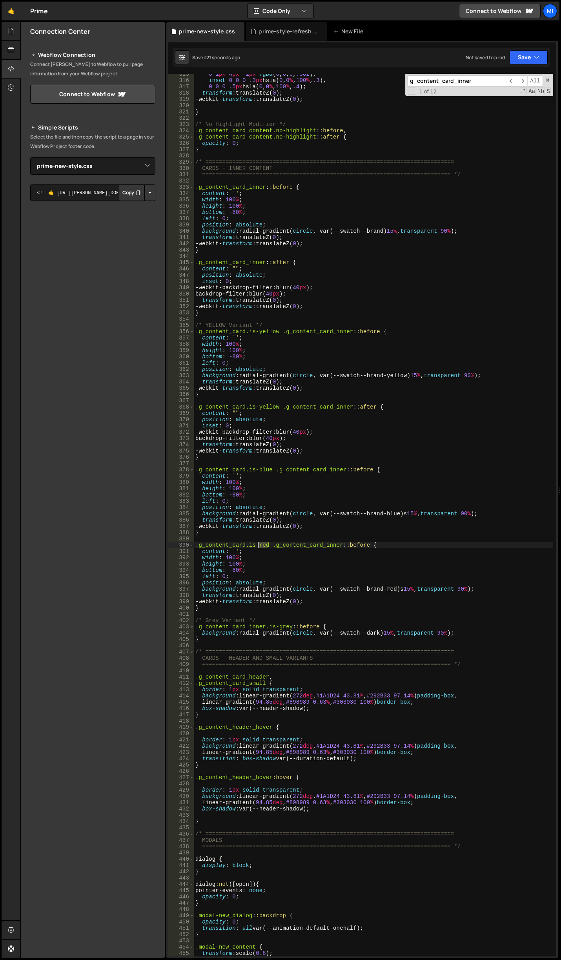
click at [257, 544] on div "0 1 px 4 px -1 px rgba ( 0 , 0 , 0 , .302 ), inset 0 0 0 .3 px hsla( 0 , 0 % , …" at bounding box center [373, 518] width 359 height 895
drag, startPoint x: 386, startPoint y: 588, endPoint x: 393, endPoint y: 588, distance: 7.1
click at [393, 588] on div "0 1 px 4 px -1 px rgba ( 0 , 0 , 0 , .302 ), inset 0 0 0 .3 px hsla( 0 , 0 % , …" at bounding box center [373, 518] width 359 height 895
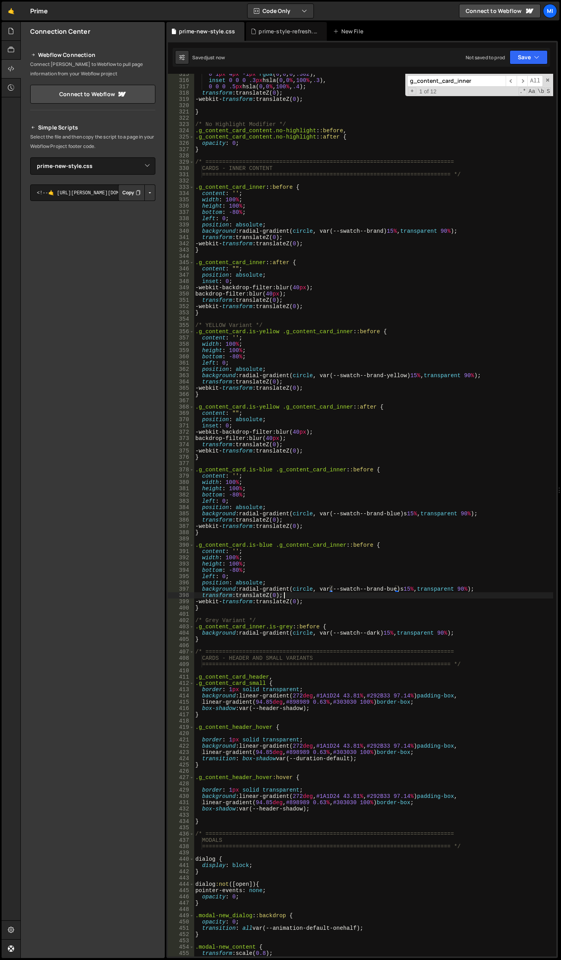
click at [362, 594] on div "0 1 px 4 px -1 px rgba ( 0 , 0 , 0 , .302 ), inset 0 0 0 .3 px hsla( 0 , 0 % , …" at bounding box center [373, 518] width 359 height 895
click at [233, 458] on div "0 1 px 4 px -1 px rgba ( 0 , 0 , 0 , .302 ), inset 0 0 0 .3 px hsla( 0 , 0 % , …" at bounding box center [373, 518] width 359 height 895
type textarea "}"
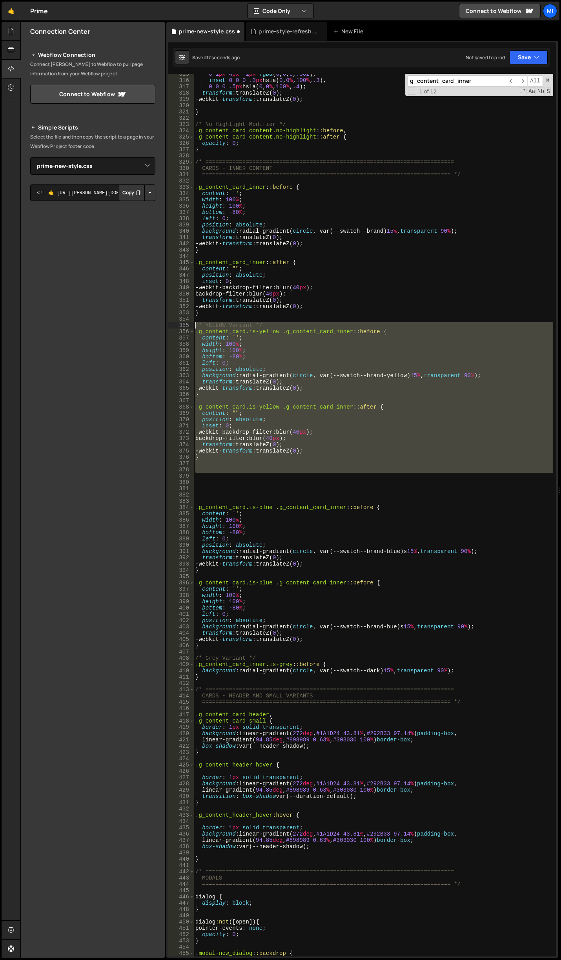
drag, startPoint x: 239, startPoint y: 476, endPoint x: 176, endPoint y: 324, distance: 164.6
click at [176, 324] on div "315 316 317 318 319 320 321 322 323 324 325 326 327 328 329 330 331 332 333 334…" at bounding box center [362, 515] width 388 height 882
type textarea "/* YELLOW Variant */ .g_content_card.is-yellow .g_content_card_inner::before {"
click at [263, 482] on div "0 1 px 4 px -1 px rgba ( 0 , 0 , 0 , .302 ), inset 0 0 0 .3 px hsla( 0 , 0 % , …" at bounding box center [373, 518] width 359 height 895
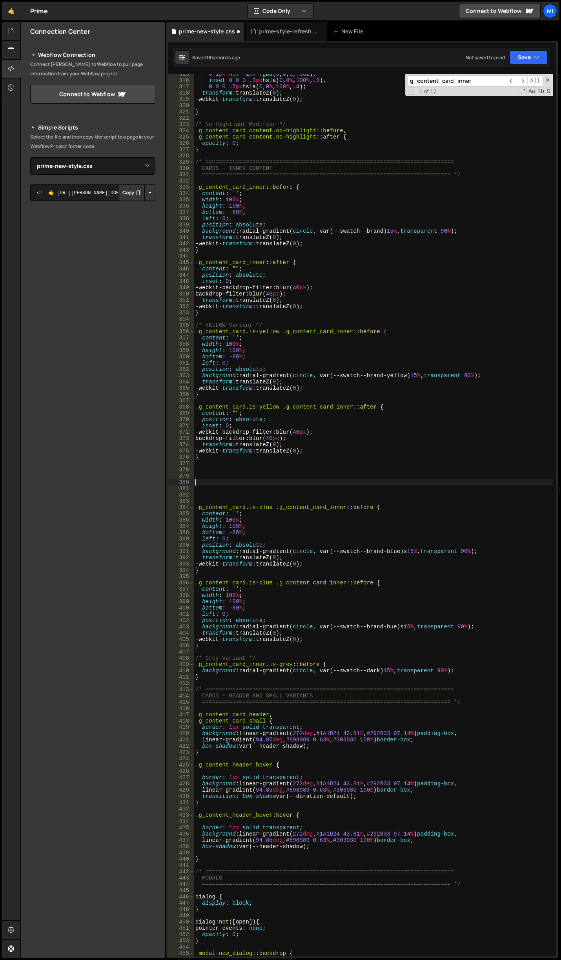
paste textarea "/* YELLOW Variant */"
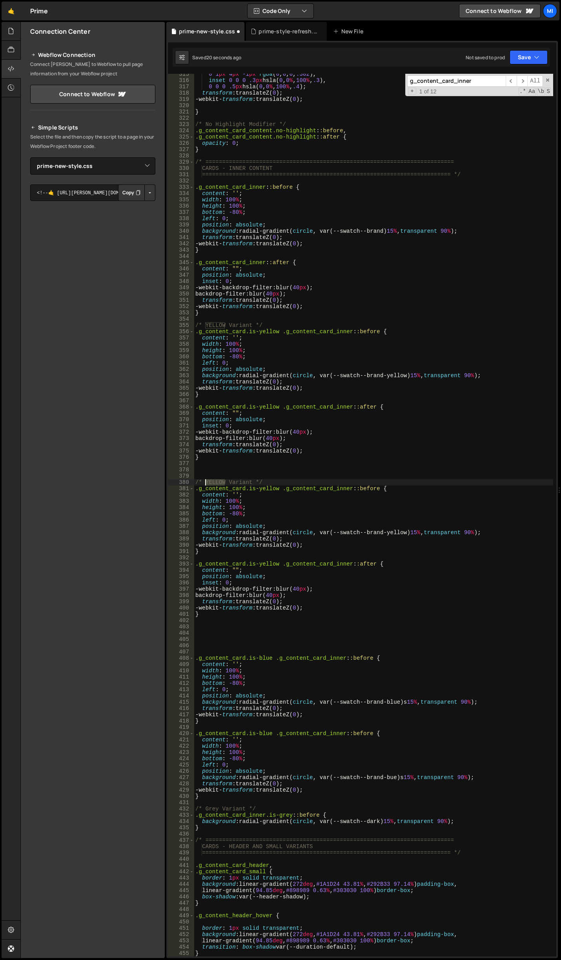
drag, startPoint x: 226, startPoint y: 481, endPoint x: 204, endPoint y: 479, distance: 21.7
click at [204, 479] on div "0 1 px 4 px -1 px rgba ( 0 , 0 , 0 , .302 ), inset 0 0 0 .3 px hsla( 0 , 0 % , …" at bounding box center [373, 518] width 359 height 895
click at [248, 451] on div "0 1 px 4 px -1 px rgba ( 0 , 0 , 0 , .302 ), inset 0 0 0 .3 px hsla( 0 , 0 % , …" at bounding box center [373, 518] width 359 height 895
drag, startPoint x: 277, startPoint y: 488, endPoint x: 258, endPoint y: 488, distance: 19.6
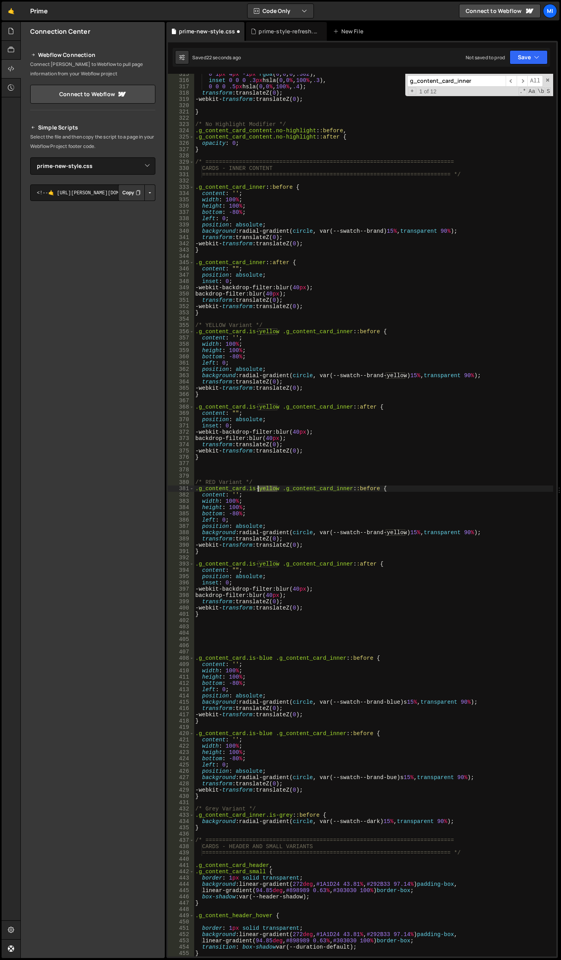
click at [258, 488] on div "0 1 px 4 px -1 px rgba ( 0 , 0 , 0 , .302 ), inset 0 0 0 .3 px hsla( 0 , 0 % , …" at bounding box center [373, 518] width 359 height 895
click at [278, 442] on div "0 1 px 4 px -1 px rgba ( 0 , 0 , 0 , .302 ), inset 0 0 0 .3 px hsla( 0 , 0 % , …" at bounding box center [373, 518] width 359 height 895
drag, startPoint x: 278, startPoint y: 562, endPoint x: 257, endPoint y: 563, distance: 20.8
click at [257, 563] on div "0 1 px 4 px -1 px rgba ( 0 , 0 , 0 , .302 ), inset 0 0 0 .3 px hsla( 0 , 0 % , …" at bounding box center [373, 518] width 359 height 895
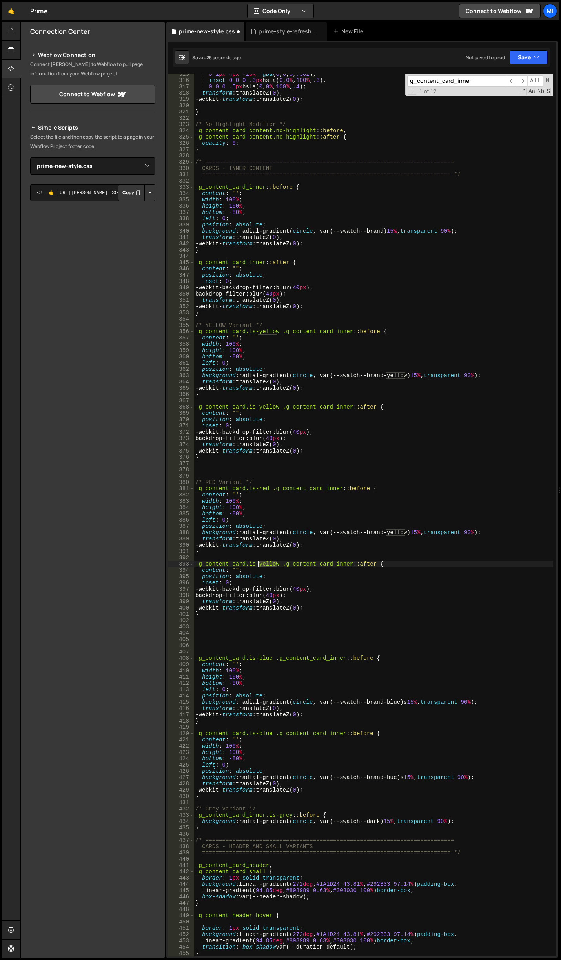
type textarea ".g_content_card.is-yellow .g_content_card_inner::after {"
select select "46545"
click at [367, 532] on div "0 1 px 4 px -1 px rgba ( 0 , 0 , 0 , .302 ), inset 0 0 0 .3 px hsla( 0 , 0 % , …" at bounding box center [373, 518] width 359 height 895
drag, startPoint x: 386, startPoint y: 532, endPoint x: 406, endPoint y: 532, distance: 19.6
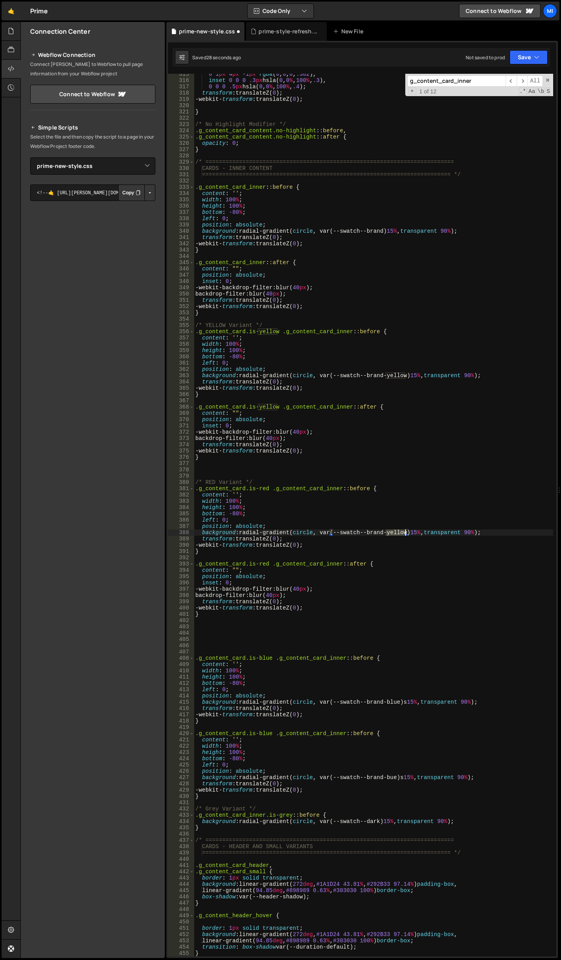
click at [406, 532] on div "0 1 px 4 px -1 px rgba ( 0 , 0 , 0 , .302 ), inset 0 0 0 .3 px hsla( 0 , 0 % , …" at bounding box center [373, 518] width 359 height 895
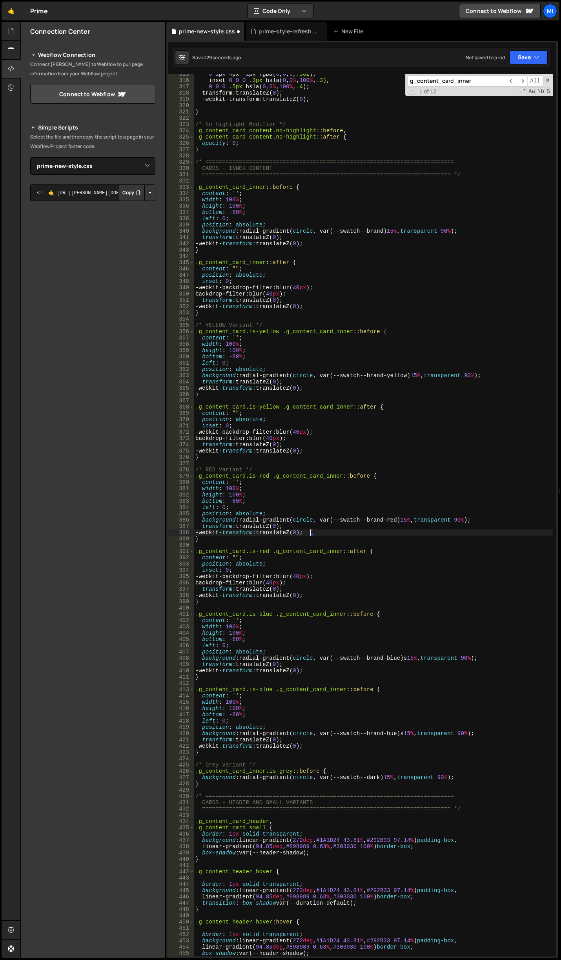
scroll to position [0, 8]
click at [350, 692] on div "0 1 px 4 px -1 px rgba ( 0 , 0 , 0 , .302 ), inset 0 0 0 .3 px hsla( 0 , 0 % , …" at bounding box center [373, 518] width 359 height 895
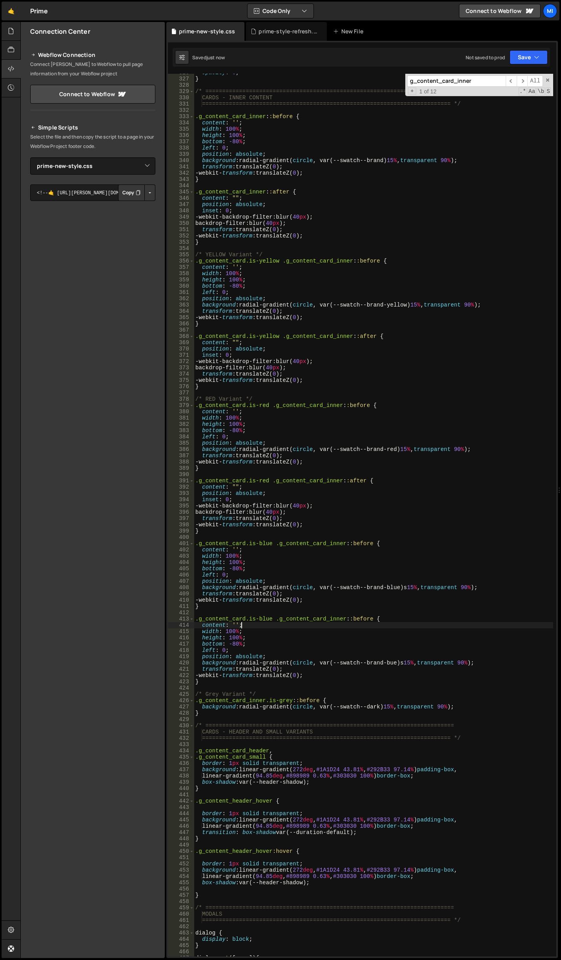
click at [318, 654] on div "opacity : 0 ; } /* ============================================================…" at bounding box center [373, 516] width 359 height 895
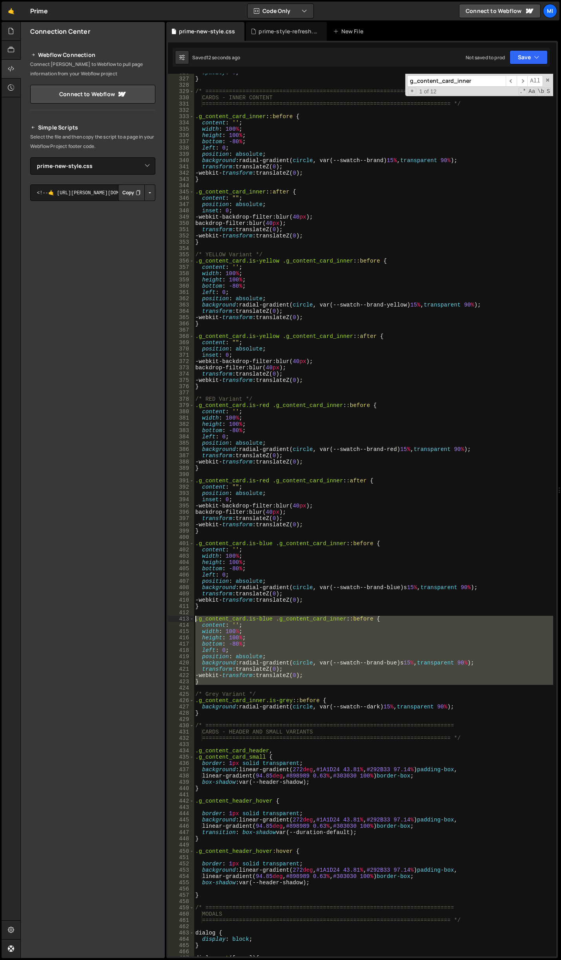
drag, startPoint x: 213, startPoint y: 686, endPoint x: 173, endPoint y: 617, distance: 79.7
click at [173, 617] on div "position: absolute; 326 327 328 329 330 331 332 333 334 335 336 337 338 339 340…" at bounding box center [362, 515] width 388 height 882
type textarea ".g_content_card.is-blue .g_content_card_inner::before { content: '';"
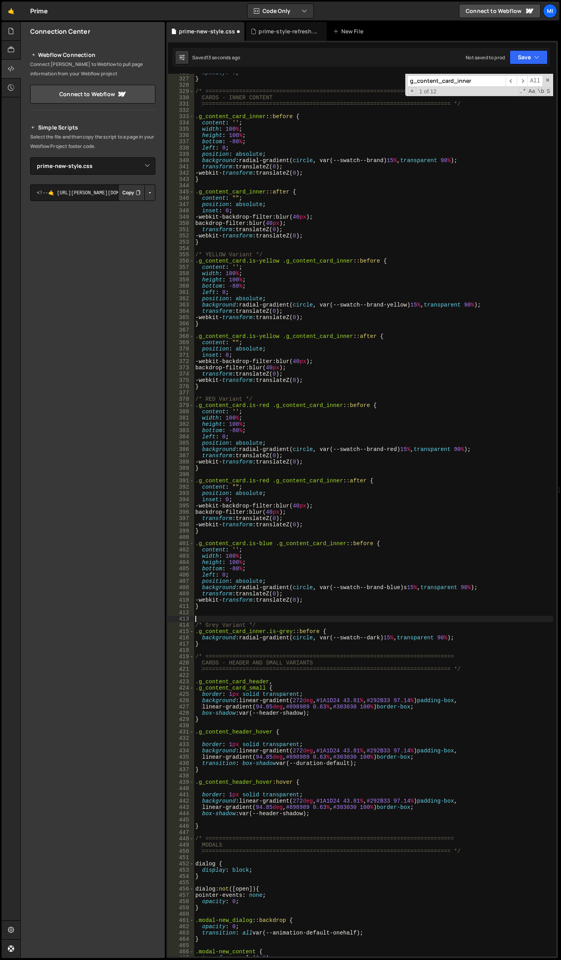
scroll to position [0, 0]
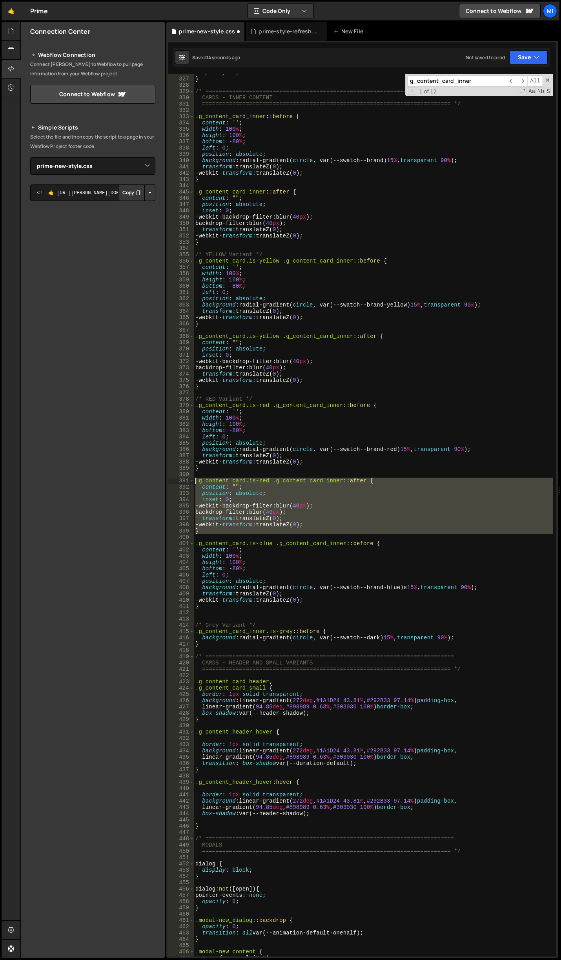
drag, startPoint x: 210, startPoint y: 534, endPoint x: 173, endPoint y: 478, distance: 67.2
click at [173, 478] on div "326 327 328 329 330 331 332 333 334 335 336 337 338 339 340 341 342 343 344 345…" at bounding box center [362, 515] width 388 height 882
type textarea ".g_content_card.is-red .g_content_card_inner::after { content: "";"
click at [218, 612] on div "opacity : 0 ; } /* ============================================================…" at bounding box center [373, 516] width 359 height 895
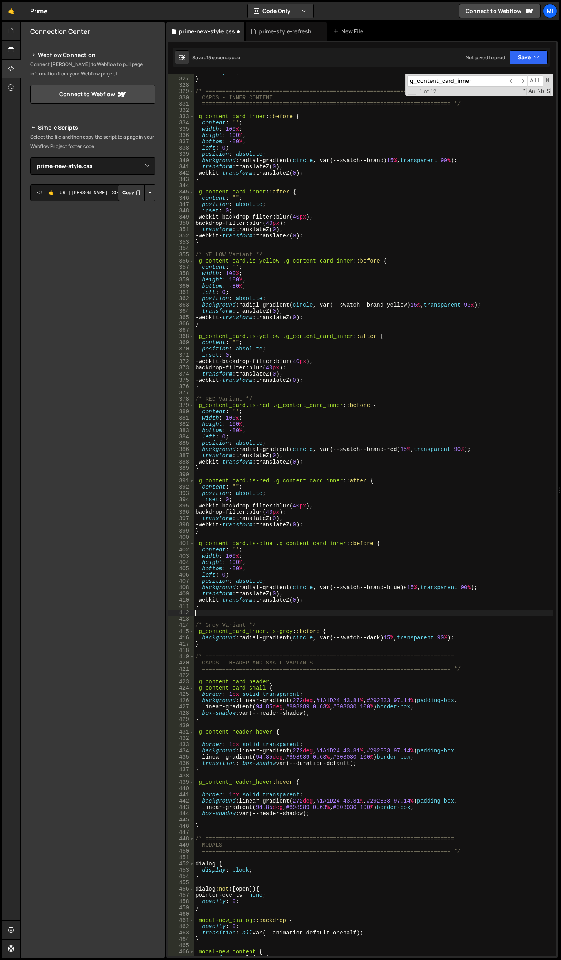
paste textarea ".g_content_card.is-red .g_content_card_inner::after {"
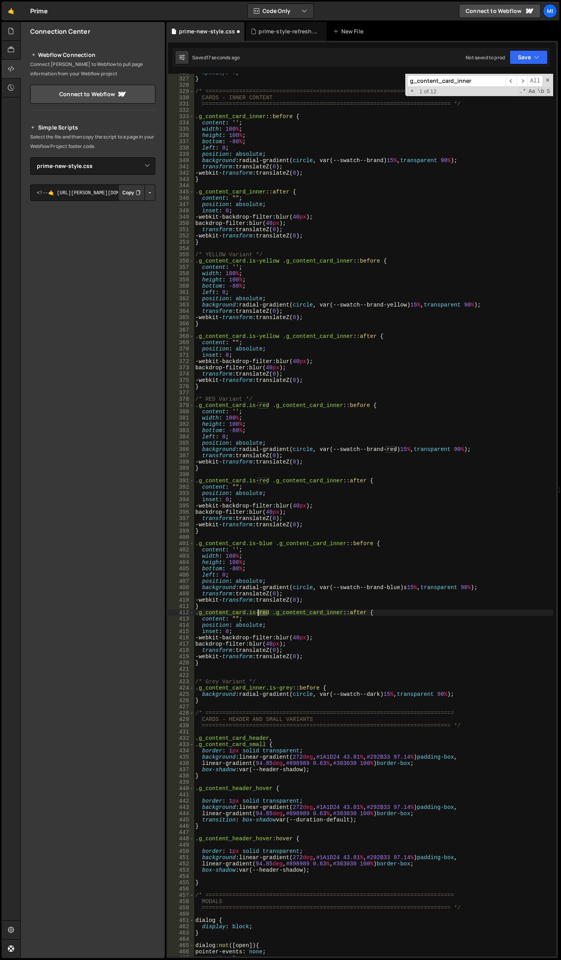
drag, startPoint x: 269, startPoint y: 614, endPoint x: 259, endPoint y: 614, distance: 9.4
click at [259, 614] on div "opacity : 0 ; } /* ============================================================…" at bounding box center [373, 516] width 359 height 895
type textarea ".g_content_card.is-blue .g_content_card_inner::after {"
click at [344, 559] on div "opacity : 0 ; } /* ============================================================…" at bounding box center [373, 516] width 359 height 895
type textarea "height: 100%;"
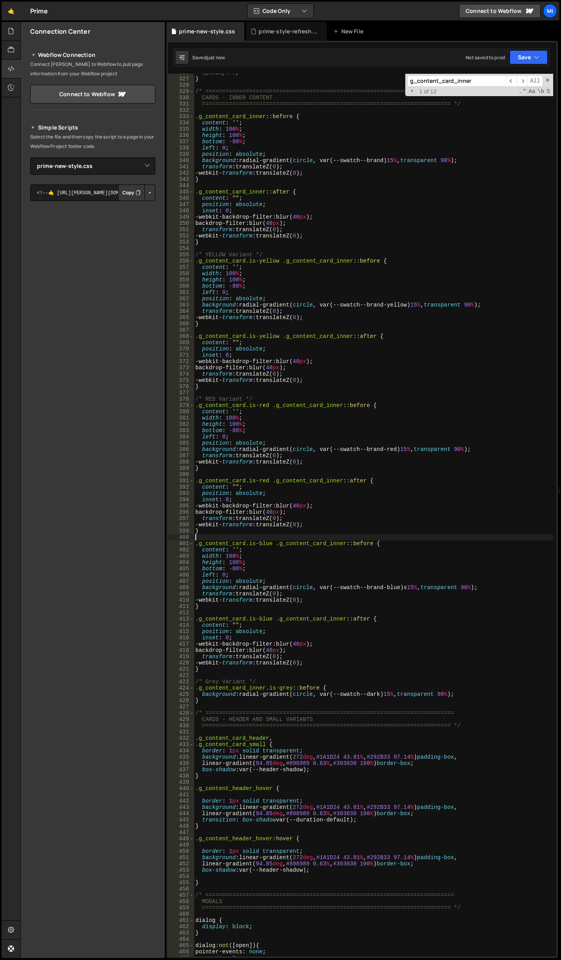
click at [277, 535] on div "opacity : 0 ; } /* ============================================================…" at bounding box center [373, 516] width 359 height 895
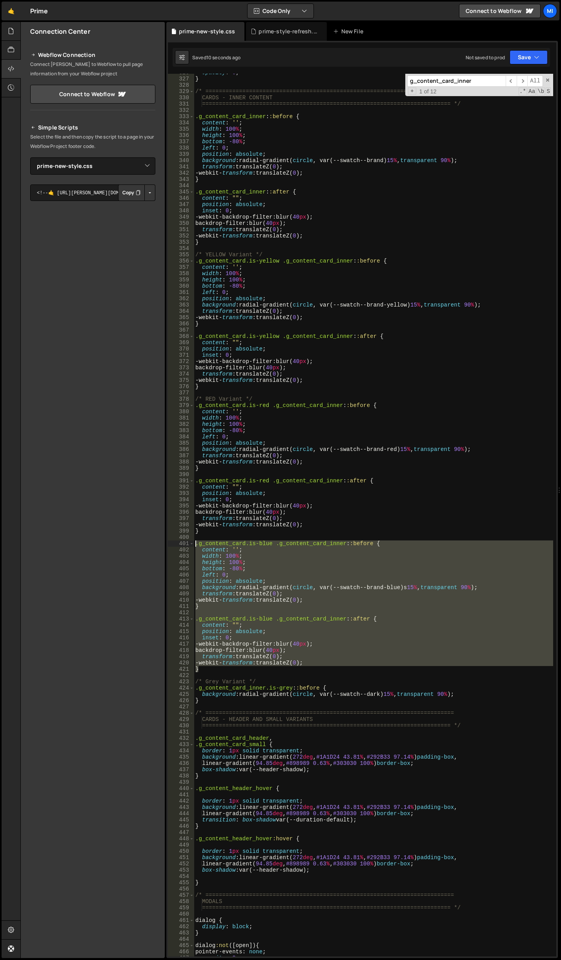
drag, startPoint x: 201, startPoint y: 671, endPoint x: 164, endPoint y: 543, distance: 133.5
click at [164, 543] on div "Files New File Javascript files 0 about.js 0 0 prodsec-problem-cards.js 0 0 pro…" at bounding box center [290, 490] width 541 height 936
type textarea ".g_content_card.is-blue .g_content_card_inner::before { content: '';"
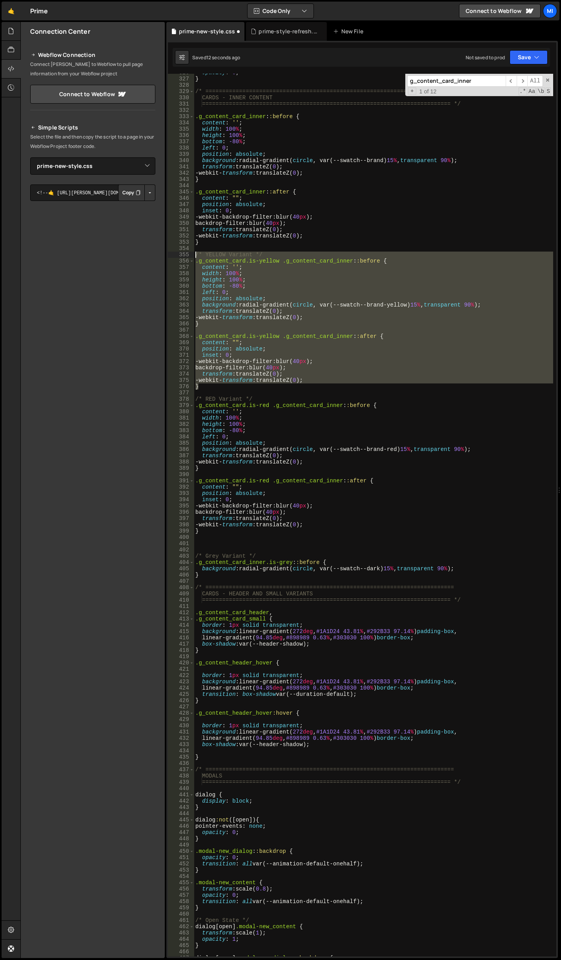
drag, startPoint x: 200, startPoint y: 388, endPoint x: 168, endPoint y: 255, distance: 136.1
click at [168, 255] on div "1 Type cmd + s to save your Javascript file. הההההההההההההההההההההההההההההההההה…" at bounding box center [361, 499] width 391 height 917
type textarea "/* YELLOW Variant */ .g_content_card.is-yellow .g_content_card_inner::before {"
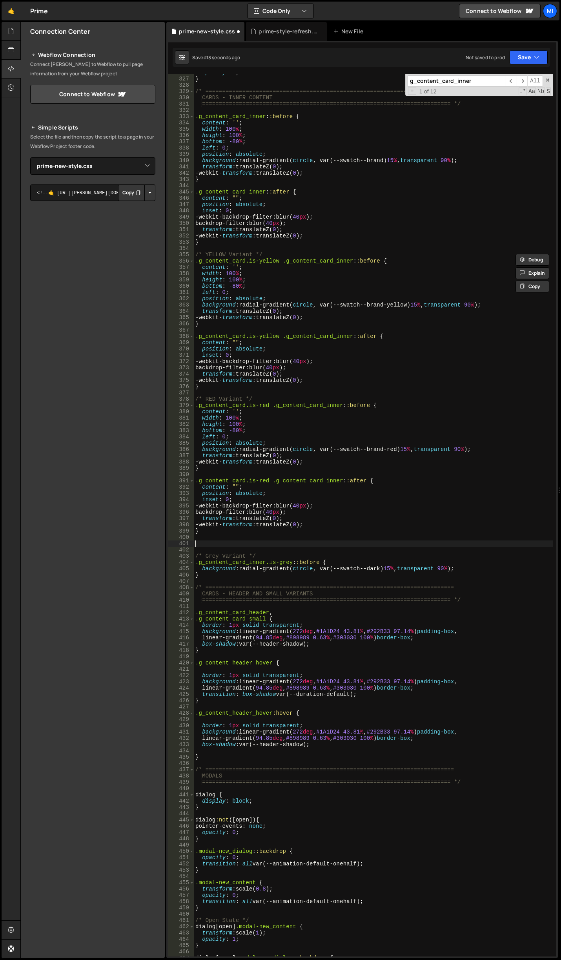
click at [218, 545] on div "opacity : 0 ; } /* ============================================================…" at bounding box center [373, 516] width 359 height 895
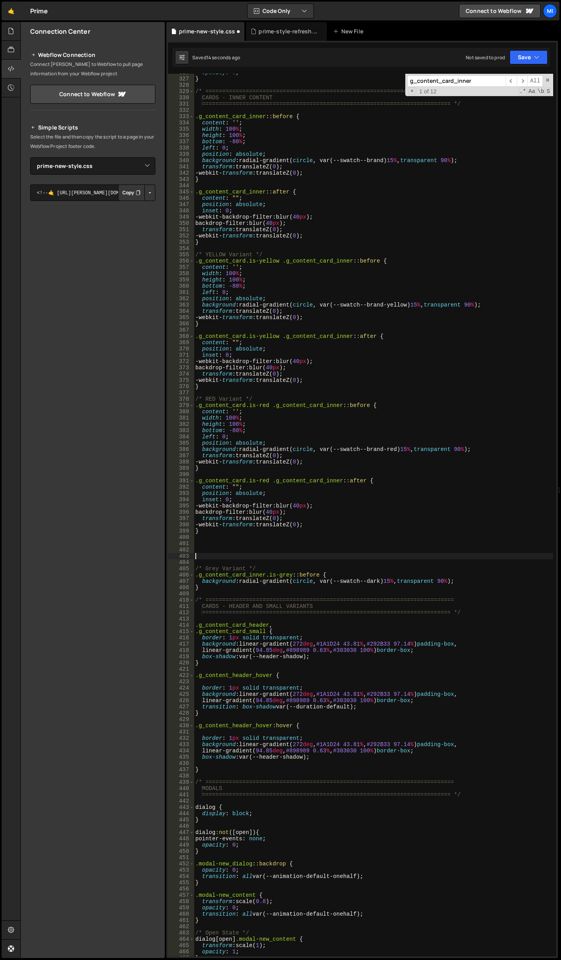
click at [218, 545] on div "opacity : 0 ; } /* ============================================================…" at bounding box center [373, 516] width 359 height 895
paste textarea "}"
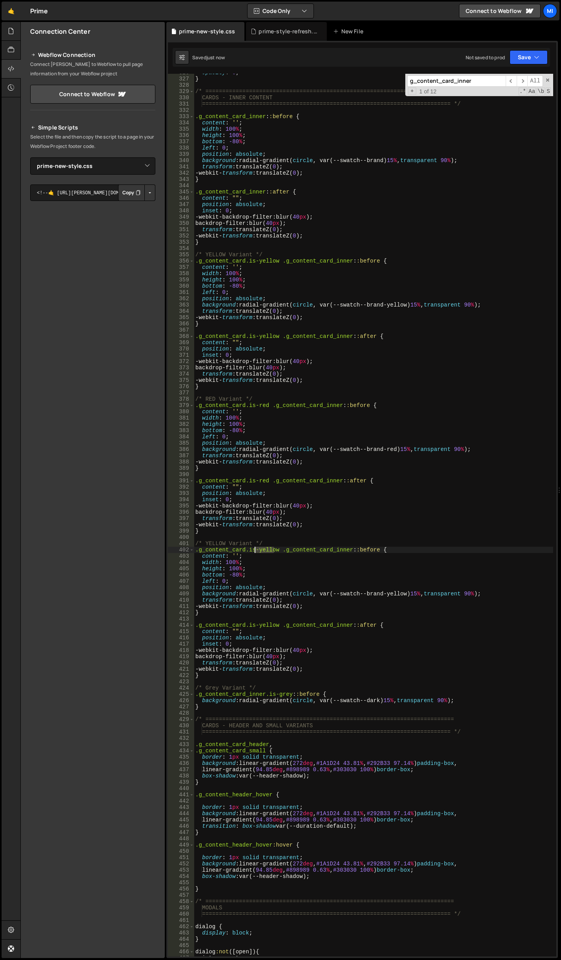
drag, startPoint x: 275, startPoint y: 550, endPoint x: 255, endPoint y: 549, distance: 19.7
click at [255, 549] on div "opacity : 0 ; } /* ============================================================…" at bounding box center [373, 516] width 359 height 895
drag, startPoint x: 279, startPoint y: 626, endPoint x: 259, endPoint y: 626, distance: 19.2
click at [259, 626] on div "opacity : 0 ; } /* ============================================================…" at bounding box center [373, 516] width 359 height 895
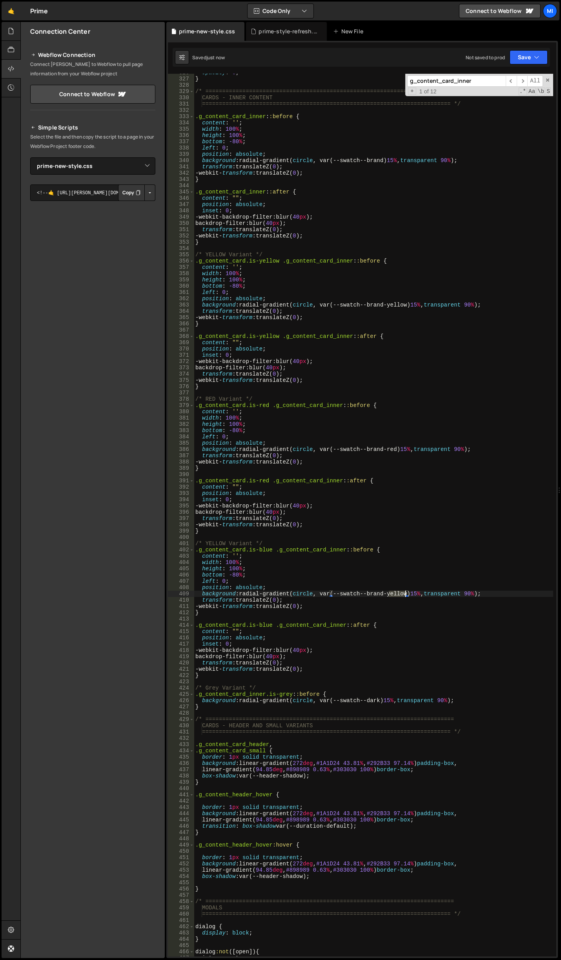
drag, startPoint x: 388, startPoint y: 594, endPoint x: 404, endPoint y: 594, distance: 16.1
click at [404, 594] on div "opacity : 0 ; } /* ============================================================…" at bounding box center [373, 516] width 359 height 895
type textarea "background: radial-gradient(circle, var(--swatch--brand-blue) 15%, transparent …"
click at [477, 79] on input "g_content_card_inner" at bounding box center [456, 80] width 98 height 11
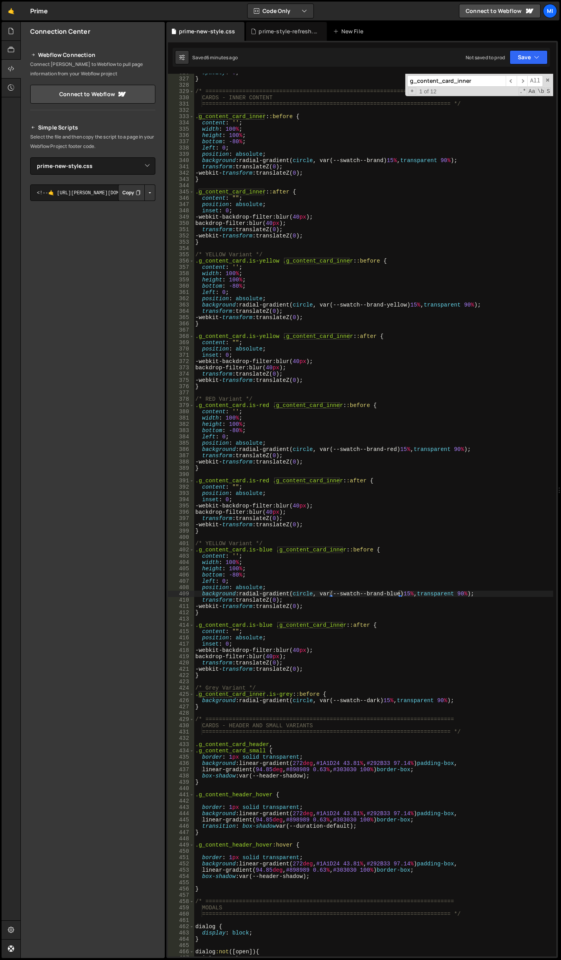
paste input "content"
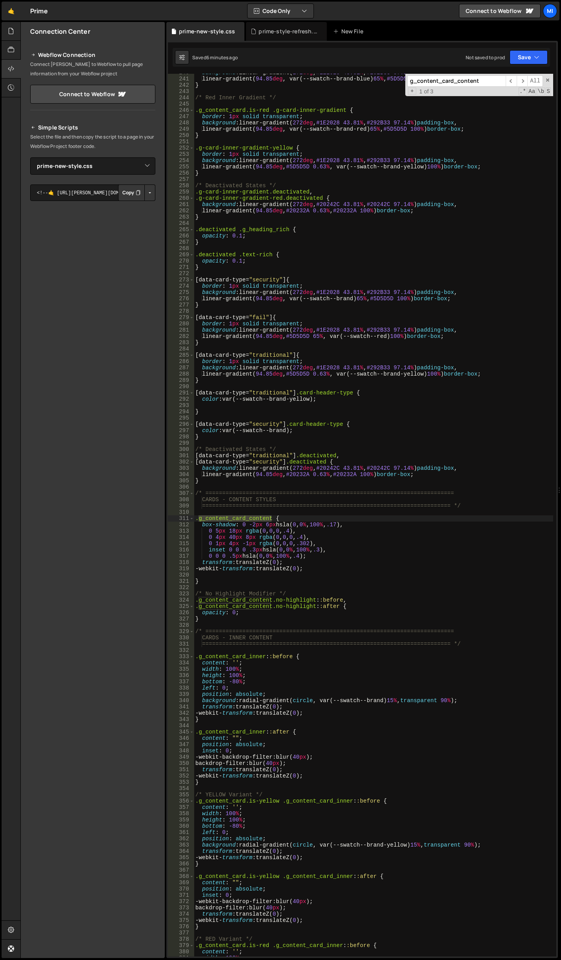
scroll to position [1593, 0]
type input "g_content_card_content"
click at [261, 518] on div "background : linear-gradient( 272 deg , #1E2028 43.81 % , #292B33 97.14 % ) pad…" at bounding box center [373, 515] width 359 height 882
drag, startPoint x: 245, startPoint y: 521, endPoint x: 270, endPoint y: 519, distance: 25.2
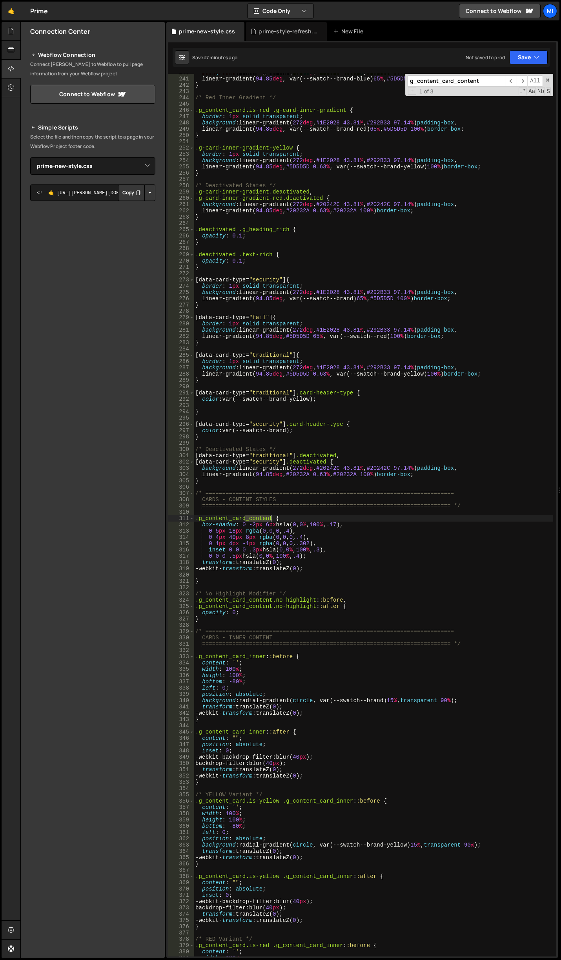
click at [270, 519] on div "background : linear-gradient( 272 deg , #1E2028 43.81 % , #292B33 97.14 % ) pad…" at bounding box center [373, 516] width 359 height 895
drag, startPoint x: 269, startPoint y: 599, endPoint x: 250, endPoint y: 602, distance: 19.4
click at [250, 602] on div "background : linear-gradient( 272 deg , #1E2028 43.81 % , #292B33 97.14 % ) pad…" at bounding box center [373, 516] width 359 height 895
type textarea ".g_content_card-shadow.no-highlight::before,"
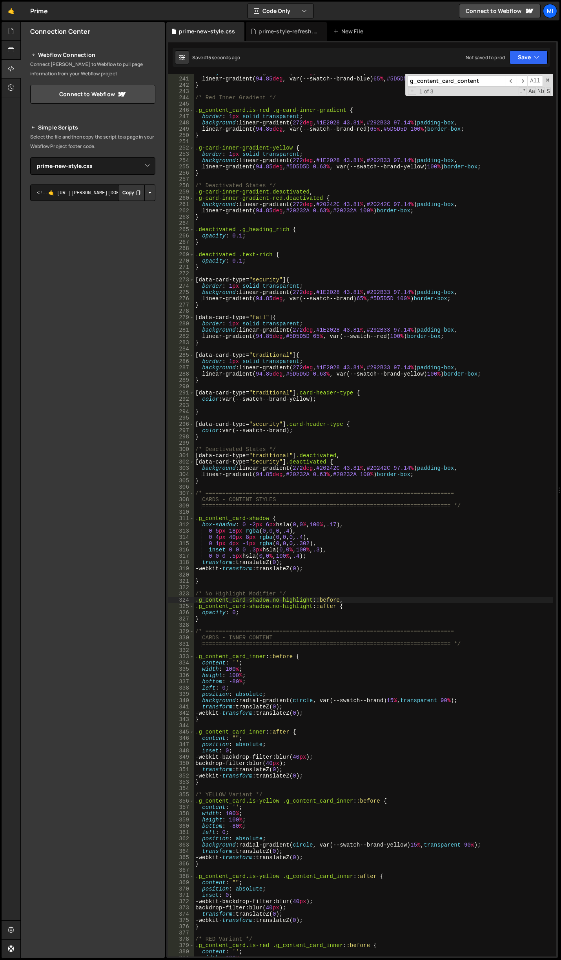
click at [492, 87] on div "g_content_card_content ​ ​ All Replace All + 1 of 3 .* Aa \b S" at bounding box center [479, 85] width 148 height 22
click at [487, 86] on input "g_content_card_content" at bounding box center [456, 80] width 98 height 11
click at [487, 87] on div "g_content_card_content ​ ​ All Replace All + 0 of 0 .* Aa \b S" at bounding box center [479, 85] width 148 height 22
paste input "basic"
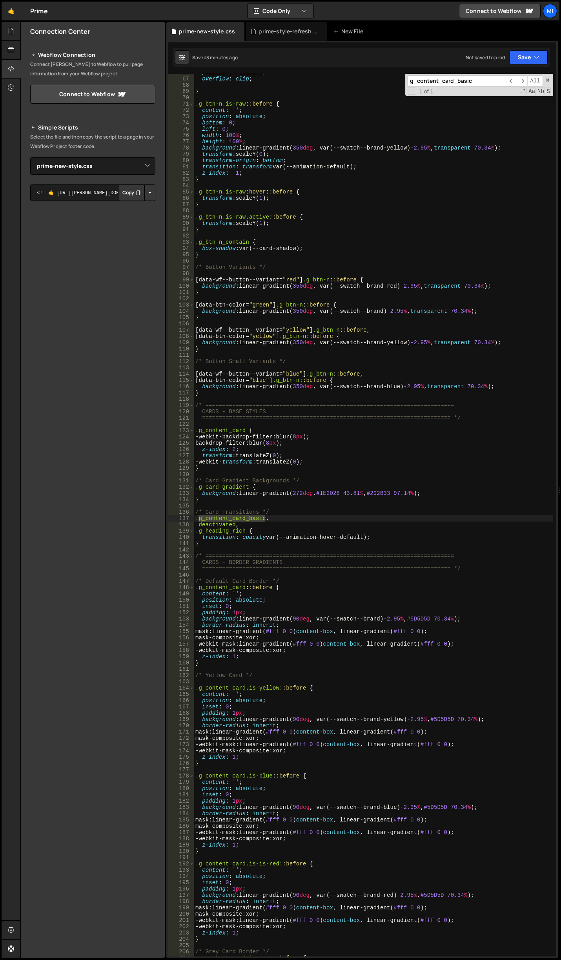
click at [480, 73] on div "1 Type cmd + s to save your Javascript file. הההההההההההההההההההההההההההההההההה…" at bounding box center [361, 499] width 391 height 917
click at [482, 81] on input "g_content_card_basic" at bounding box center [456, 80] width 98 height 11
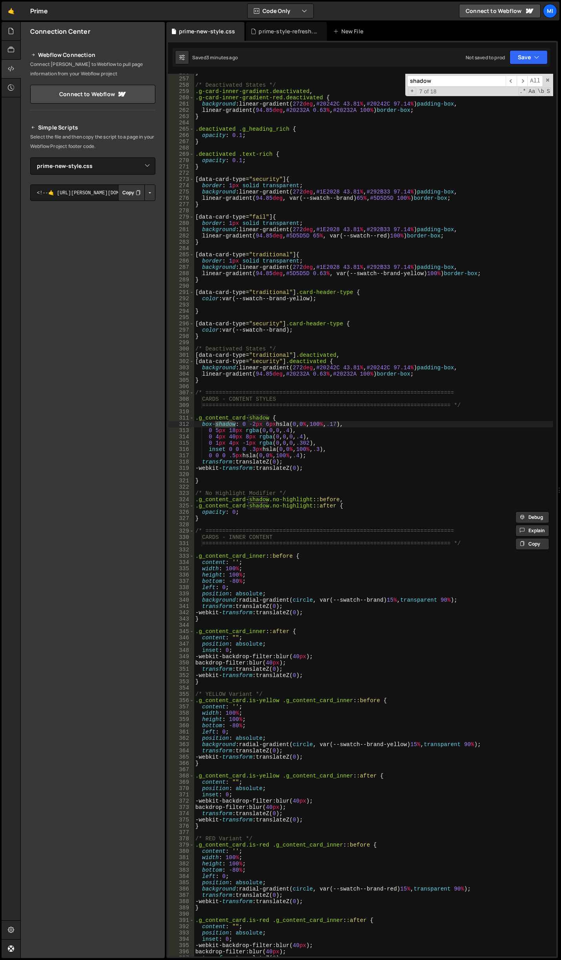
scroll to position [1693, 0]
type input "shadow"
click at [466, 87] on div "shadow ​ ​ All Replace All + 7 of 18 .* Aa \b S" at bounding box center [479, 85] width 148 height 22
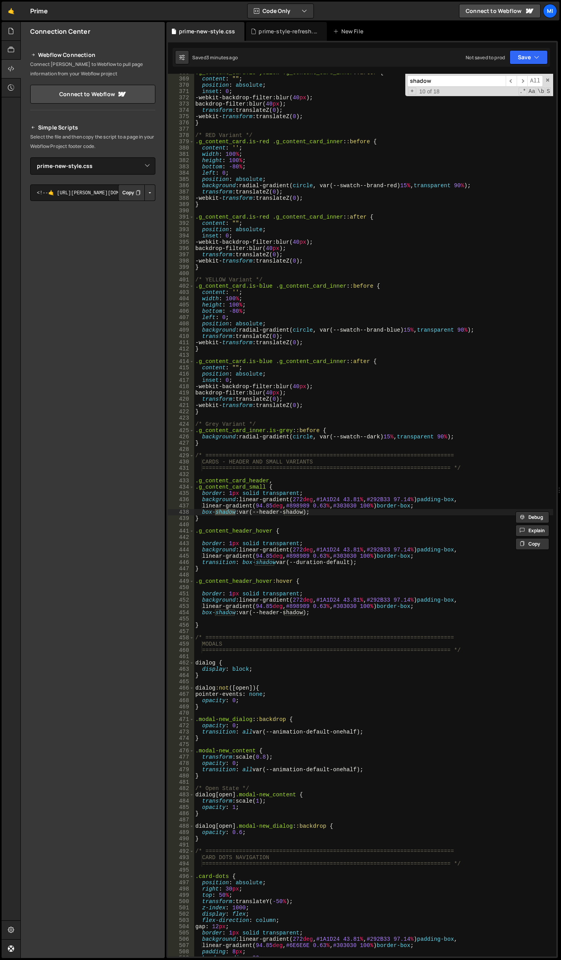
scroll to position [2396, 0]
click at [313, 519] on div ".g_content_card.is-yellow .g_content_card_inner : :after { content : " " ; posi…" at bounding box center [373, 516] width 359 height 895
drag, startPoint x: 263, startPoint y: 488, endPoint x: 197, endPoint y: 486, distance: 66.3
click at [197, 486] on div ".g_content_card.is-yellow .g_content_card_inner : :after { content : " " ; posi…" at bounding box center [373, 516] width 359 height 895
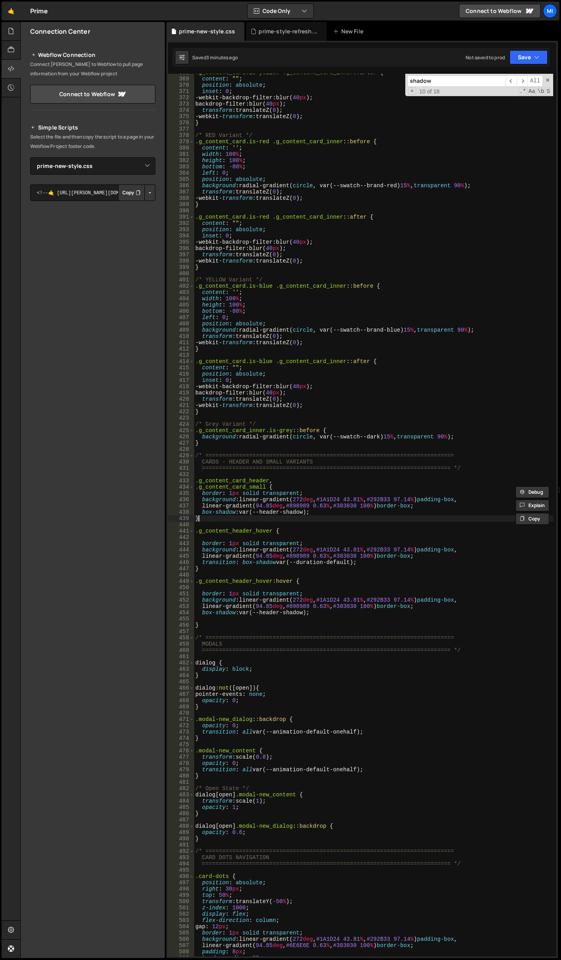
click at [242, 515] on div ".g_content_card.is-yellow .g_content_card_inner : :after { content : " " ; posi…" at bounding box center [373, 516] width 359 height 895
type textarea "}"
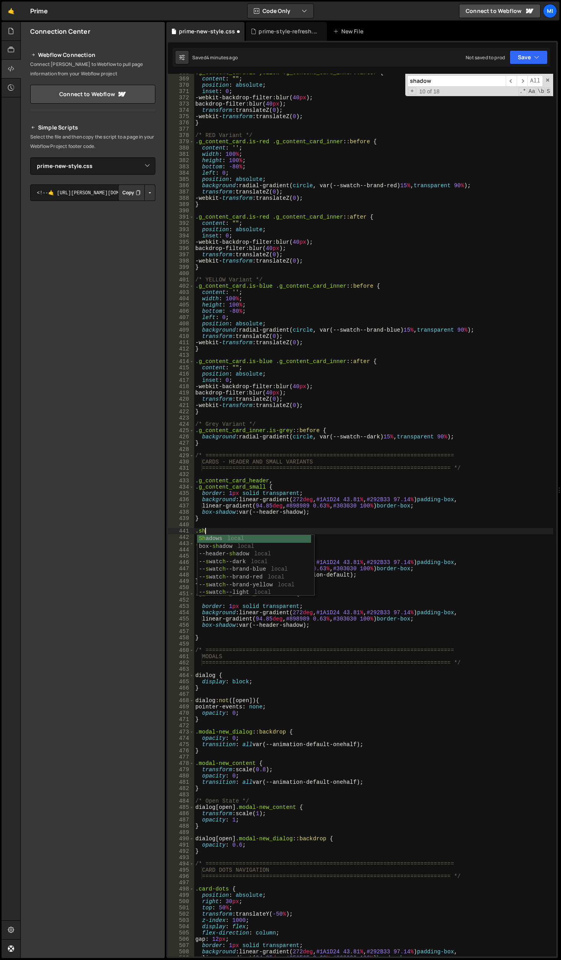
scroll to position [0, 0]
type textarea ".shadow {}"
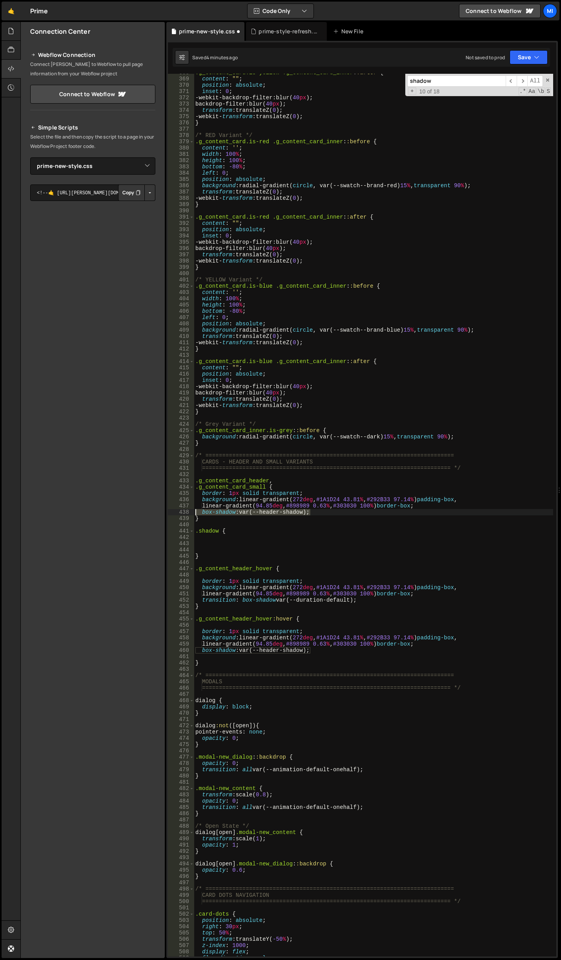
drag, startPoint x: 313, startPoint y: 510, endPoint x: 169, endPoint y: 511, distance: 144.8
click at [169, 511] on div "368 369 370 371 372 373 374 375 376 377 378 379 380 381 382 383 384 385 386 387…" at bounding box center [362, 515] width 388 height 882
type textarea "box-shadow: var(--header-shadow);"
click at [233, 538] on div ".g_content_card.is-yellow .g_content_card_inner : :after { content : " " ; posi…" at bounding box center [373, 516] width 359 height 895
paste textarea "box-shadow: var(--header-shadow);"
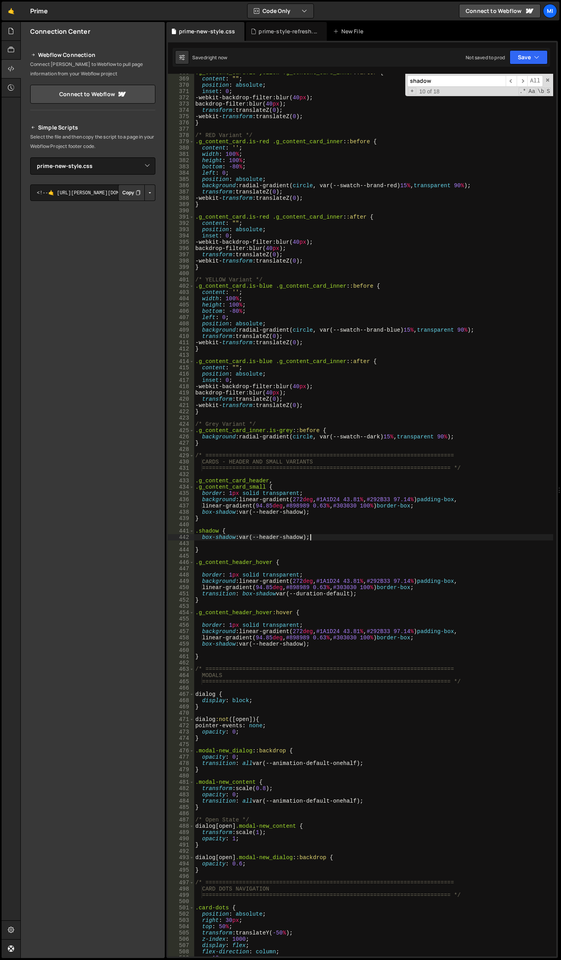
type textarea "box-shadow: var(--header-shadow);"
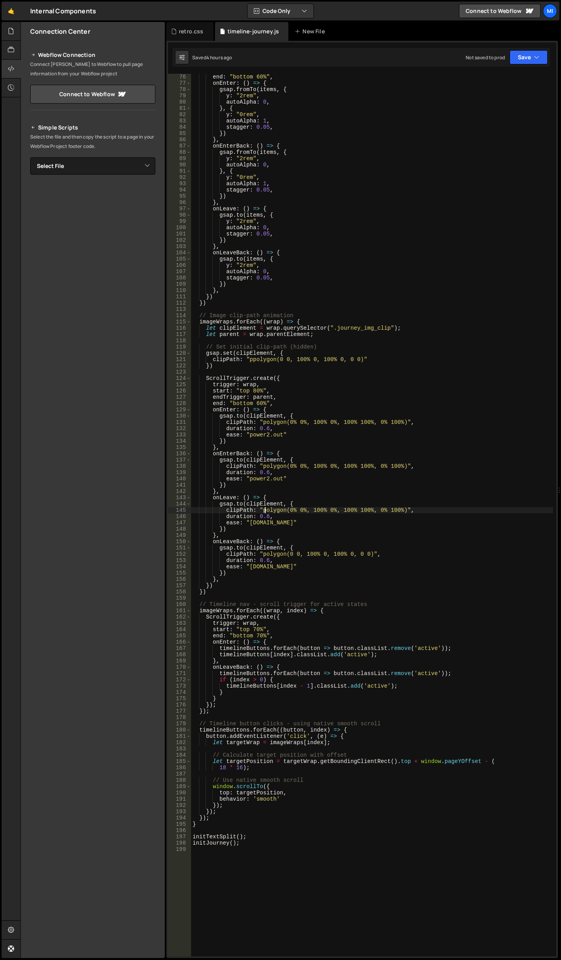
scroll to position [471, 0]
click at [323, 332] on div "end : "bottom 60%" , onEnter : ( ) => { gsap . fromTo ( items , { y : "2rem" , …" at bounding box center [372, 521] width 362 height 895
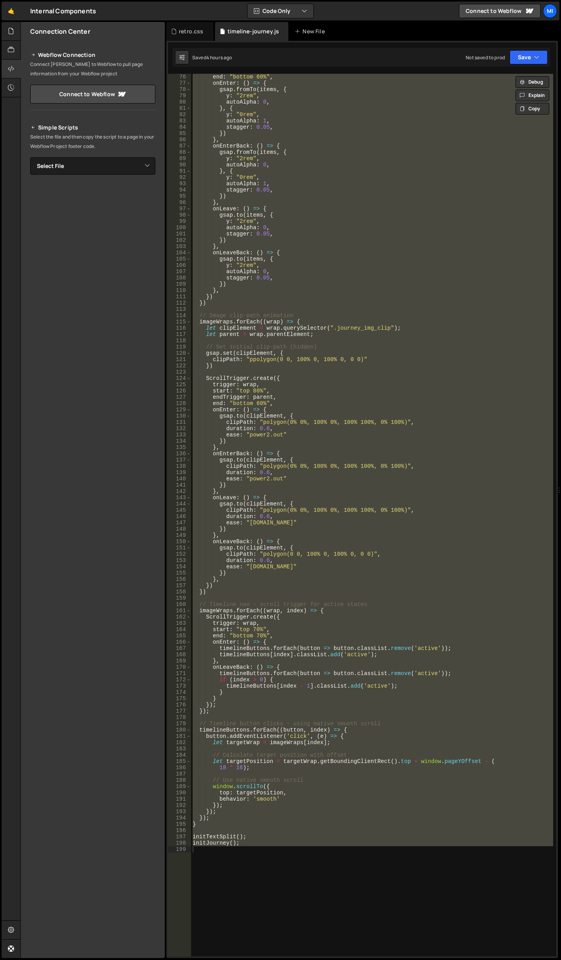
click at [498, 400] on div "end : "bottom 60%" , onEnter : ( ) => { gsap . fromTo ( items , { y : "2rem" , …" at bounding box center [372, 515] width 362 height 882
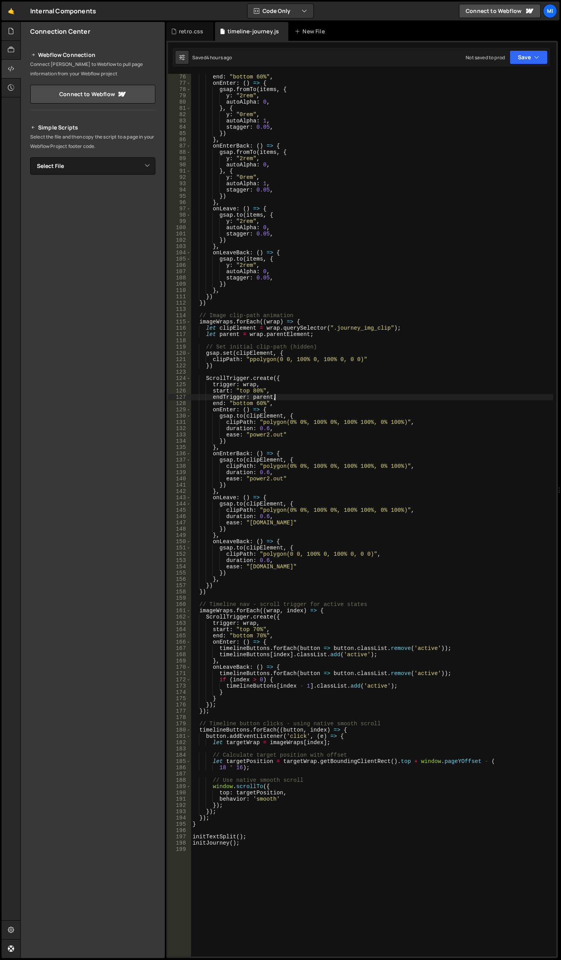
type textarea "initJourney();"
